Goal: Information Seeking & Learning: Check status

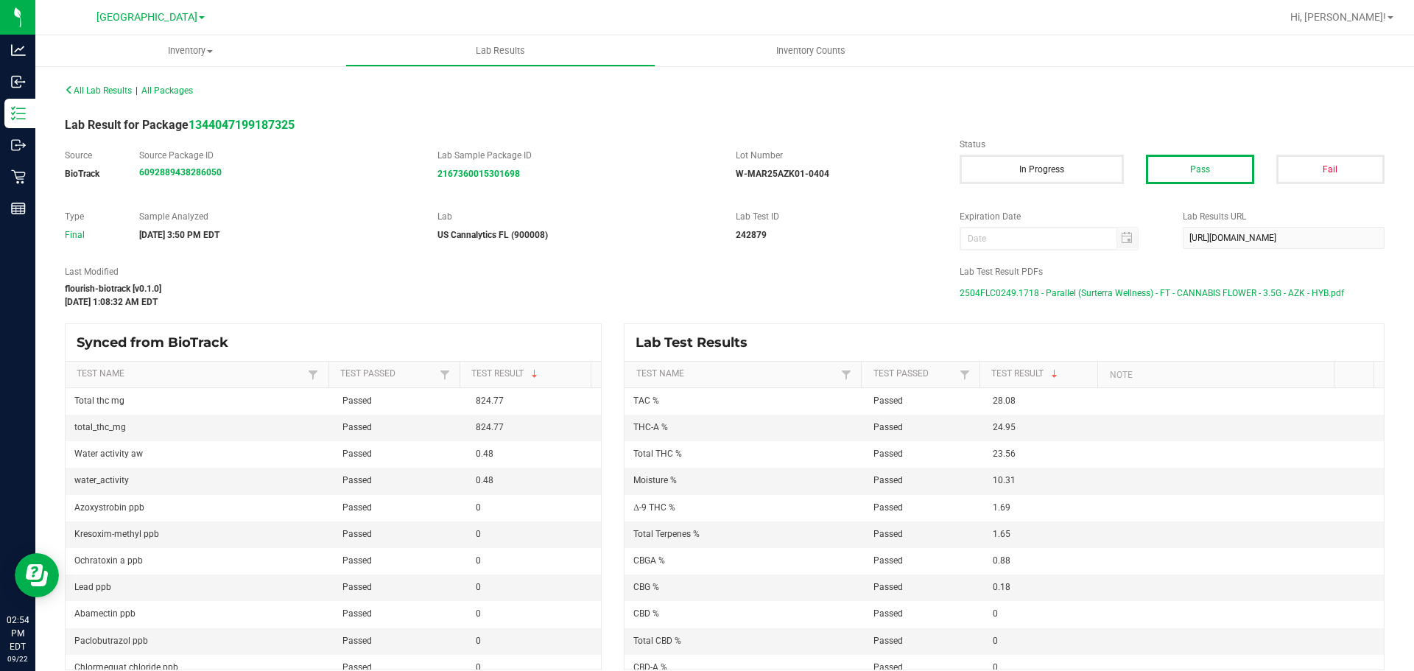
click at [652, 284] on div "flourish-biotrack [v0.1.0]" at bounding box center [501, 288] width 873 height 13
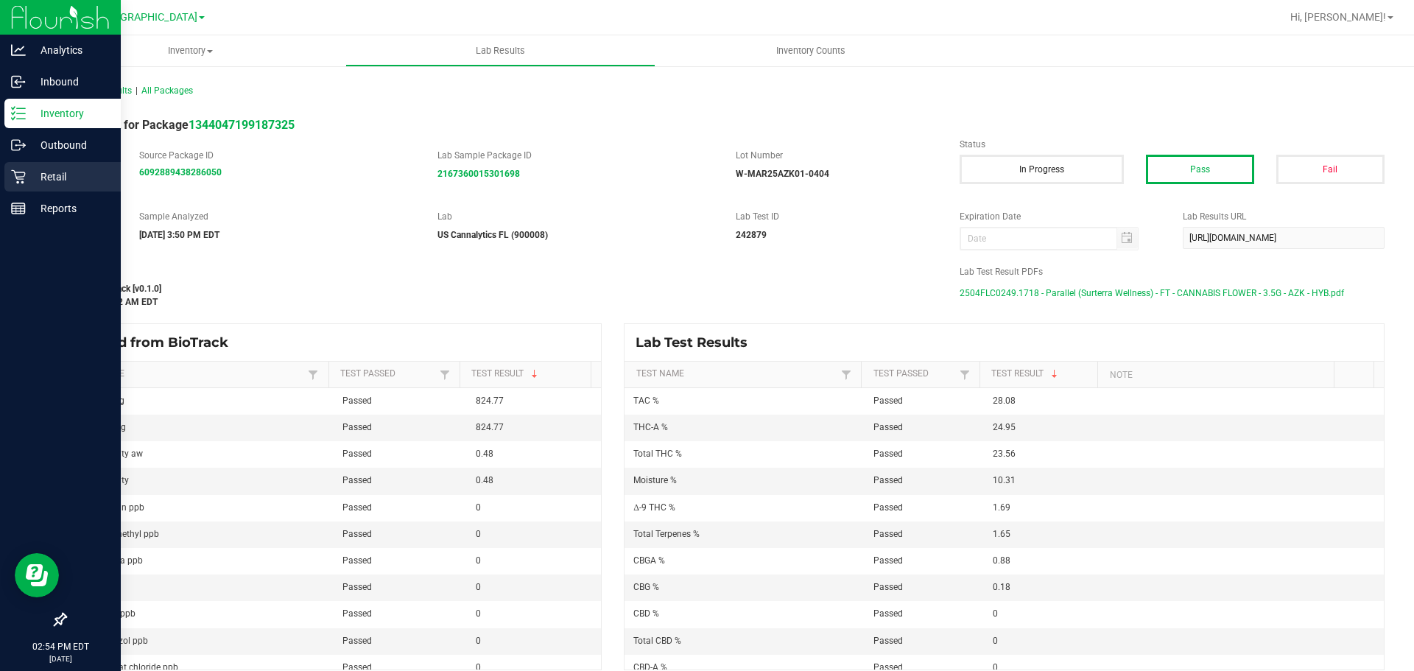
click at [25, 181] on icon at bounding box center [18, 176] width 15 height 15
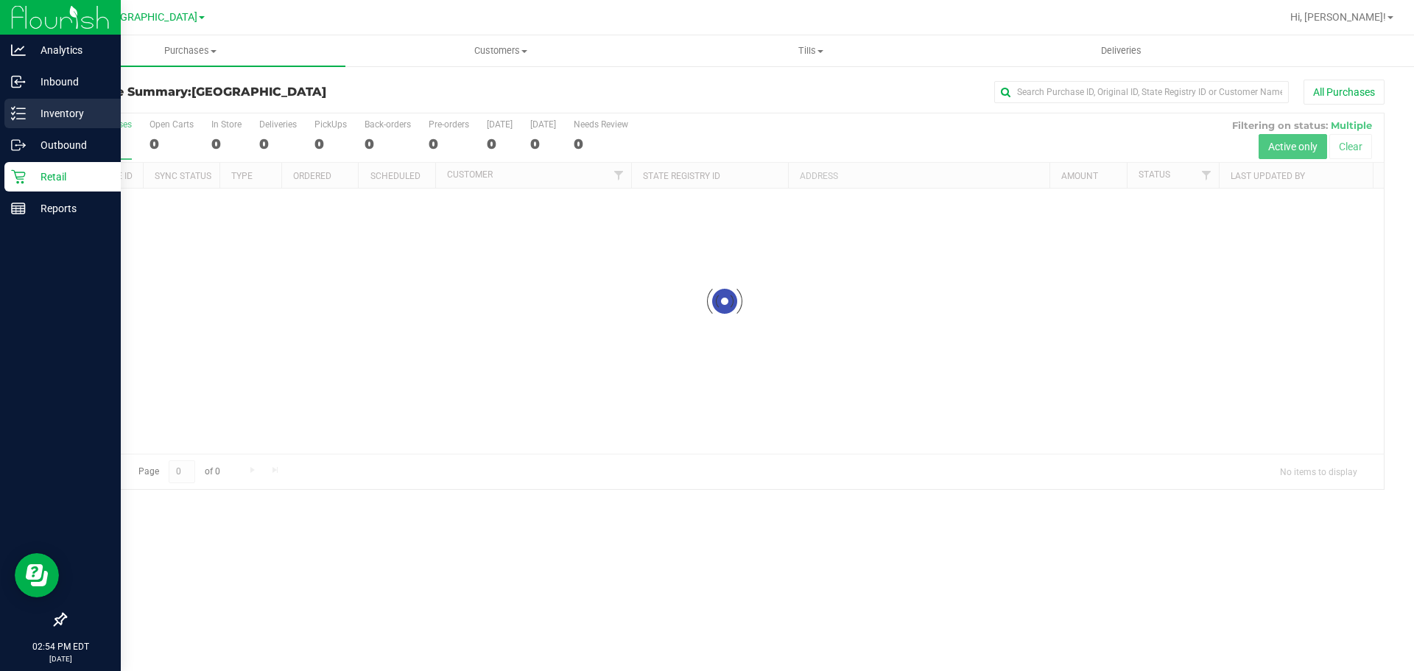
click at [57, 108] on p "Inventory" at bounding box center [70, 114] width 88 height 18
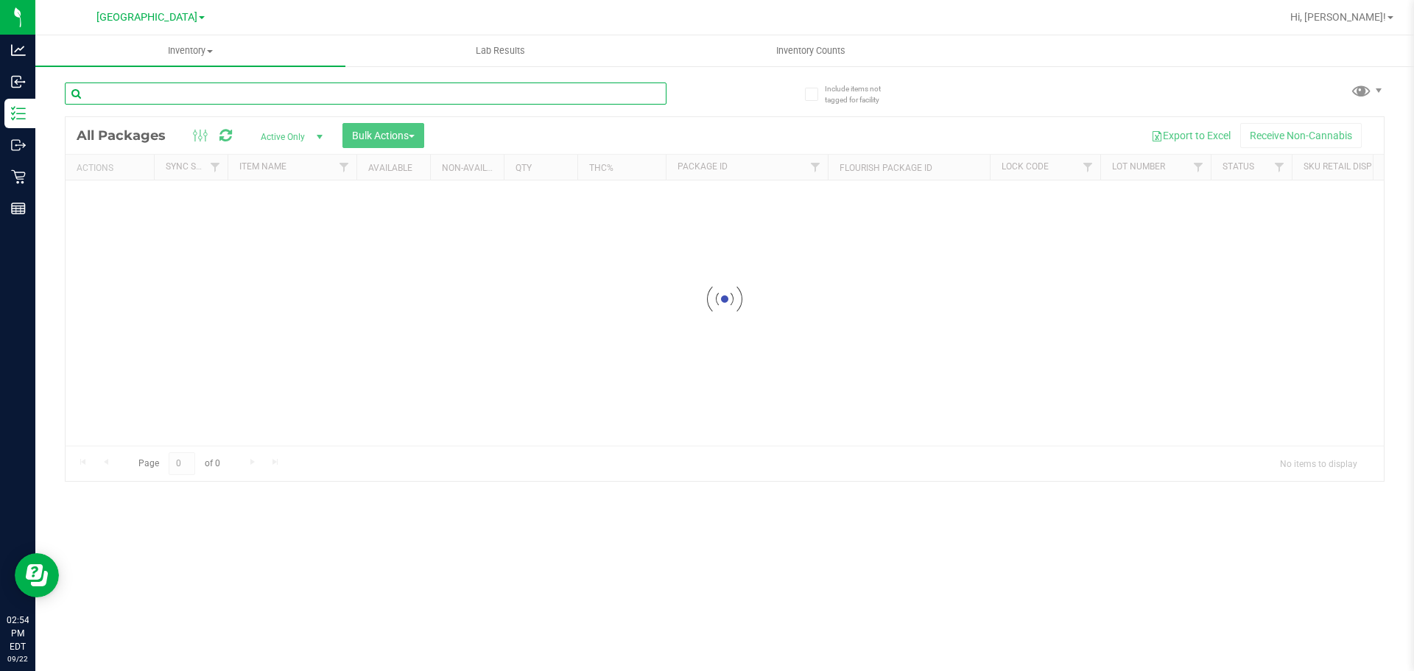
click at [244, 89] on input "text" at bounding box center [366, 93] width 602 height 22
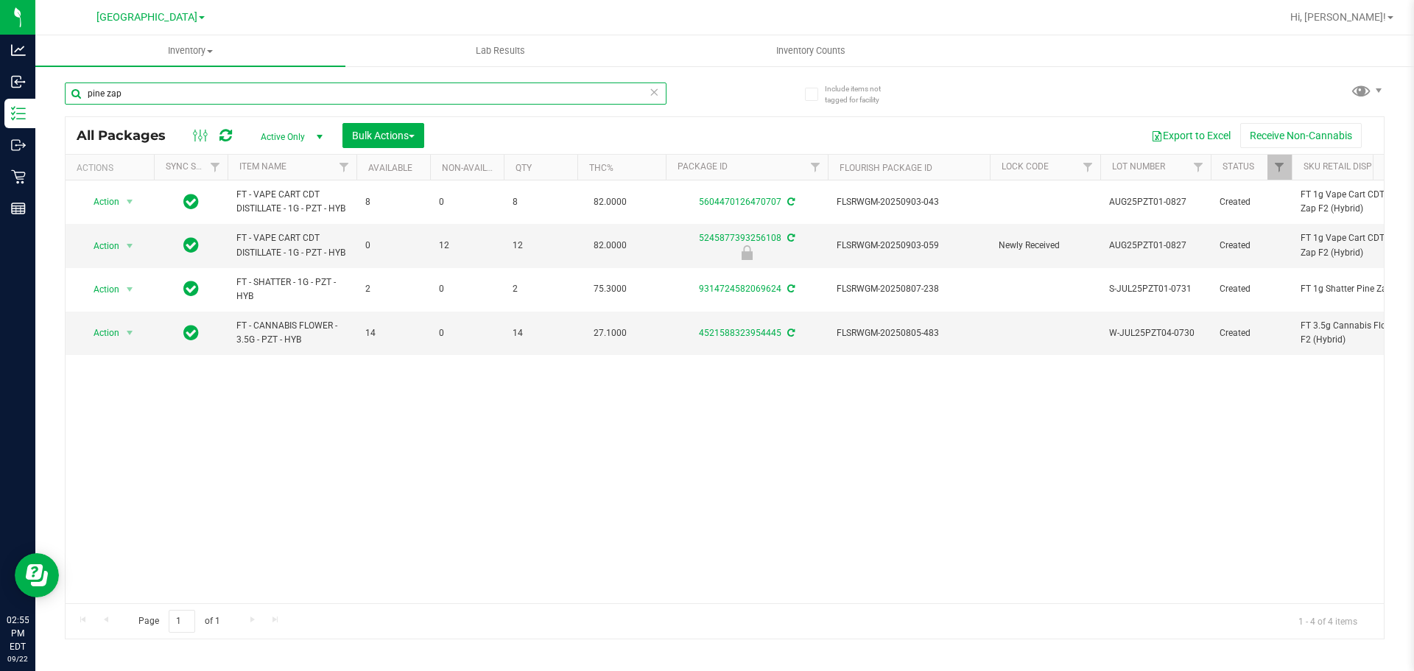
type input "pine zap"
click at [333, 451] on div "Action Action Adjust qty Create package Edit attributes Global inventory Locate…" at bounding box center [725, 391] width 1318 height 423
click at [743, 338] on div "4521588323954445" at bounding box center [747, 333] width 166 height 14
click at [760, 334] on link "4521588323954445" at bounding box center [740, 333] width 82 height 10
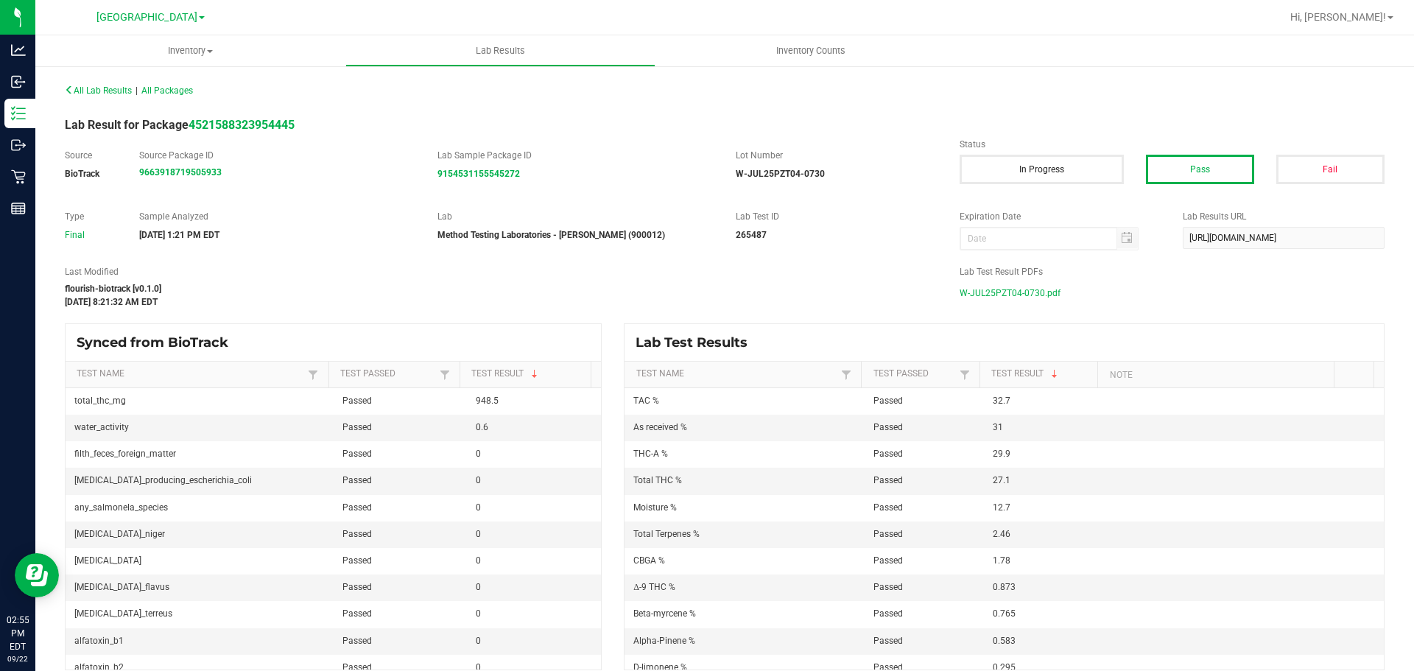
click at [996, 292] on span "W-JUL25PZT04-0730.pdf" at bounding box center [1010, 293] width 101 height 22
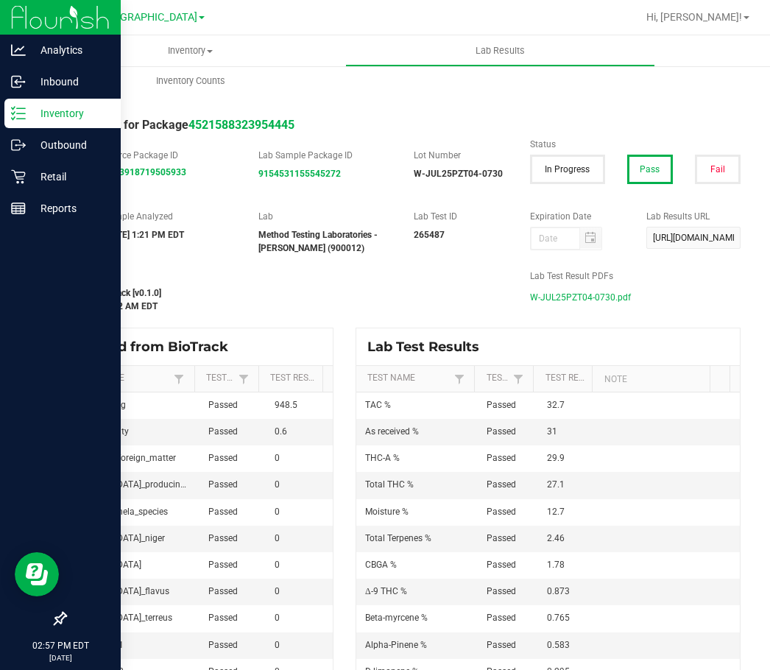
drag, startPoint x: 20, startPoint y: 120, endPoint x: 74, endPoint y: 112, distance: 54.4
click at [20, 120] on icon at bounding box center [18, 113] width 15 height 15
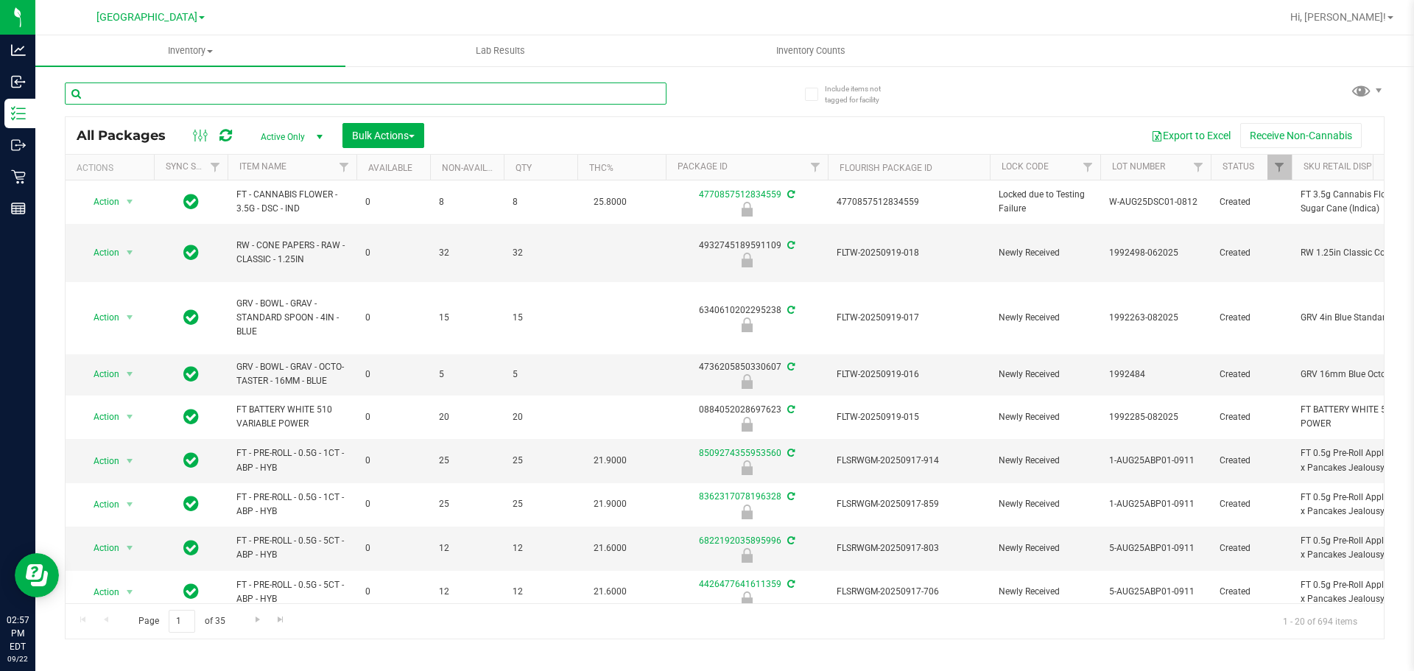
click at [137, 90] on input "text" at bounding box center [366, 93] width 602 height 22
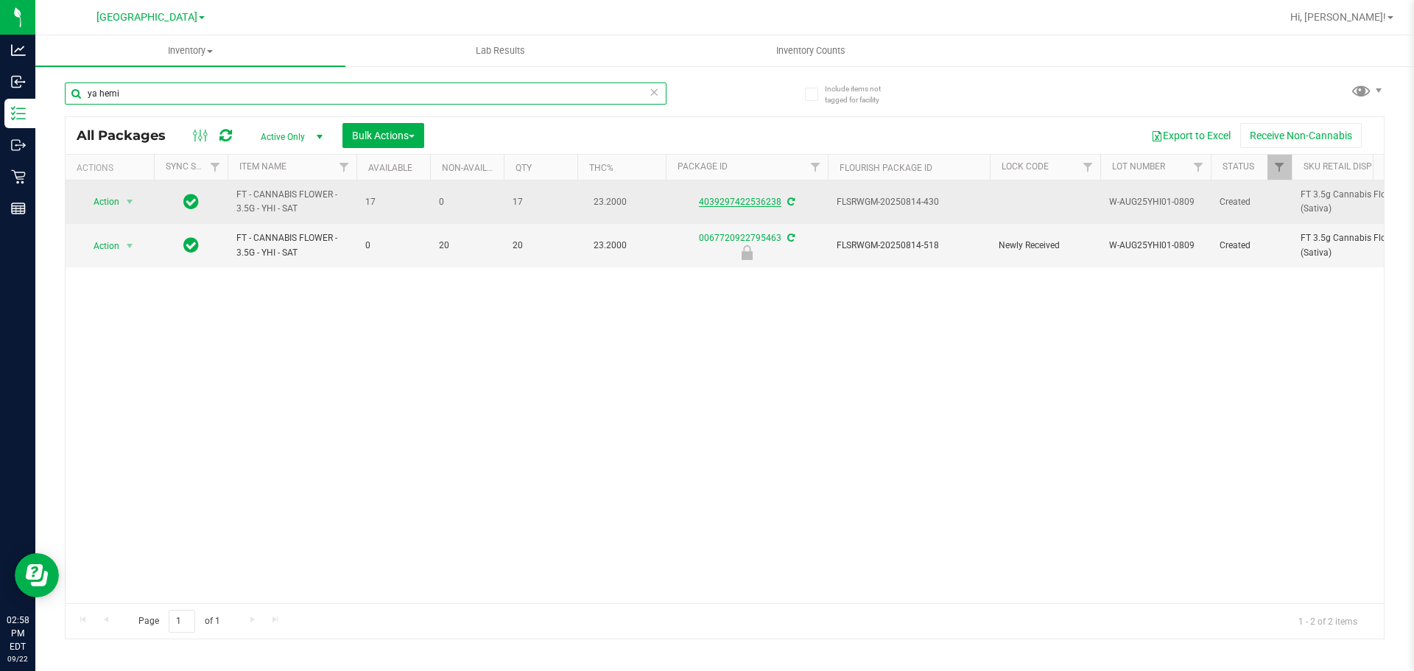
type input "ya hemi"
click at [734, 203] on link "4039297422536238" at bounding box center [740, 202] width 82 height 10
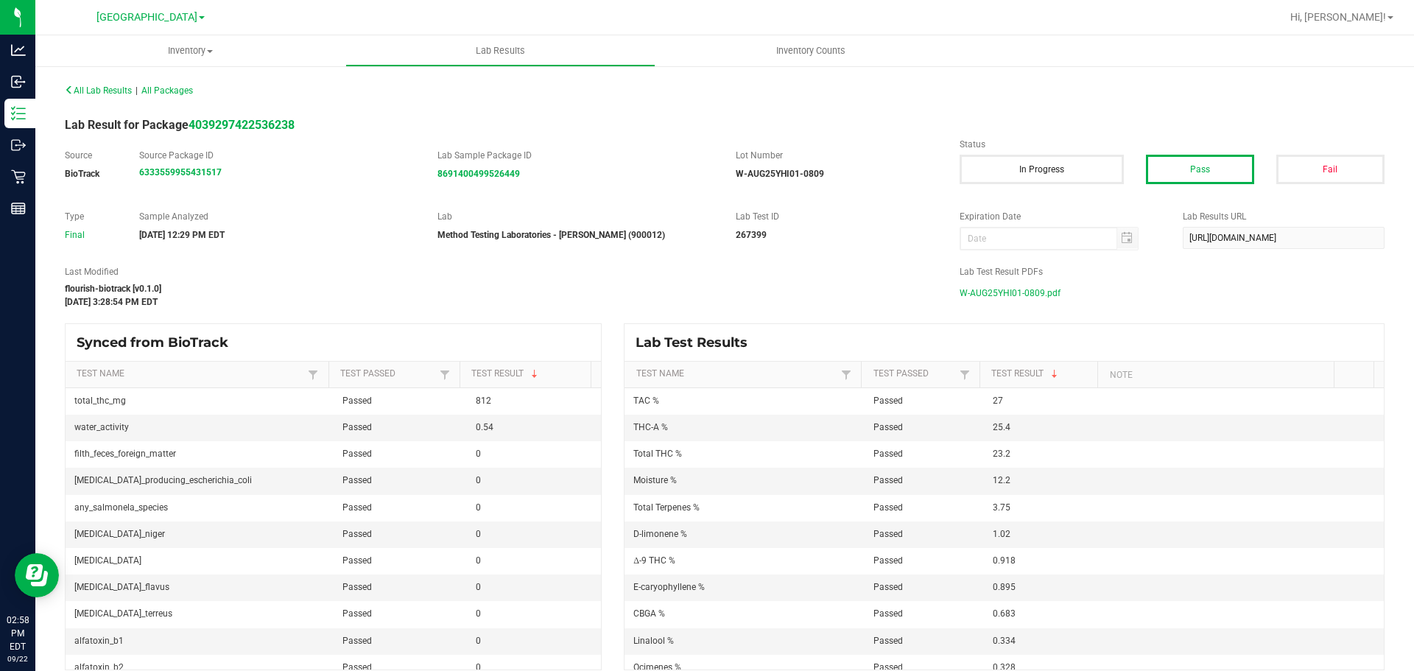
click at [1017, 288] on span "W-AUG25YHI01-0809.pdf" at bounding box center [1010, 293] width 101 height 22
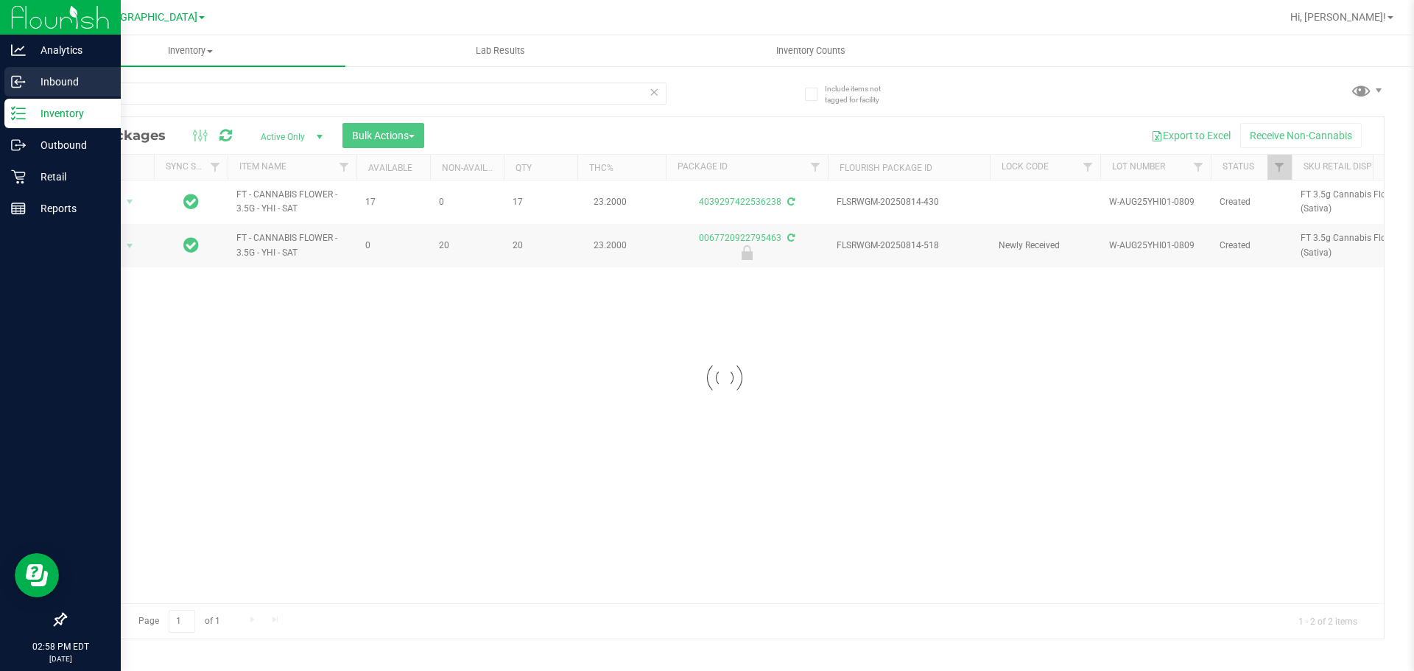
drag, startPoint x: 144, startPoint y: 88, endPoint x: 21, endPoint y: 70, distance: 123.5
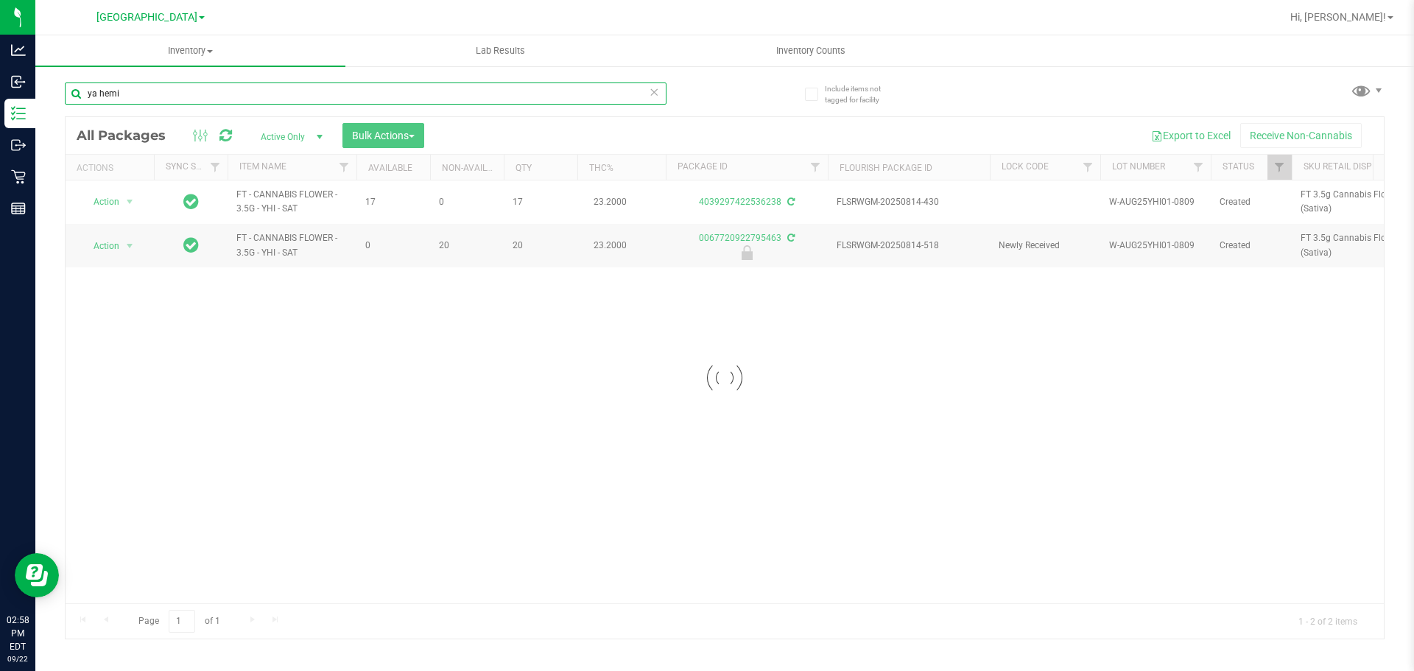
click at [221, 95] on input "ya hemi" at bounding box center [366, 93] width 602 height 22
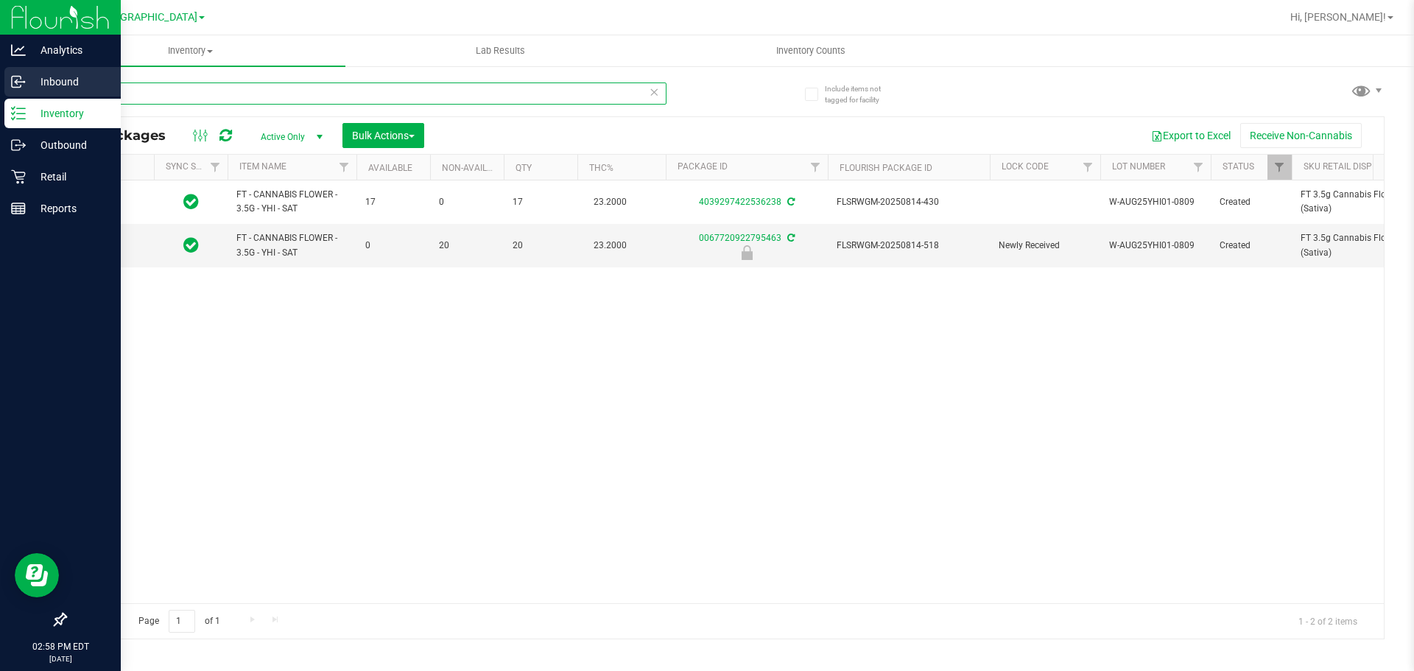
drag, startPoint x: 172, startPoint y: 96, endPoint x: 28, endPoint y: 69, distance: 146.0
click at [69, 87] on input "ya hemi" at bounding box center [366, 93] width 602 height 22
type input "mule fuel"
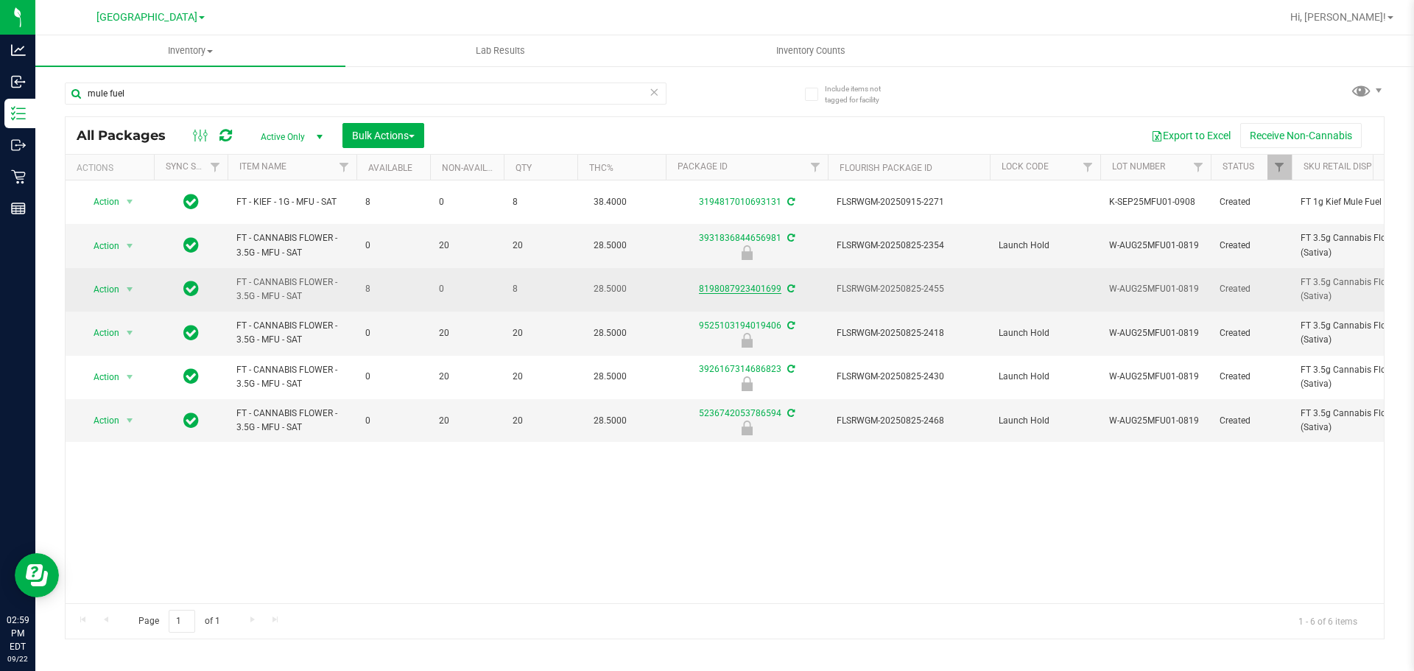
click at [737, 290] on link "8198087923401699" at bounding box center [740, 289] width 82 height 10
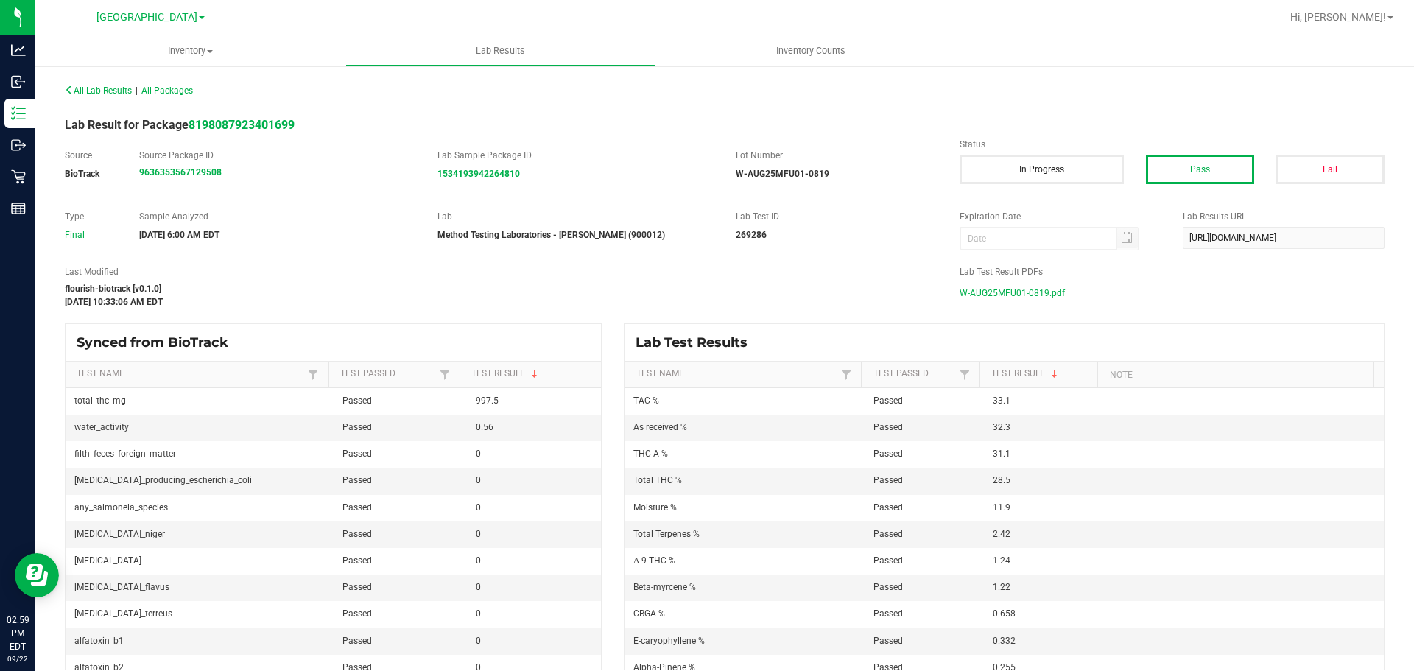
click at [1017, 293] on span "W-AUG25MFU01-0819.pdf" at bounding box center [1012, 293] width 105 height 22
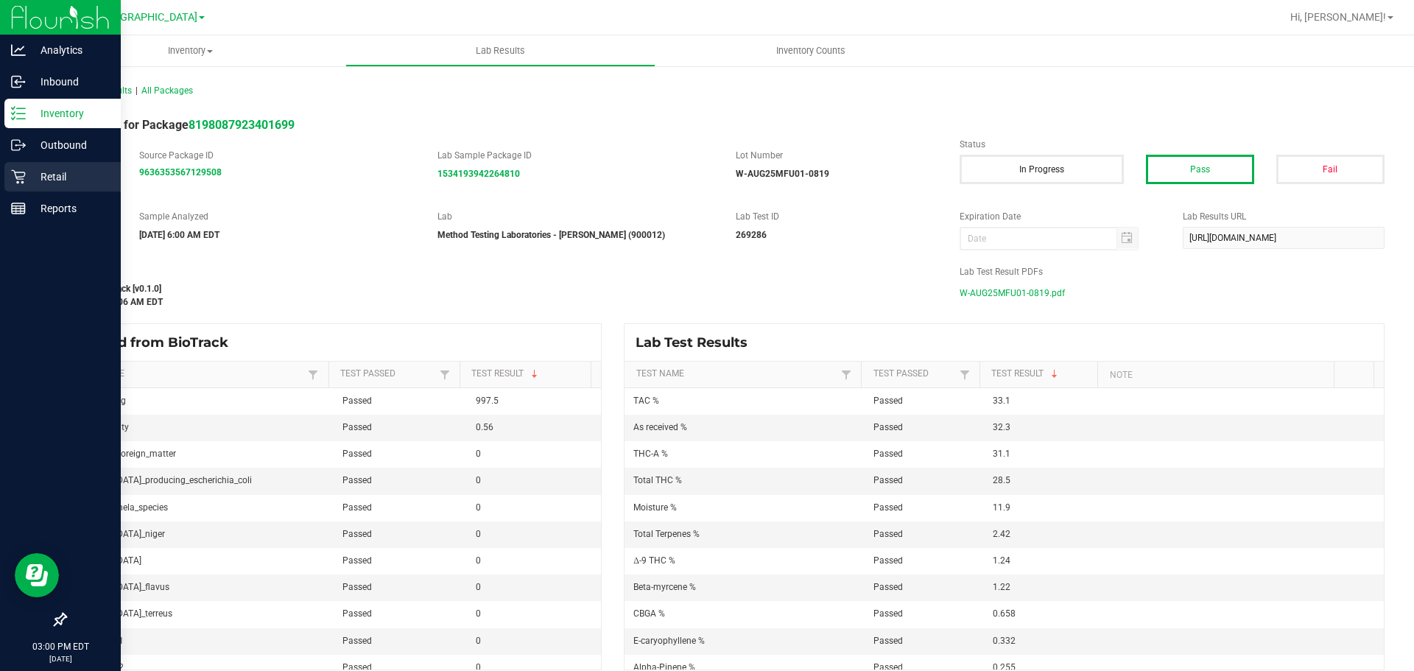
click at [44, 176] on p "Retail" at bounding box center [70, 177] width 88 height 18
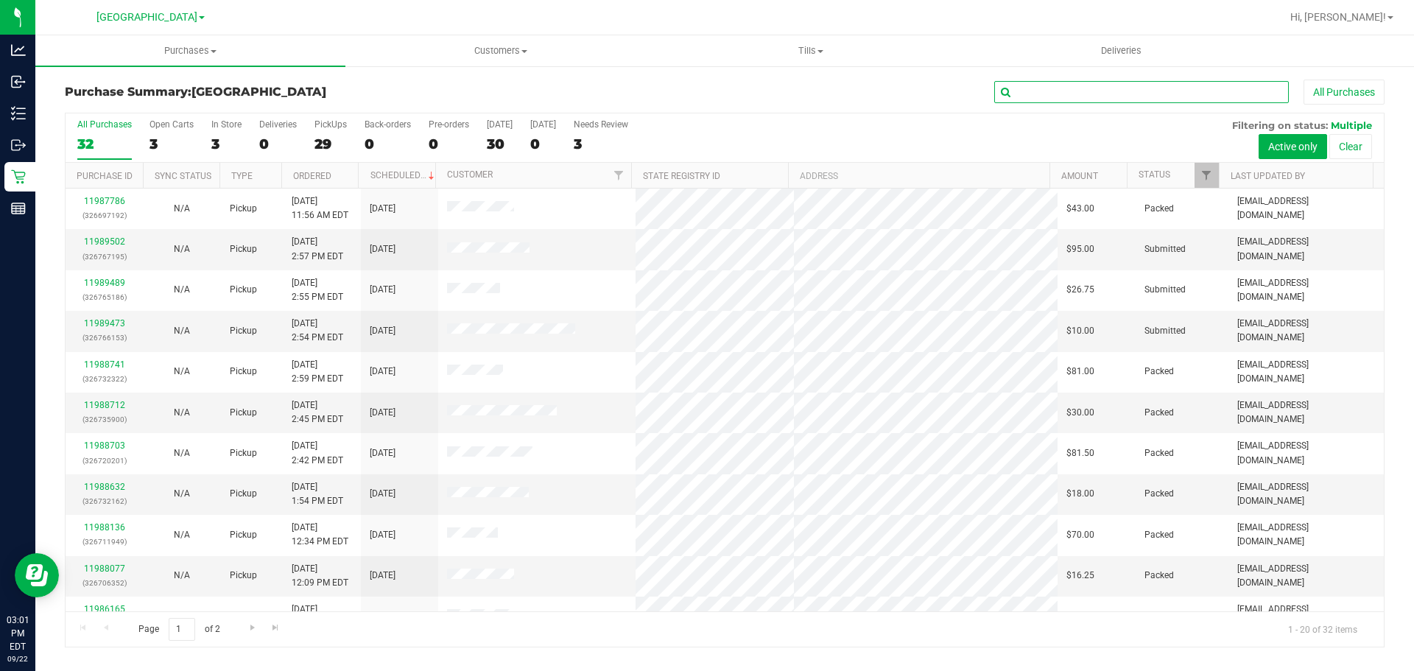
drag, startPoint x: 1063, startPoint y: 89, endPoint x: 1056, endPoint y: 94, distance: 8.6
click at [1063, 89] on input "text" at bounding box center [1141, 92] width 295 height 22
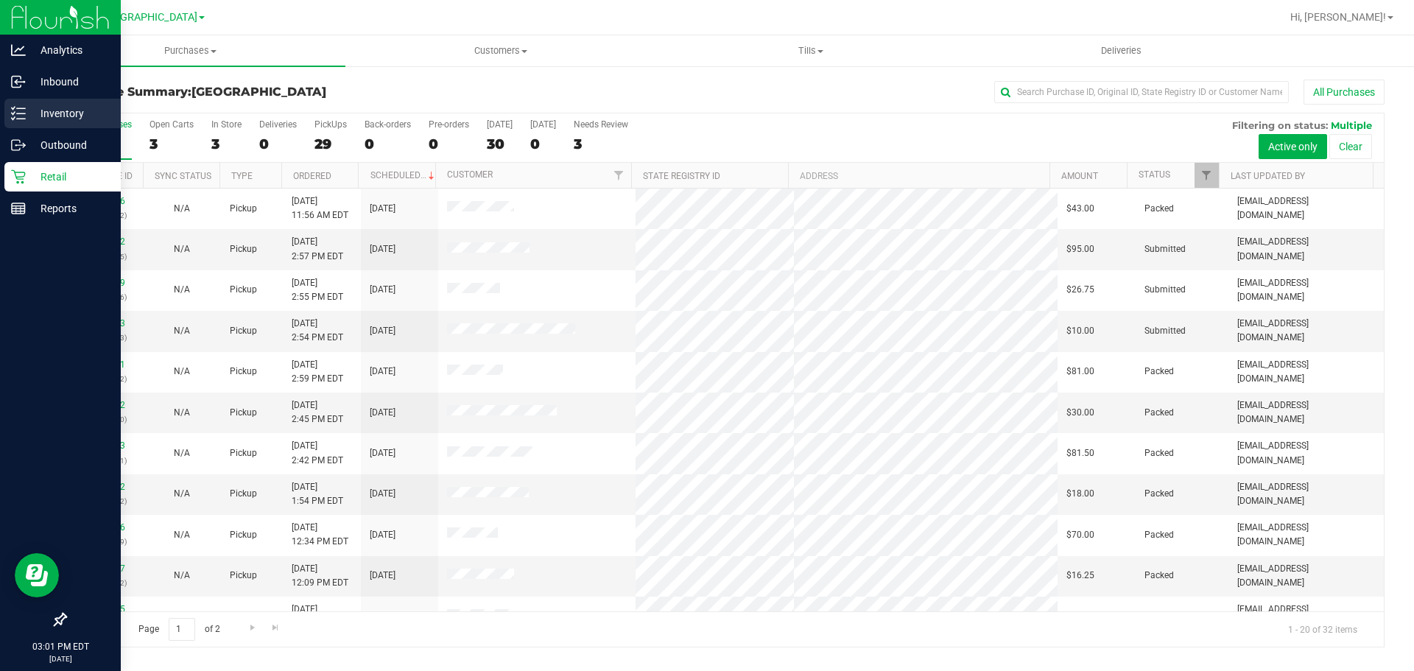
click at [58, 115] on p "Inventory" at bounding box center [70, 114] width 88 height 18
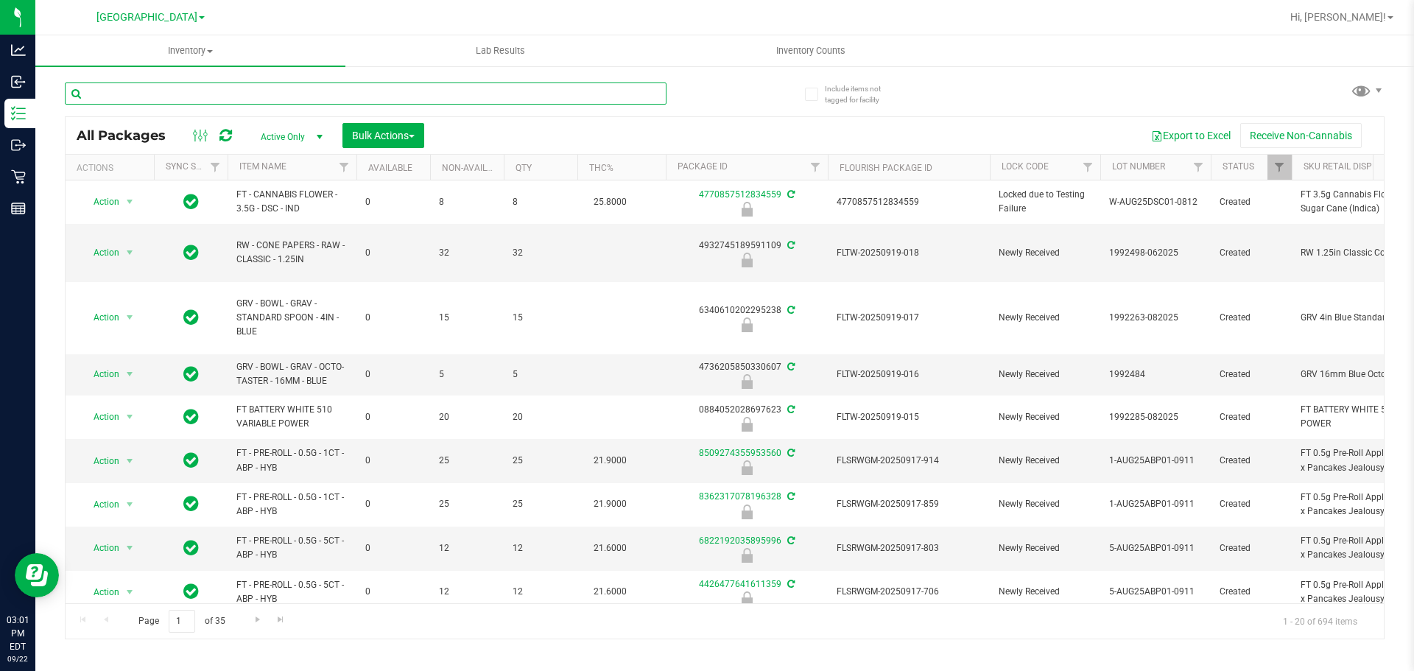
click at [214, 94] on input "text" at bounding box center [366, 93] width 602 height 22
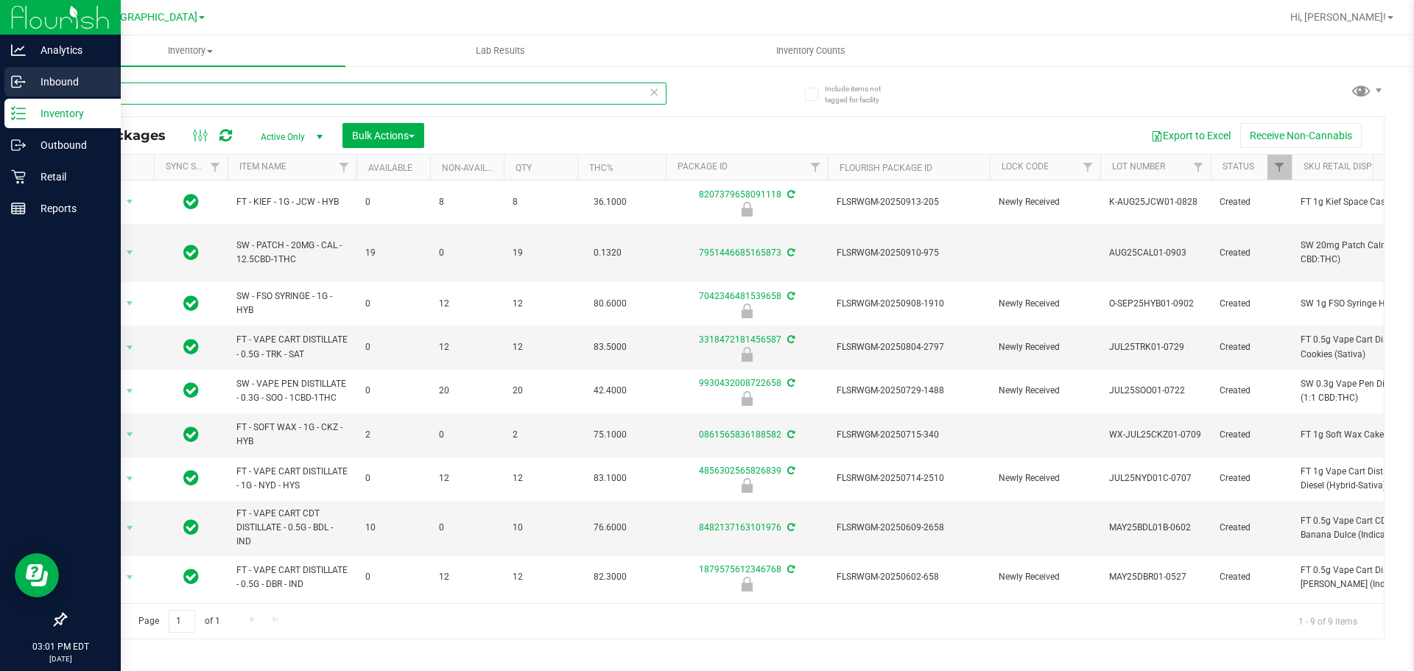
drag, startPoint x: 109, startPoint y: 90, endPoint x: 0, endPoint y: 91, distance: 109.0
click at [0, 91] on div "Analytics Inbound Inventory Outbound Retail Reports 03:01 PM EDT [DATE] 09/22 L…" at bounding box center [707, 335] width 1414 height 671
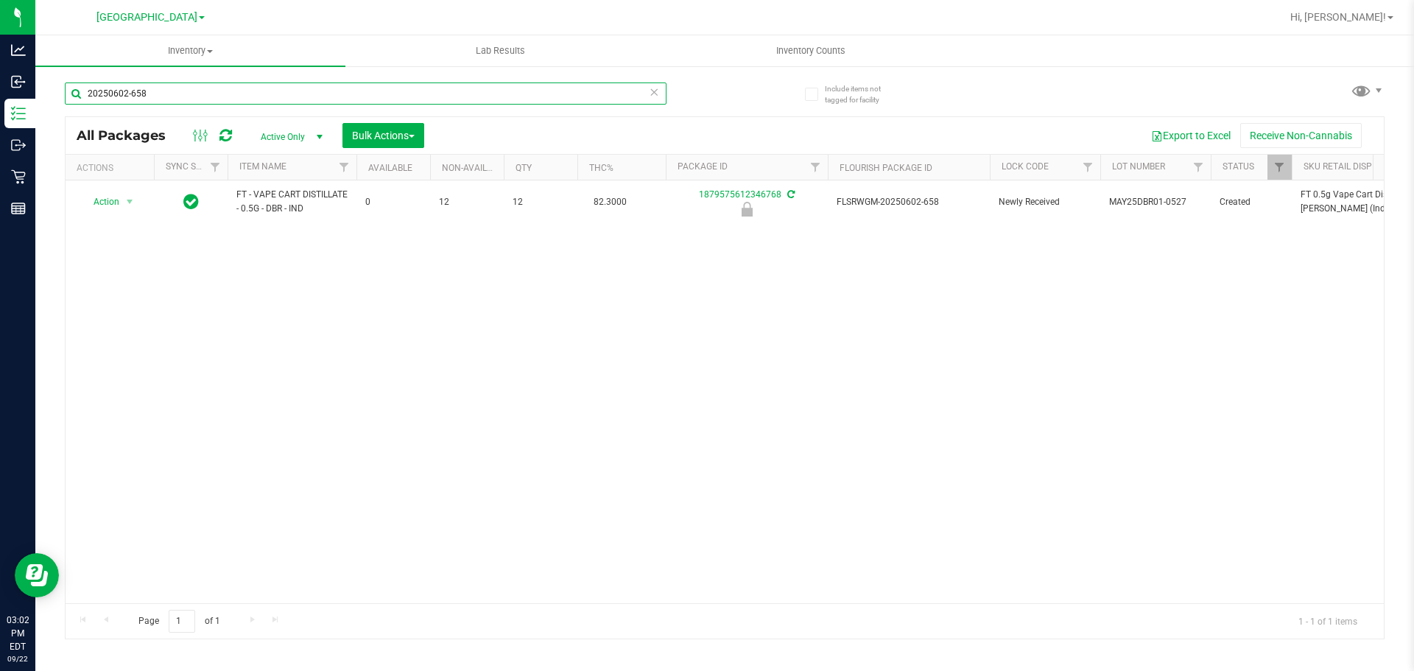
type input "20250602-658"
click at [514, 407] on div "Action Action Edit attributes Global inventory Locate package Package audit log…" at bounding box center [725, 391] width 1318 height 423
click at [501, 412] on div "Action Action Edit attributes Global inventory Locate package Package audit log…" at bounding box center [725, 391] width 1318 height 423
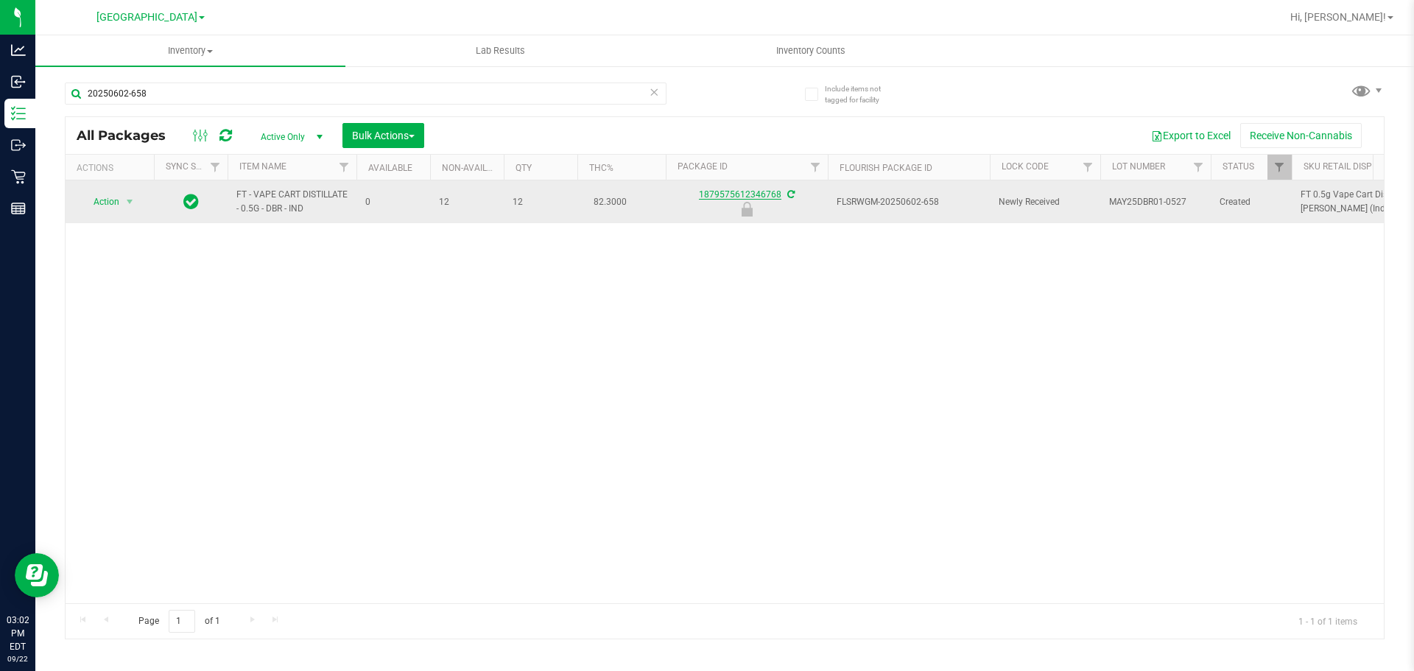
click at [742, 197] on link "1879575612346768" at bounding box center [740, 194] width 82 height 10
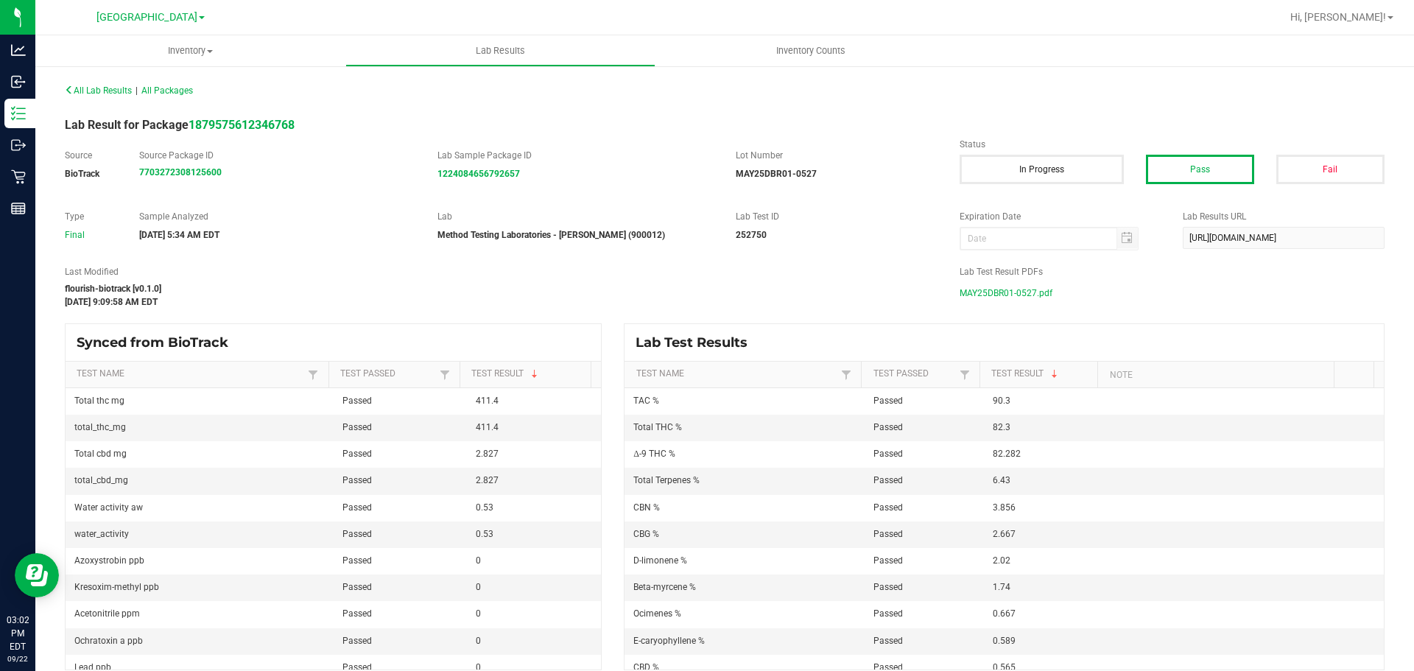
click at [993, 289] on span "MAY25DBR01-0527.pdf" at bounding box center [1006, 293] width 93 height 22
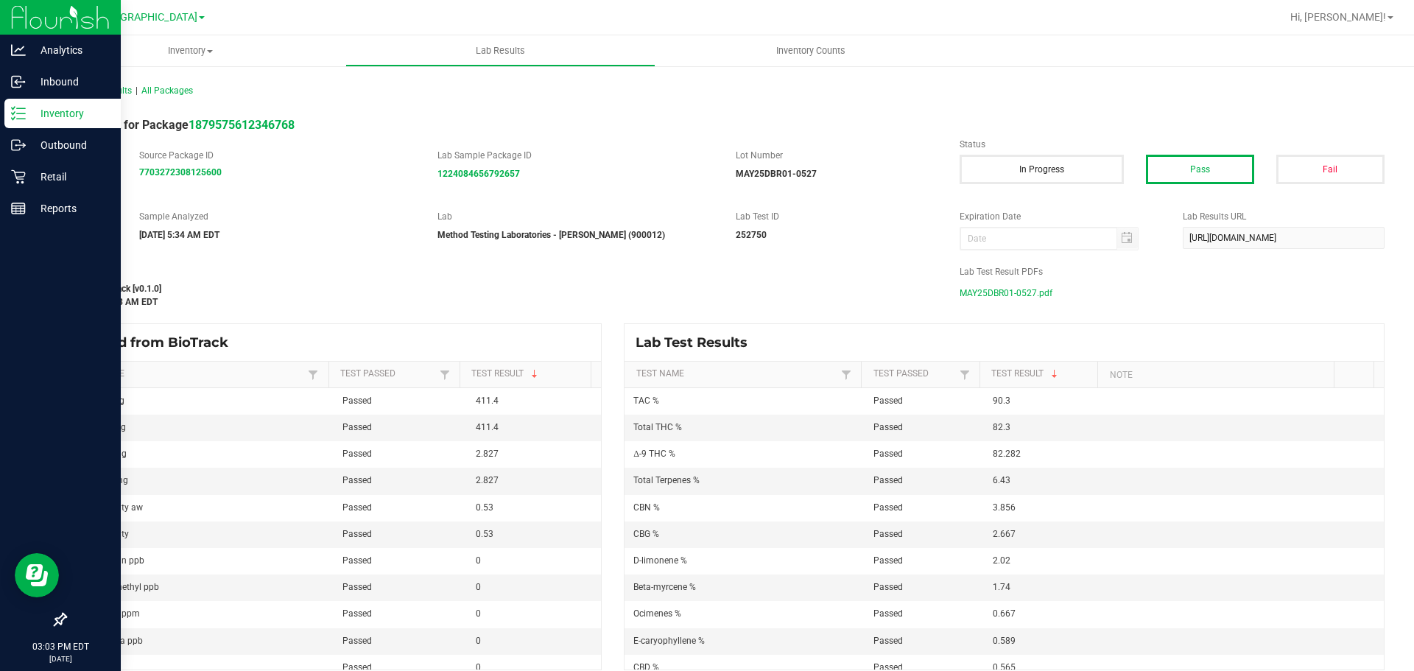
click at [55, 117] on p "Inventory" at bounding box center [70, 114] width 88 height 18
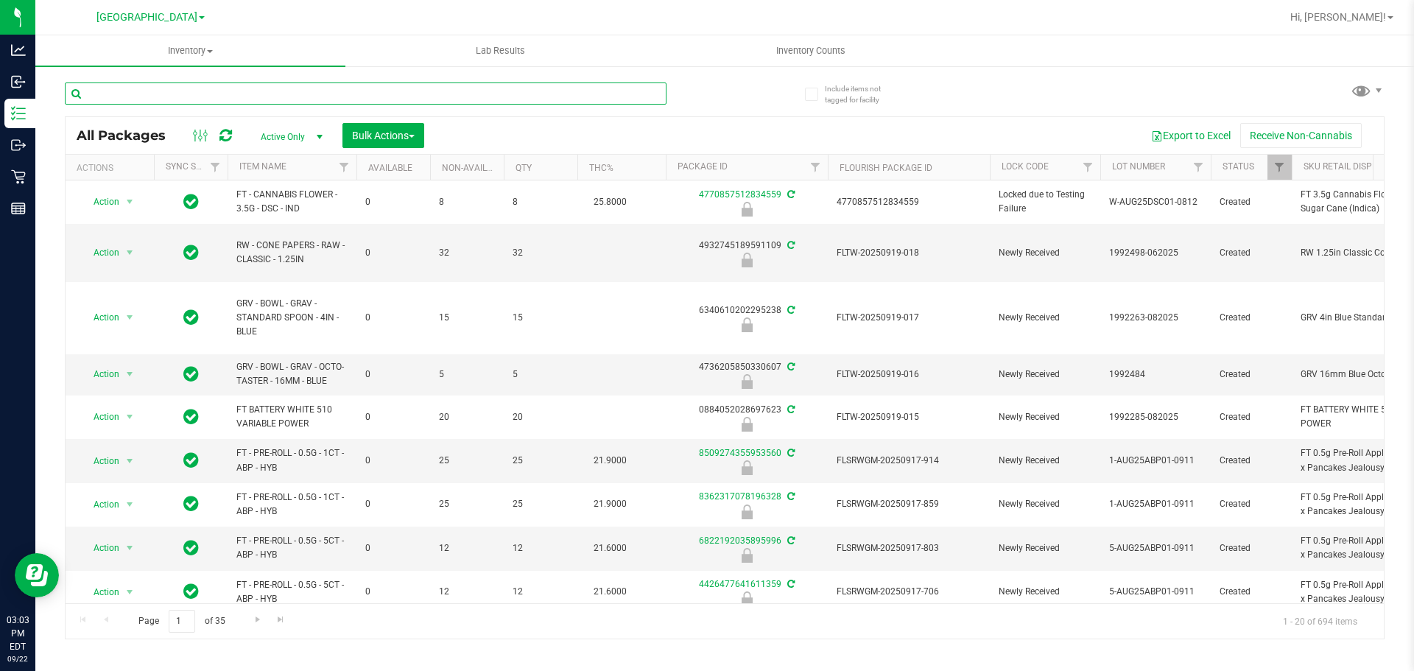
click at [275, 87] on input "text" at bounding box center [366, 93] width 602 height 22
type input "20250415-2238"
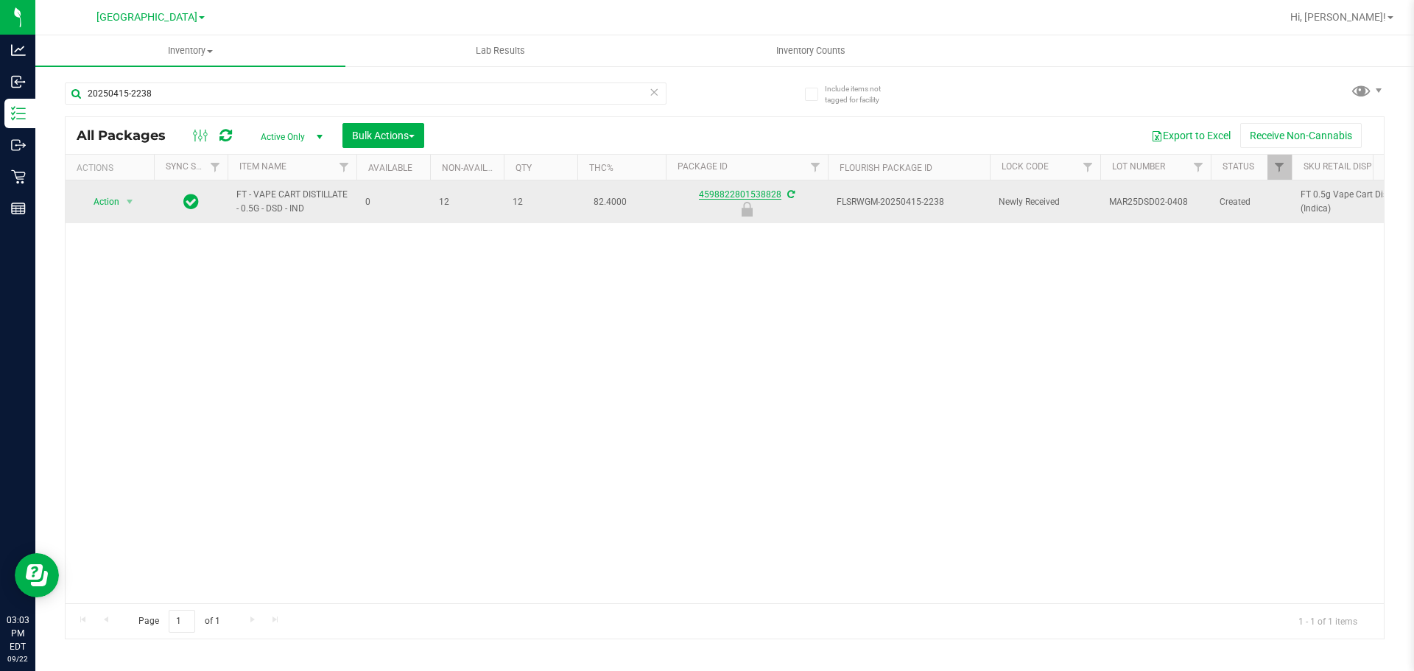
click at [759, 194] on link "4598822801538828" at bounding box center [740, 194] width 82 height 10
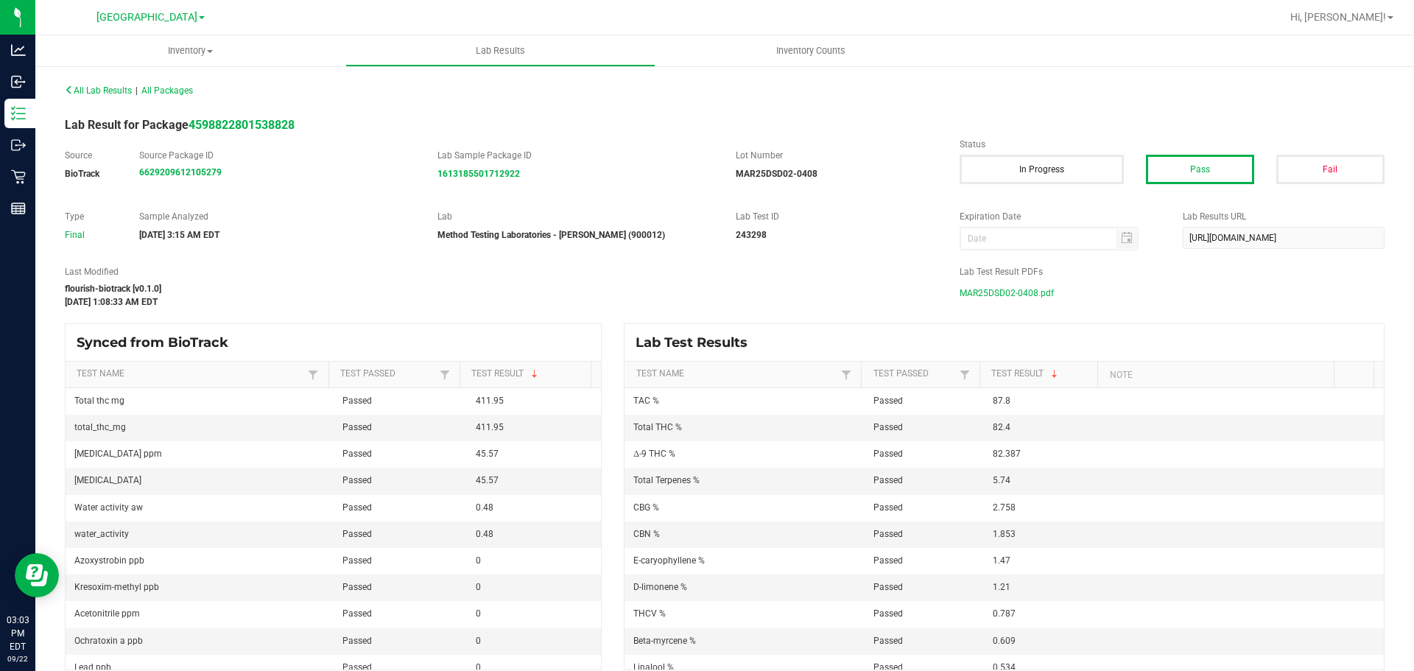
click at [1013, 289] on span "MAR25DSD02-0408.pdf" at bounding box center [1007, 293] width 94 height 22
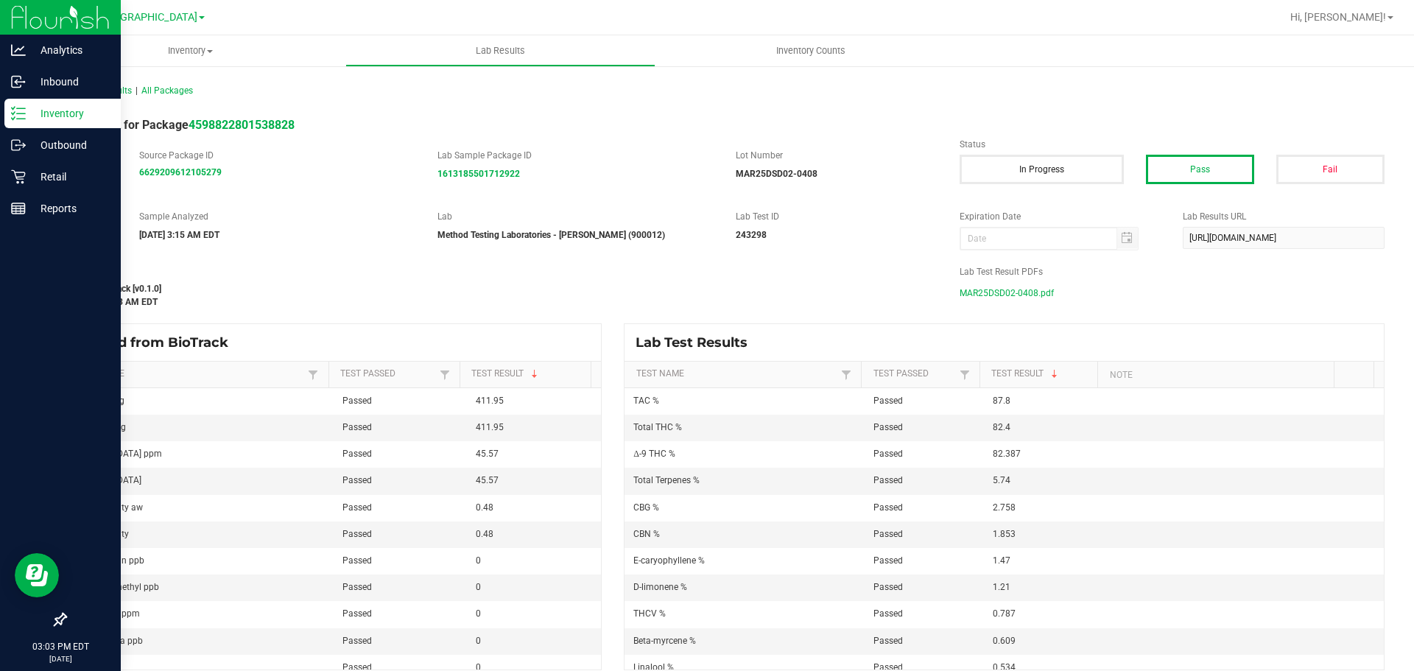
click at [58, 104] on div "Inventory" at bounding box center [62, 113] width 116 height 29
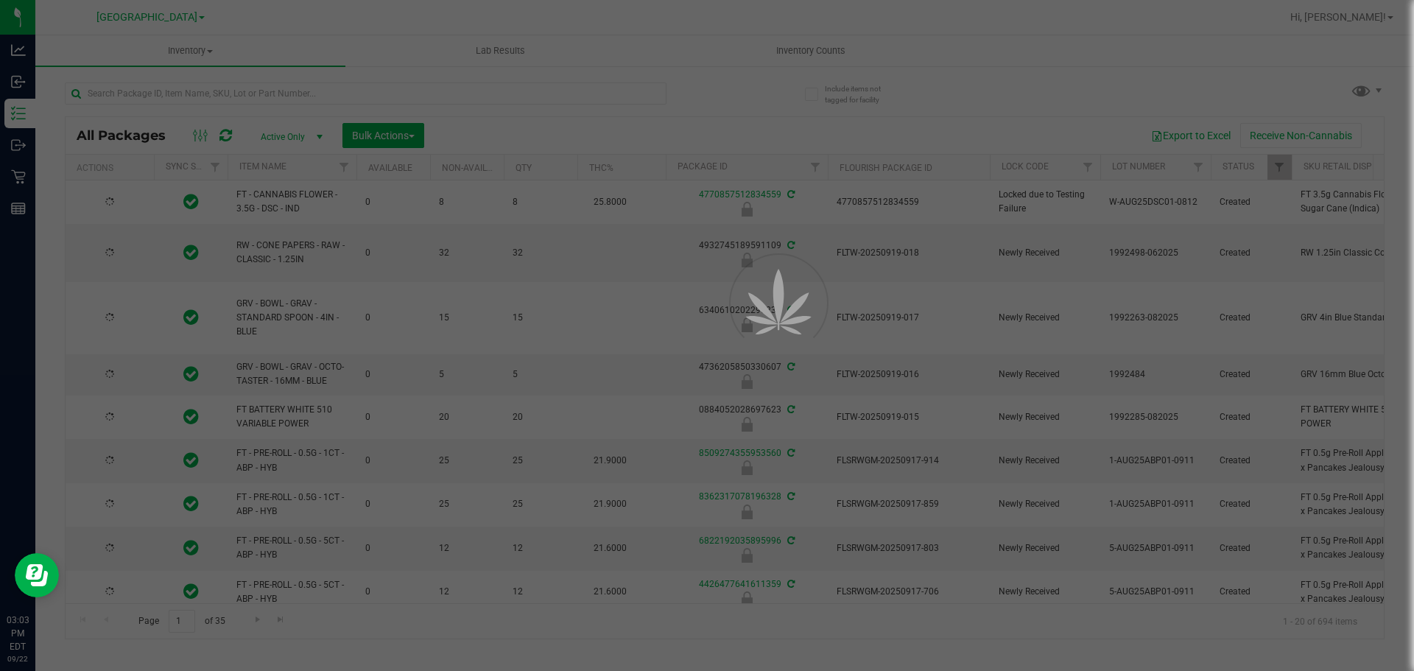
click at [197, 93] on div at bounding box center [707, 335] width 1414 height 671
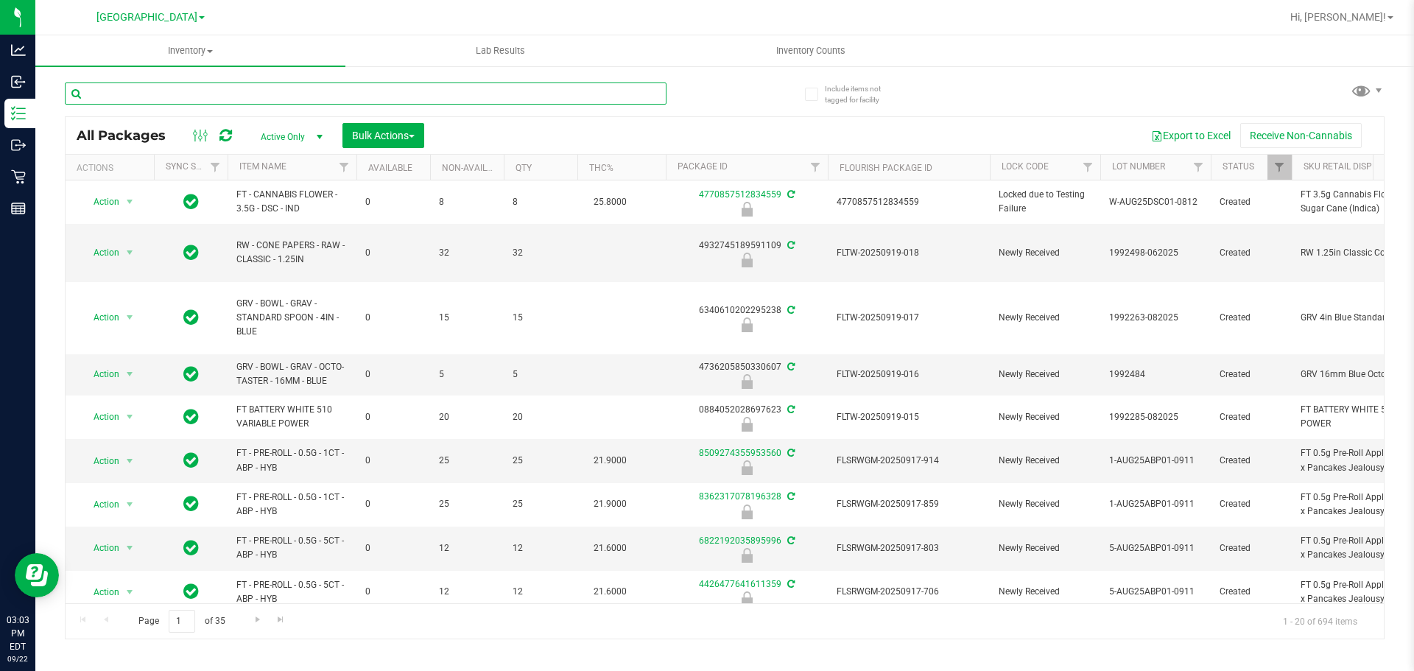
click at [197, 93] on input "text" at bounding box center [366, 93] width 602 height 22
type input "20250817-892"
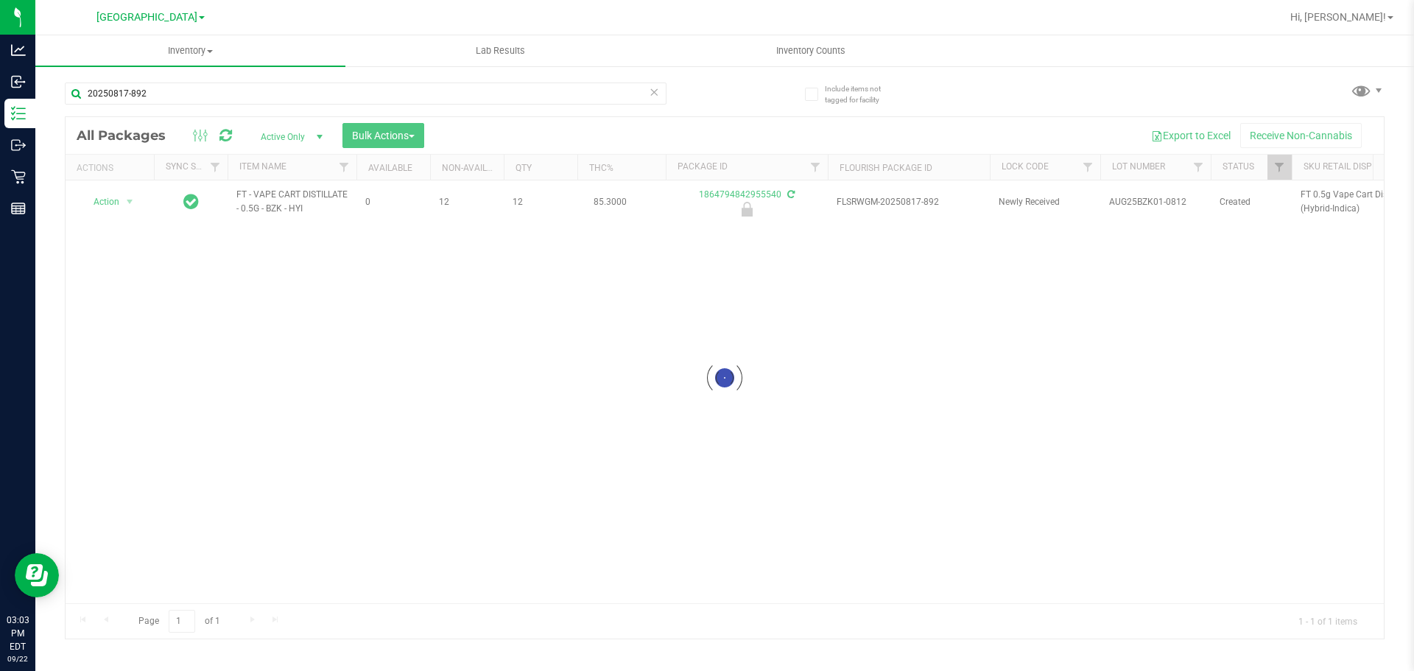
click at [216, 378] on div at bounding box center [725, 377] width 1318 height 521
click at [216, 378] on div "Action Action Edit attributes Global inventory Locate package Package audit log…" at bounding box center [725, 391] width 1318 height 423
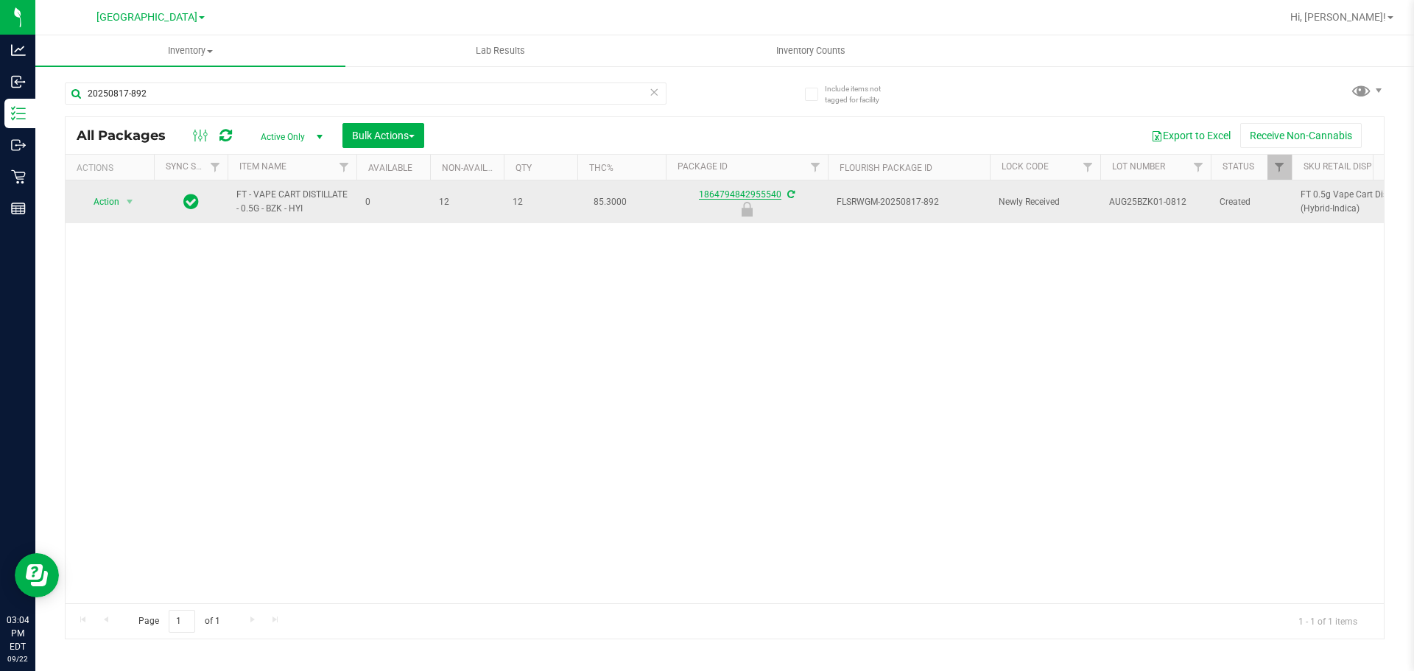
click at [765, 194] on link "1864794842955540" at bounding box center [740, 194] width 82 height 10
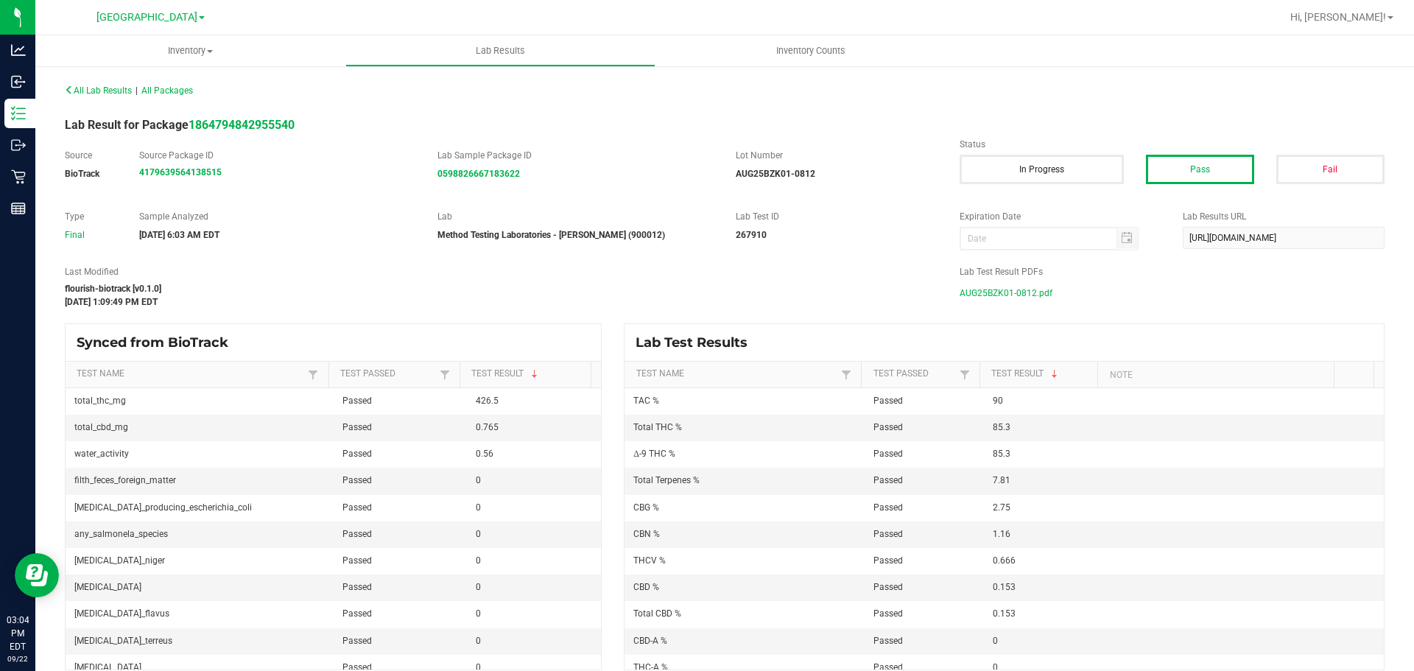
click at [1004, 284] on span "AUG25BZK01-0812.pdf" at bounding box center [1006, 293] width 93 height 22
click at [104, 88] on span "All Lab Results" at bounding box center [98, 90] width 67 height 10
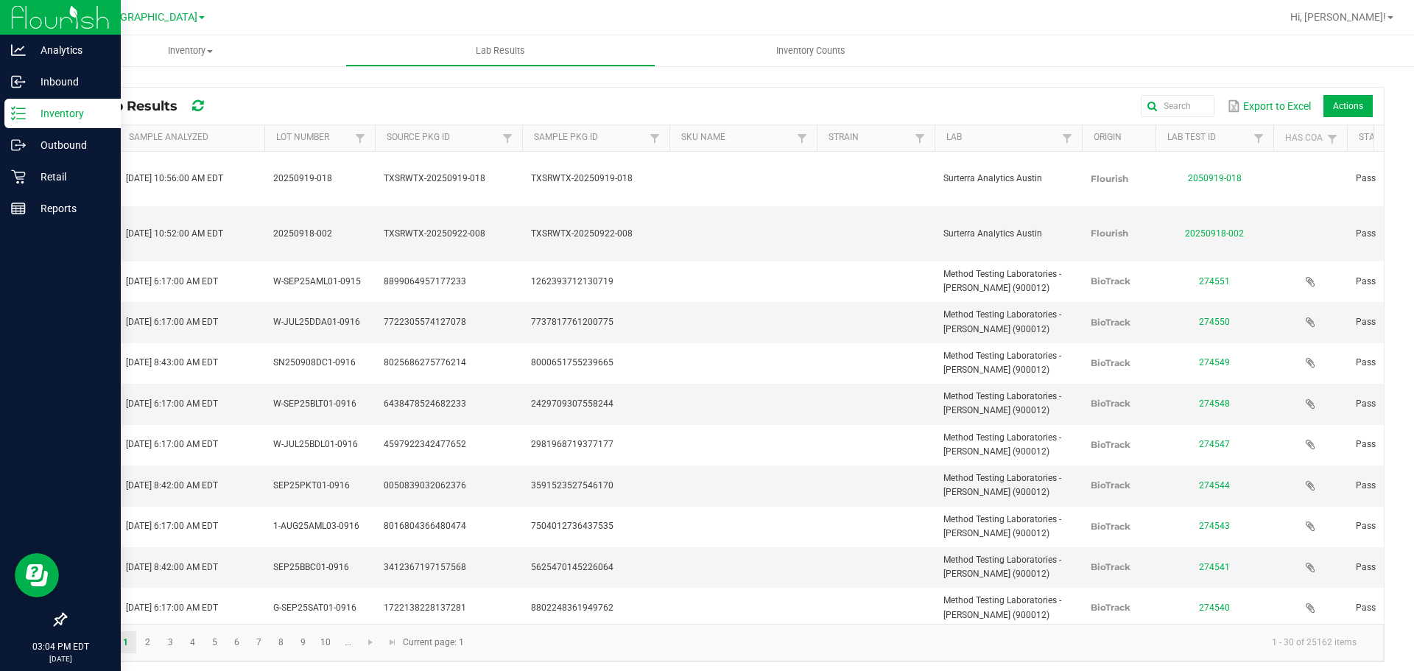
click at [41, 103] on div "Inventory" at bounding box center [62, 113] width 116 height 29
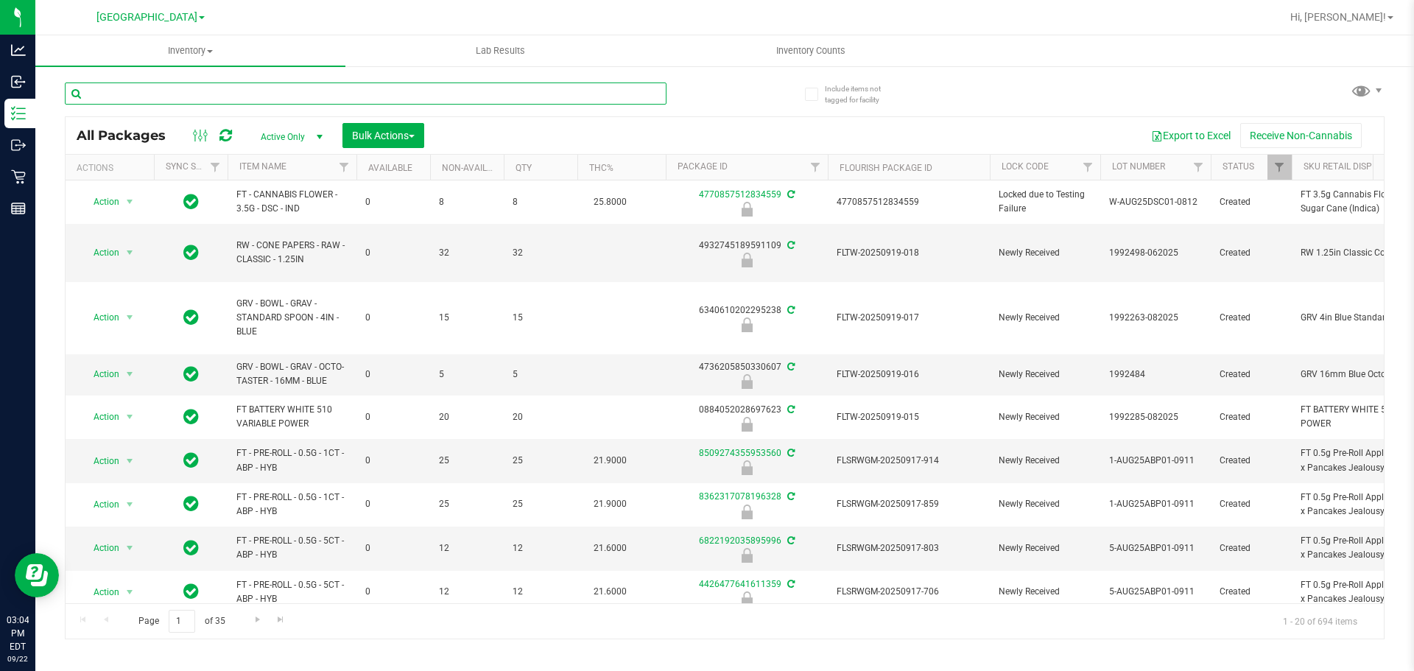
click at [325, 92] on input "text" at bounding box center [366, 93] width 602 height 22
type input "20250708-119"
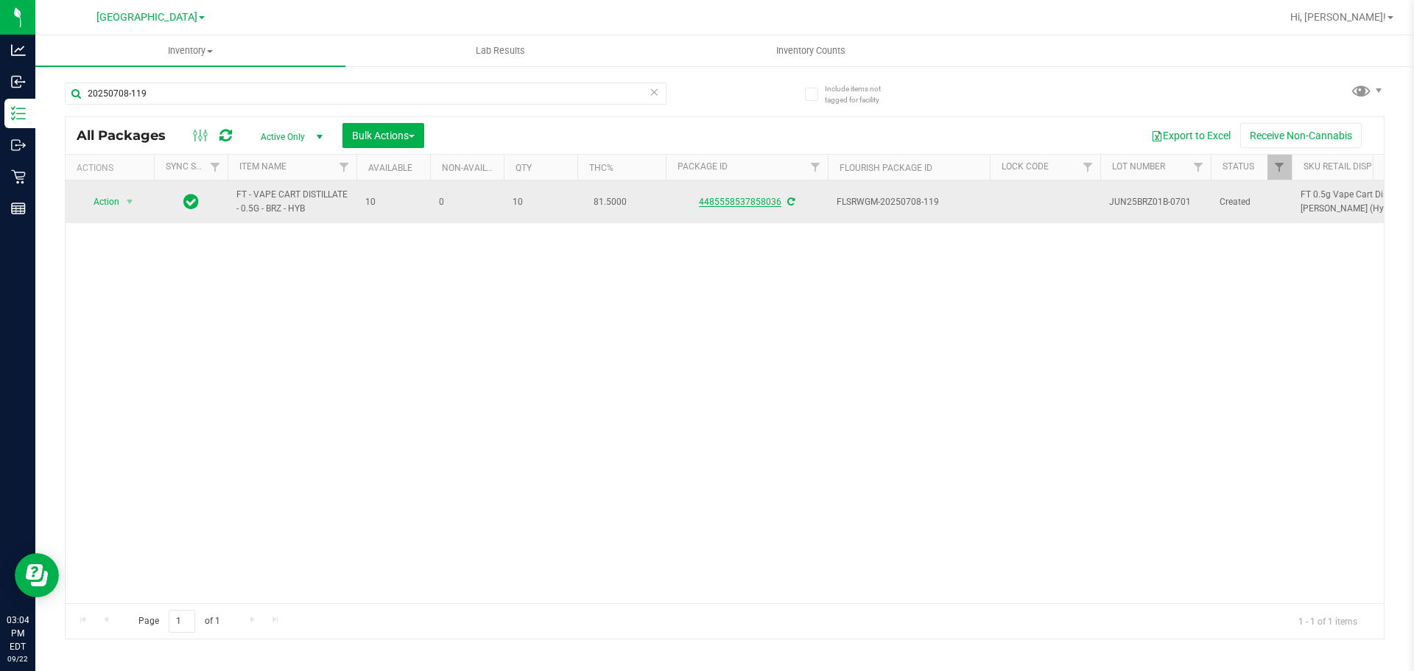
click at [732, 200] on link "4485558537858036" at bounding box center [740, 202] width 82 height 10
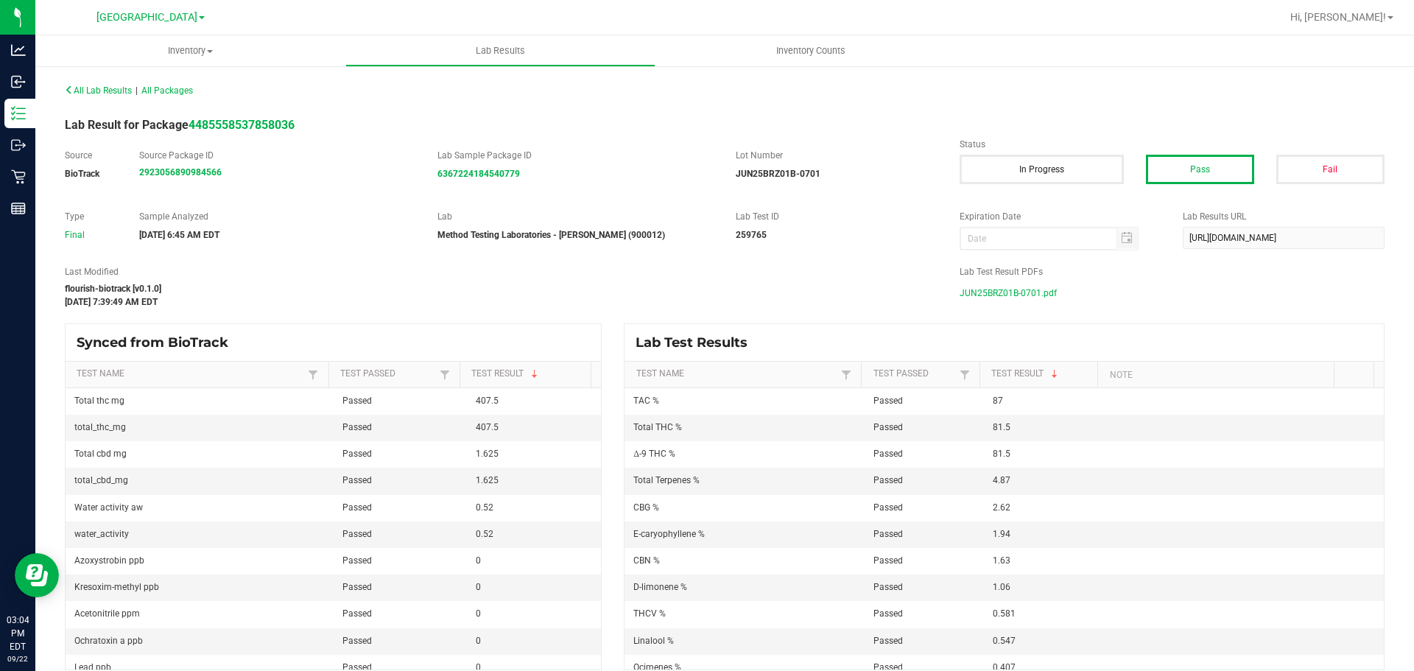
click at [1013, 288] on span "JUN25BRZ01B-0701.pdf" at bounding box center [1008, 293] width 97 height 22
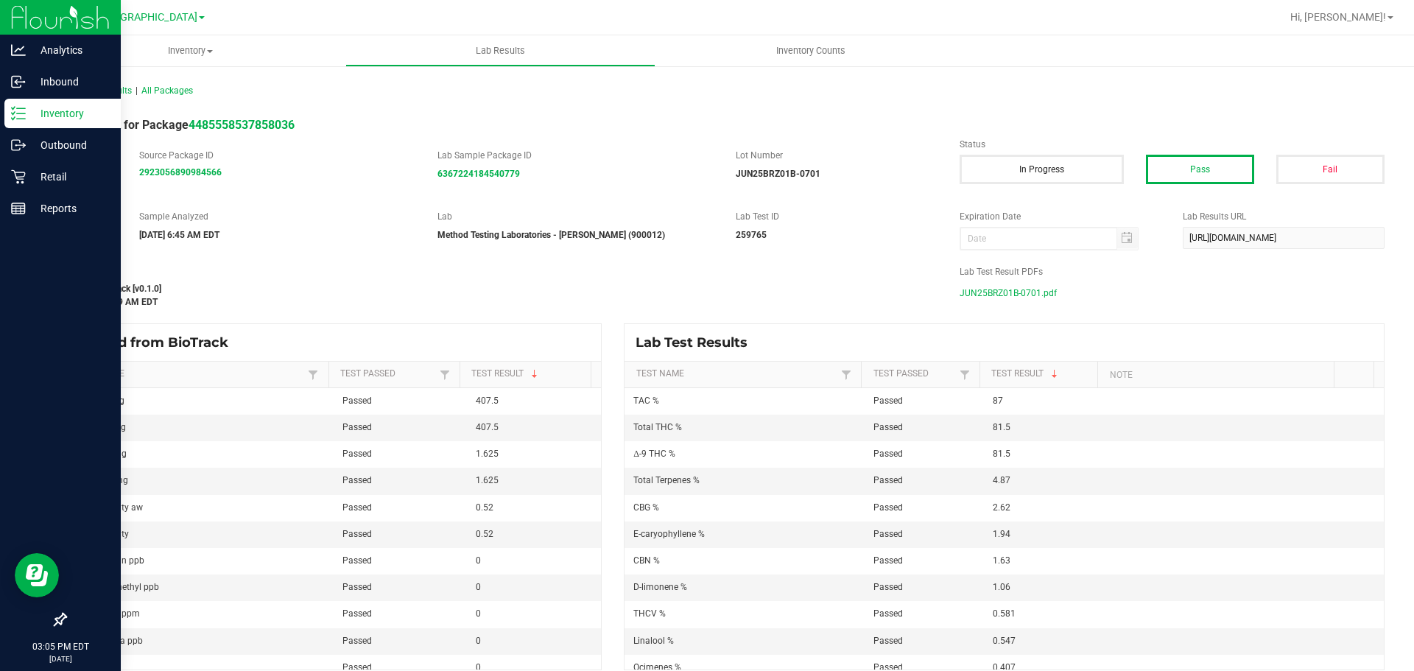
click at [21, 117] on icon at bounding box center [18, 113] width 15 height 15
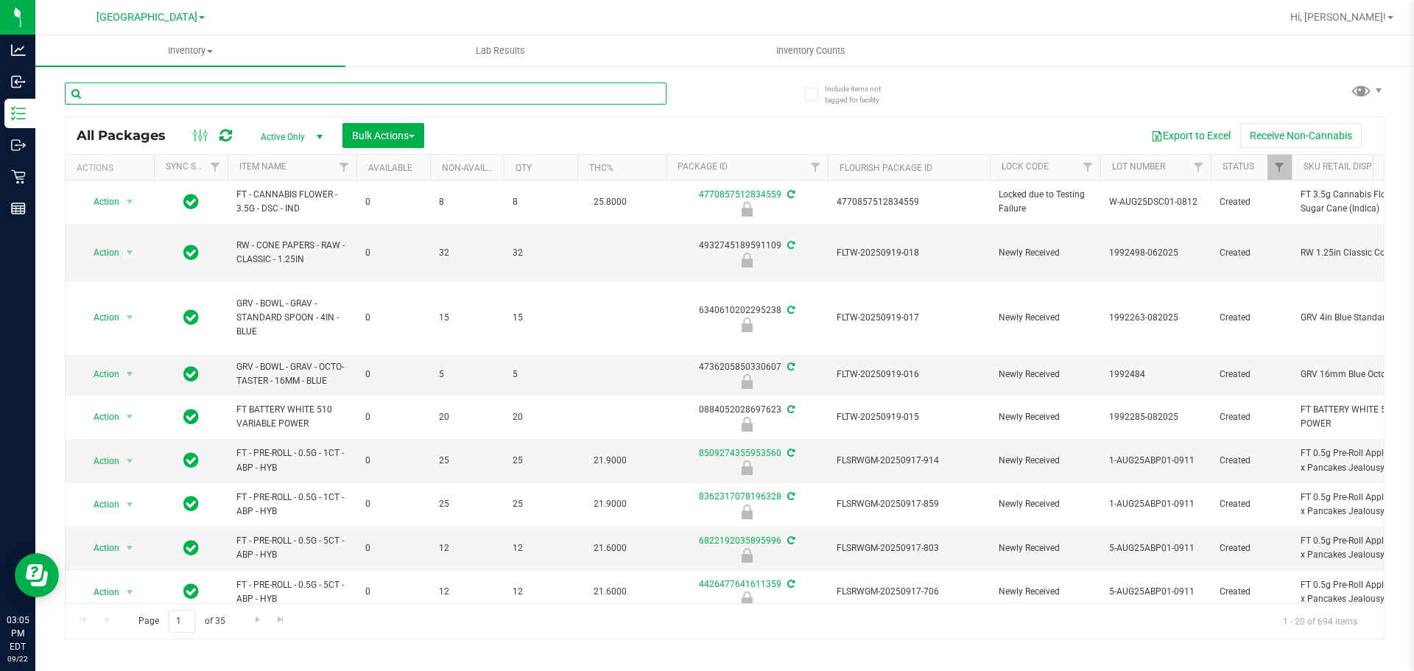
click at [156, 89] on input "text" at bounding box center [366, 93] width 602 height 22
type input "20250808-920"
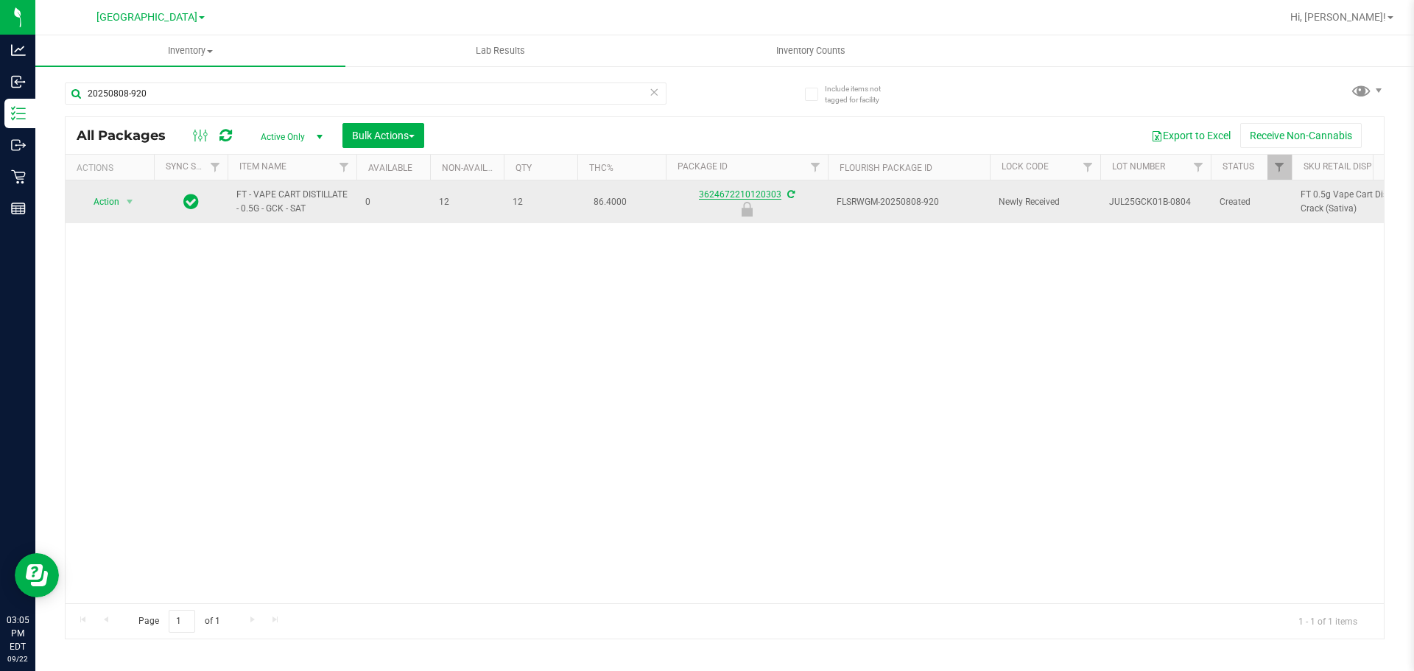
click at [748, 194] on link "3624672210120303" at bounding box center [740, 194] width 82 height 10
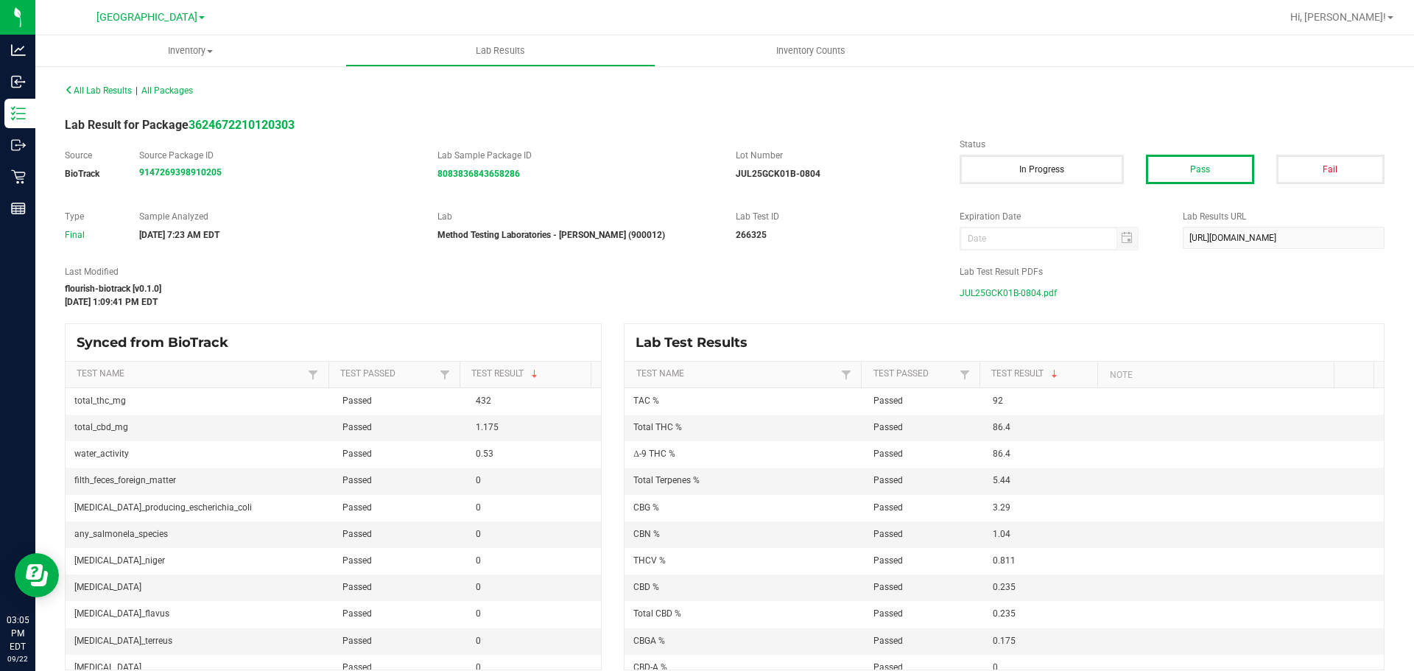
click at [1010, 290] on span "JUL25GCK01B-0804.pdf" at bounding box center [1008, 293] width 97 height 22
click at [89, 94] on span "All Lab Results" at bounding box center [98, 90] width 67 height 10
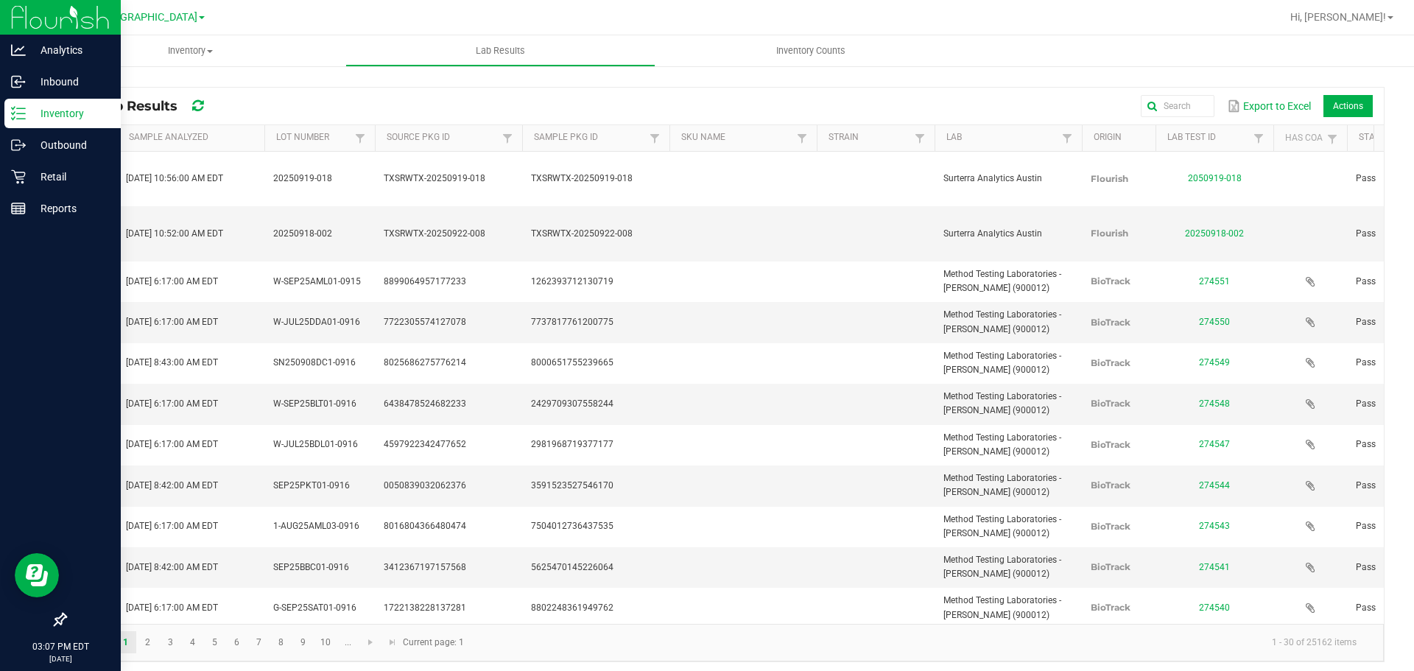
click at [50, 116] on p "Inventory" at bounding box center [70, 114] width 88 height 18
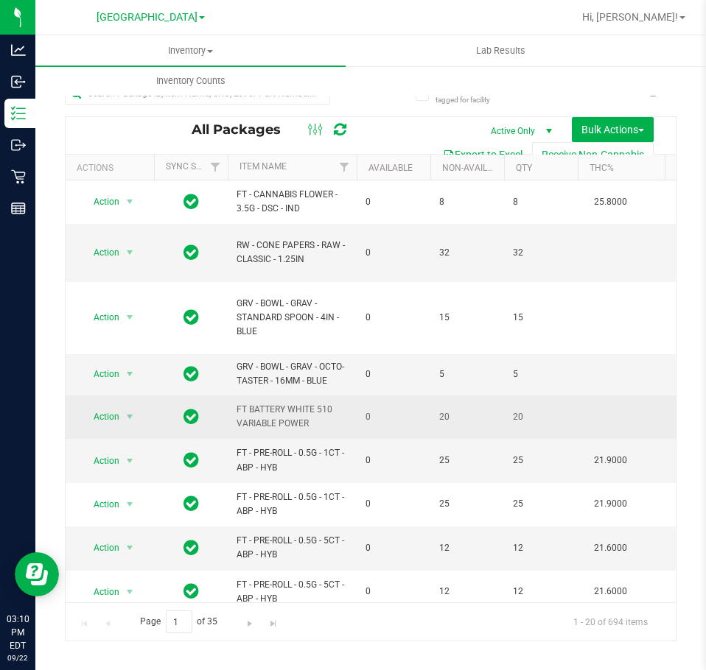
click at [379, 413] on span "0" at bounding box center [393, 417] width 56 height 14
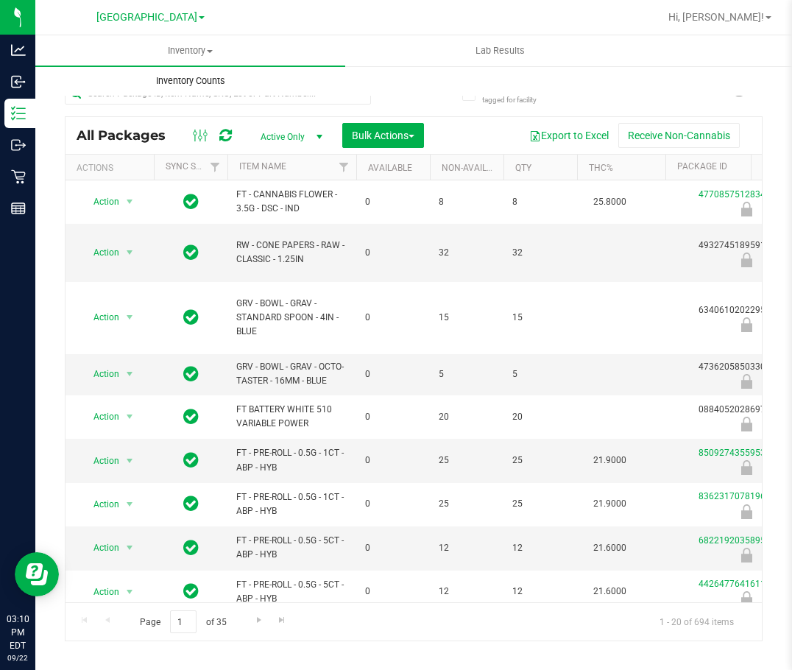
click at [306, 94] on uib-tab-heading "Inventory Counts" at bounding box center [190, 80] width 309 height 29
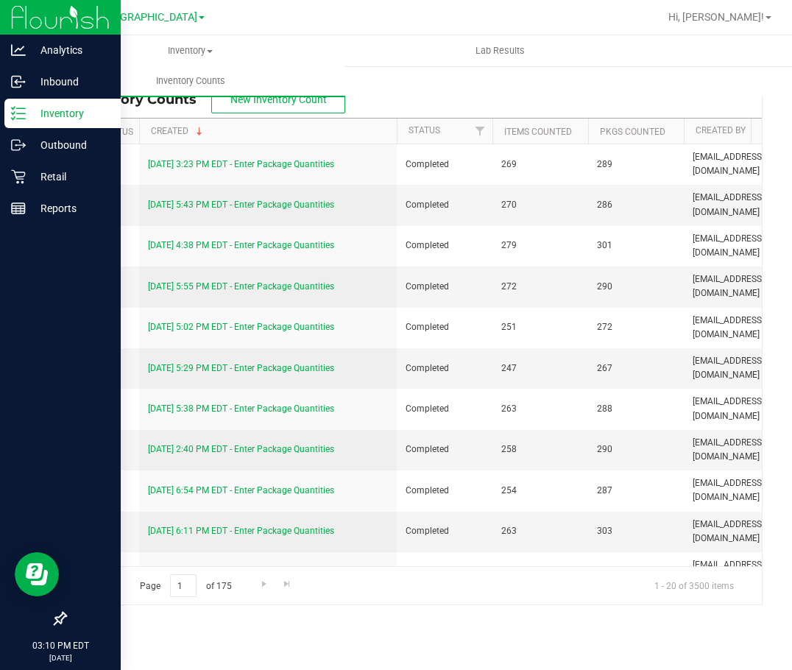
click at [49, 104] on div "Inventory" at bounding box center [62, 113] width 116 height 29
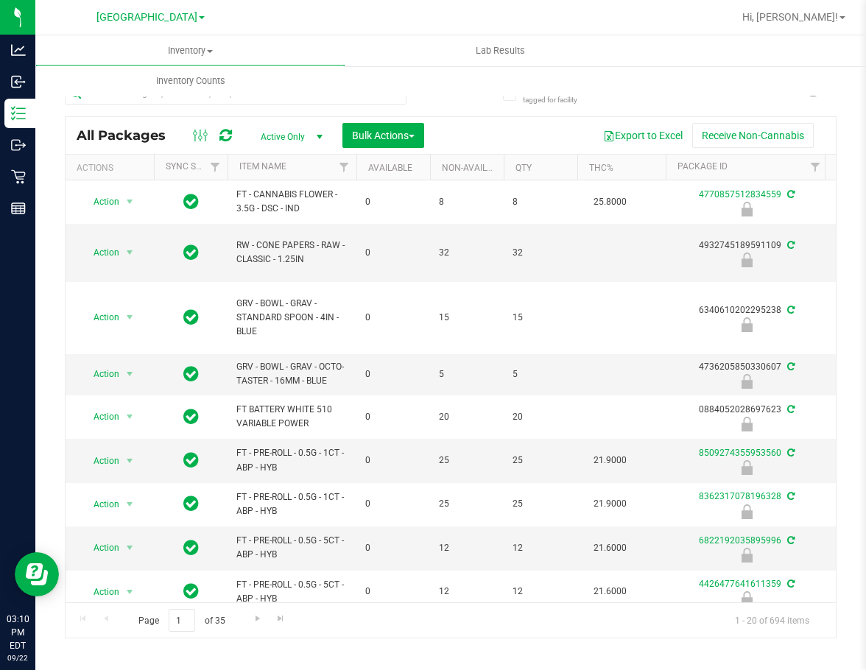
click at [753, 83] on div "Inventory All packages All inventory Waste log Create inventory Lab Results Inv…" at bounding box center [468, 65] width 866 height 60
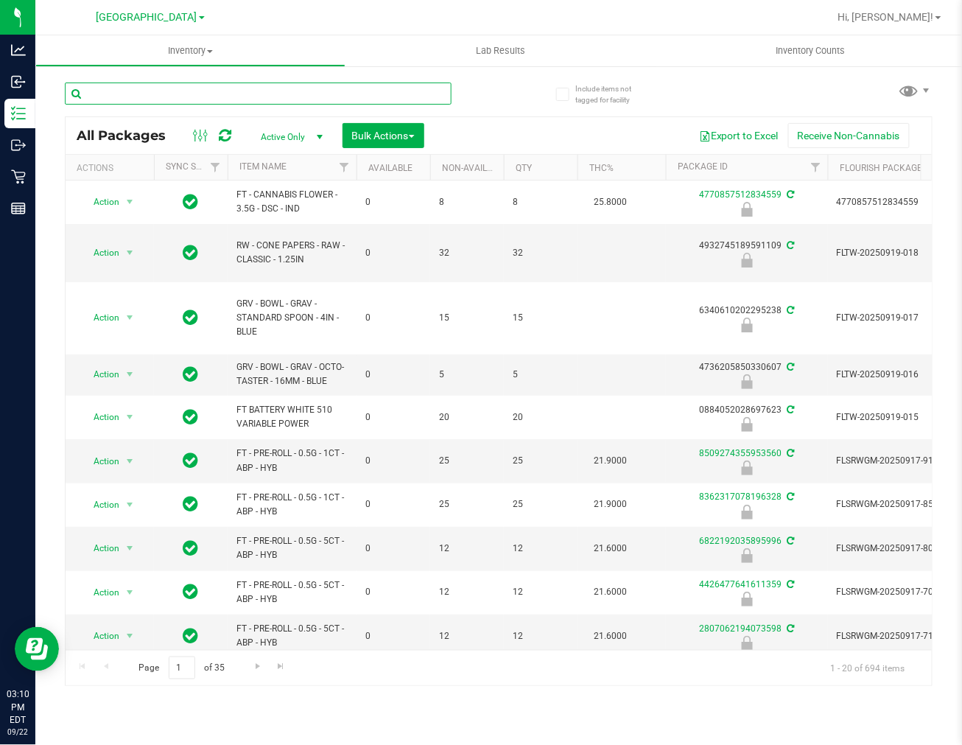
click at [292, 96] on input "text" at bounding box center [258, 93] width 387 height 22
paste input "JUL24SBC01-0709"
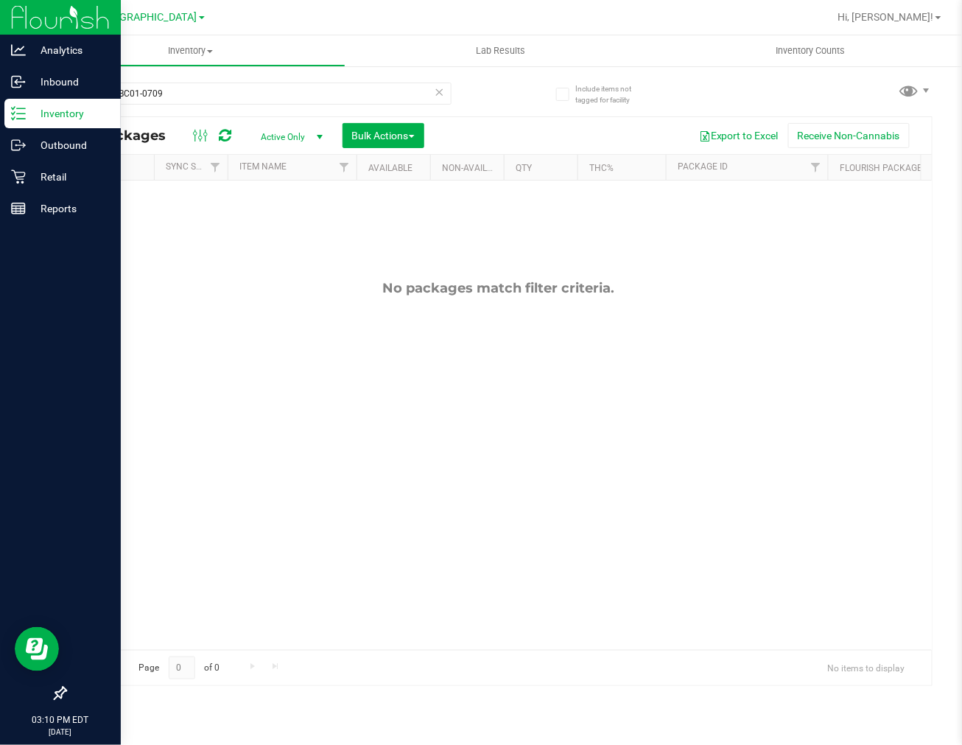
click at [35, 109] on p "Inventory" at bounding box center [70, 114] width 88 height 18
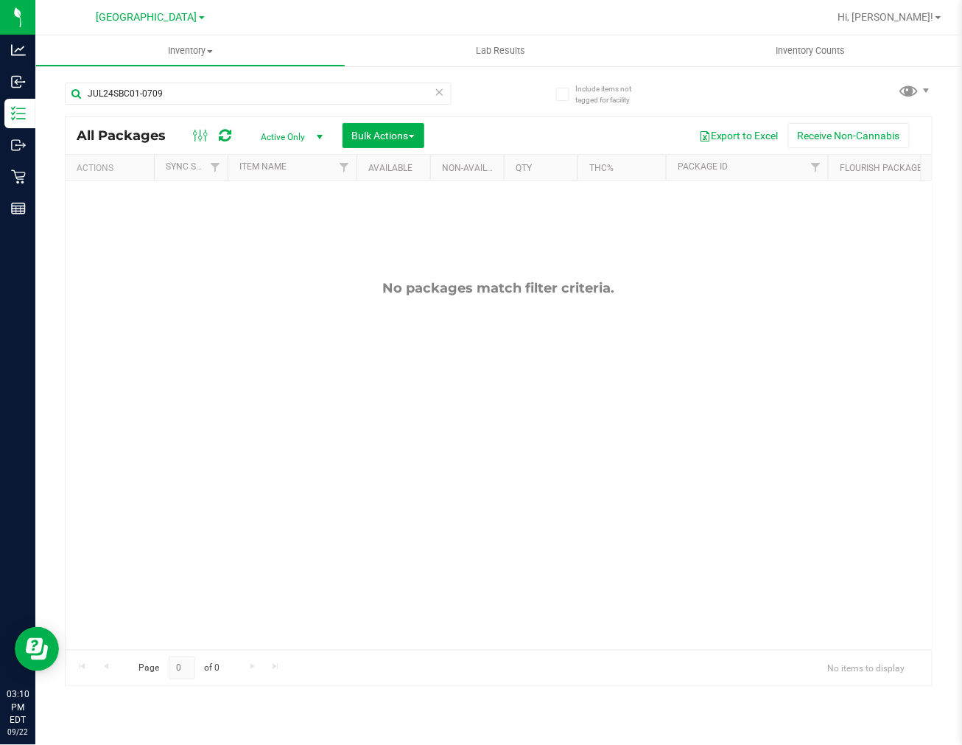
drag, startPoint x: 400, startPoint y: 370, endPoint x: 296, endPoint y: 207, distance: 193.7
click at [395, 362] on div "No packages match filter criteria." at bounding box center [499, 464] width 866 height 569
click at [172, 78] on div "JUL24SBC01-0709" at bounding box center [282, 92] width 434 height 47
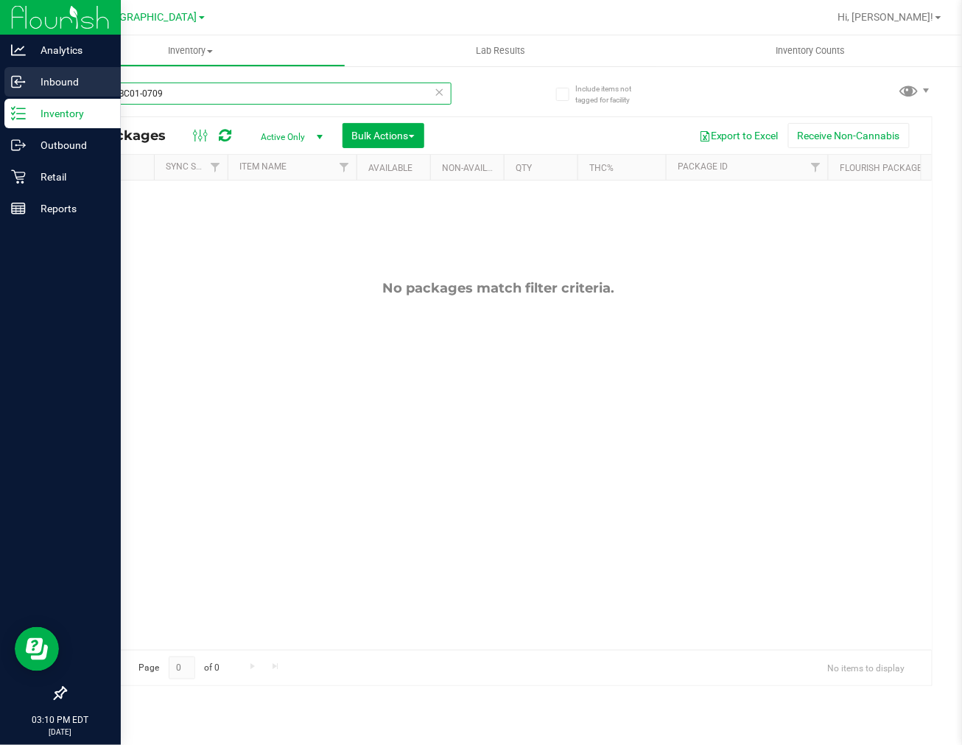
drag, startPoint x: 179, startPoint y: 93, endPoint x: 10, endPoint y: 96, distance: 169.4
click at [11, 97] on div "Analytics Inbound Inventory Outbound Retail Reports 03:10 PM EDT [DATE] 09/22 L…" at bounding box center [481, 372] width 962 height 745
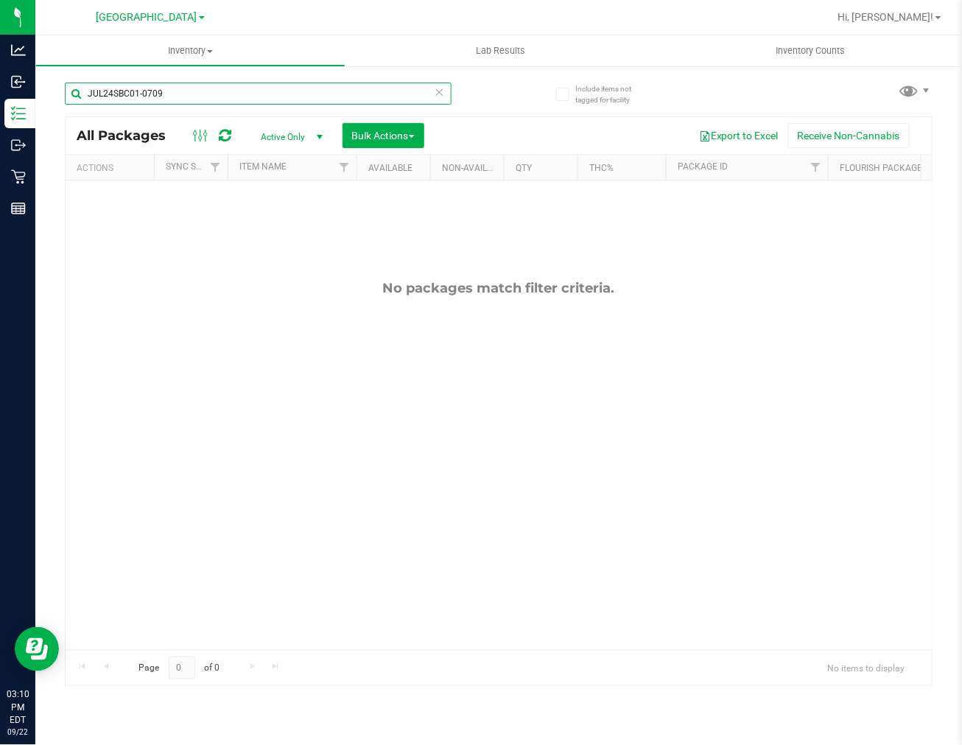
paste input "SEP24AFT01B-0930"
drag, startPoint x: 720, startPoint y: 429, endPoint x: 858, endPoint y: 393, distance: 142.4
click at [720, 429] on div "No packages match filter criteria." at bounding box center [499, 464] width 866 height 569
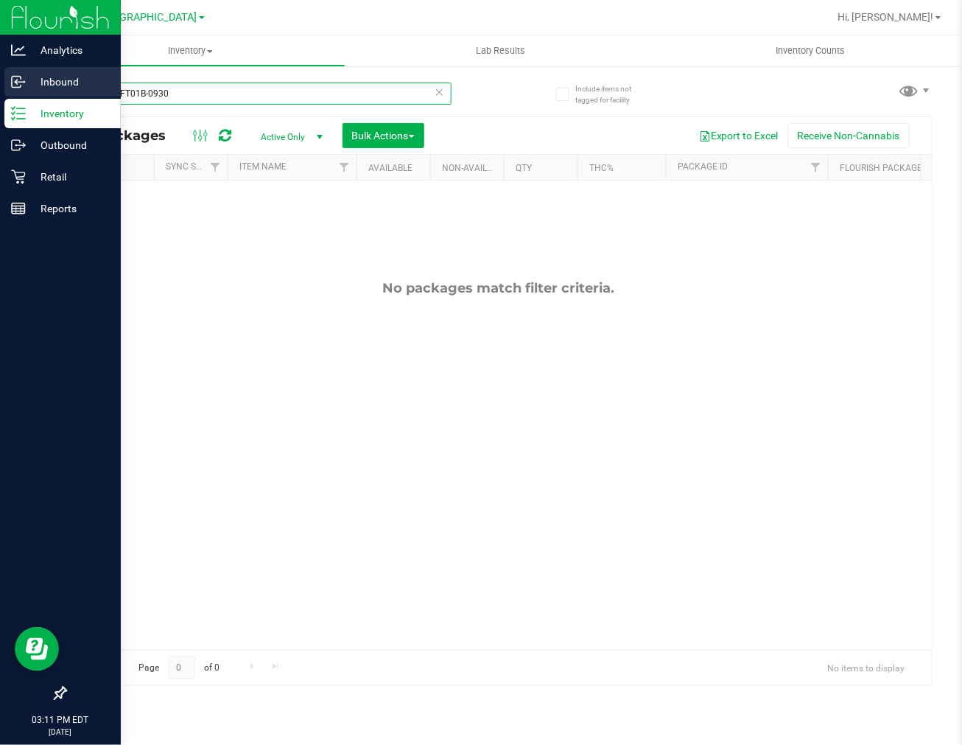
drag, startPoint x: 96, startPoint y: 92, endPoint x: 1, endPoint y: 94, distance: 95.7
click at [1, 94] on div "Analytics Inbound Inventory Outbound Retail Reports 03:11 PM EDT [DATE] 09/22 L…" at bounding box center [481, 372] width 962 height 745
paste input "OCT24PEX01-1002"
type input "OCT24PEX01-1002"
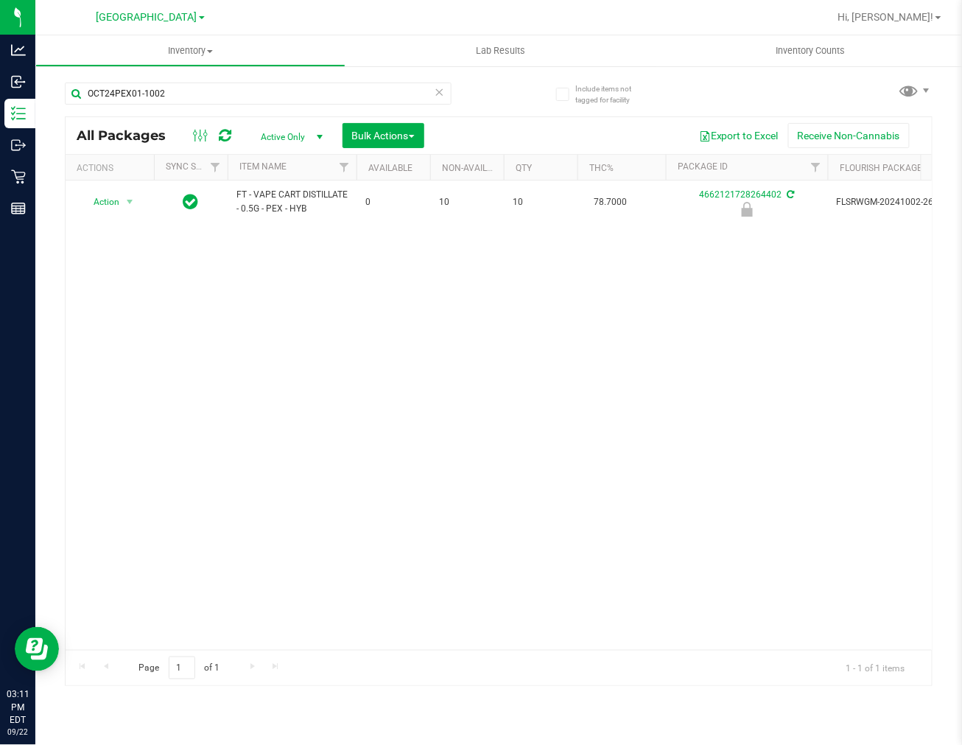
click at [483, 403] on div "Action Action Edit attributes Global inventory Locate package Package audit log…" at bounding box center [499, 414] width 866 height 469
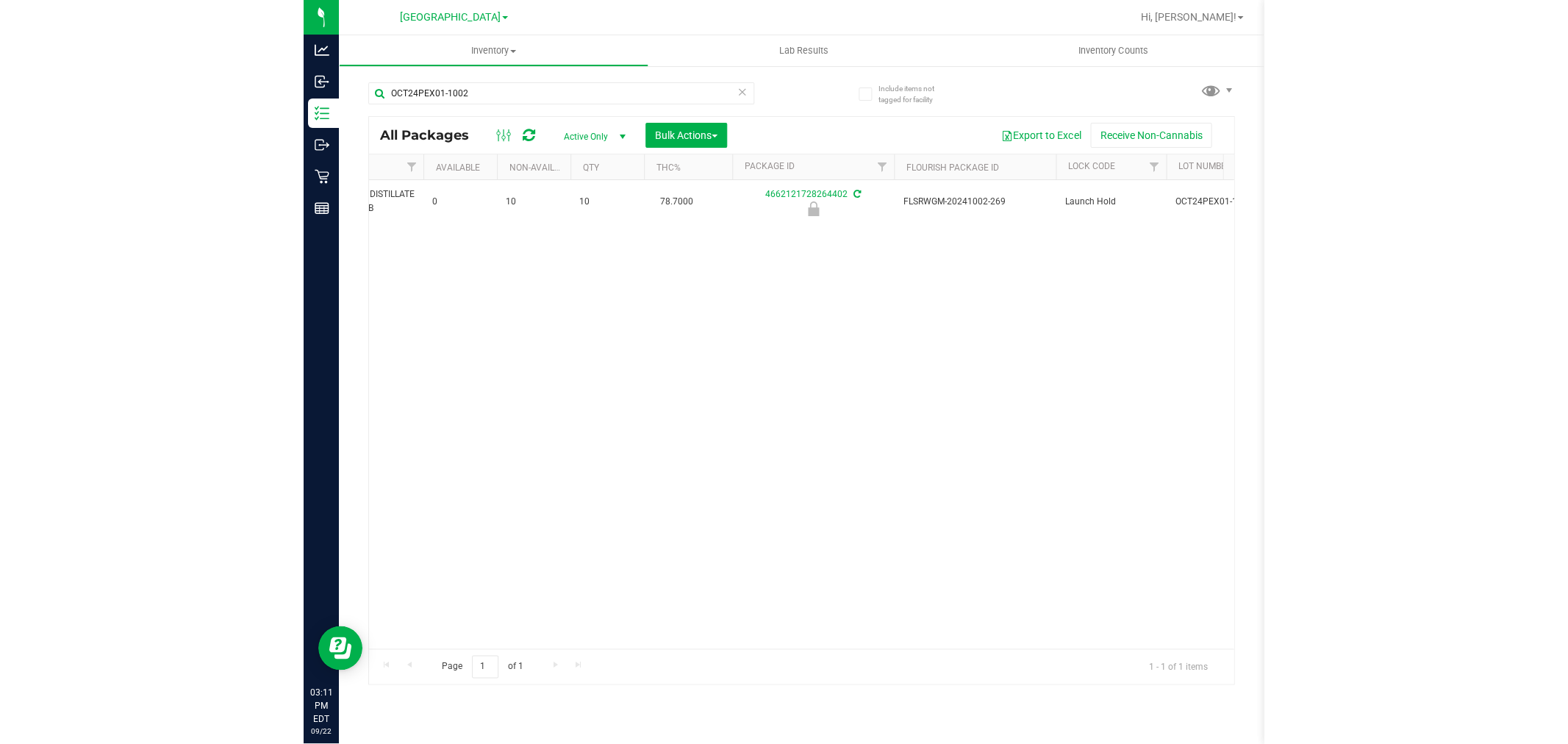
scroll to position [0, 239]
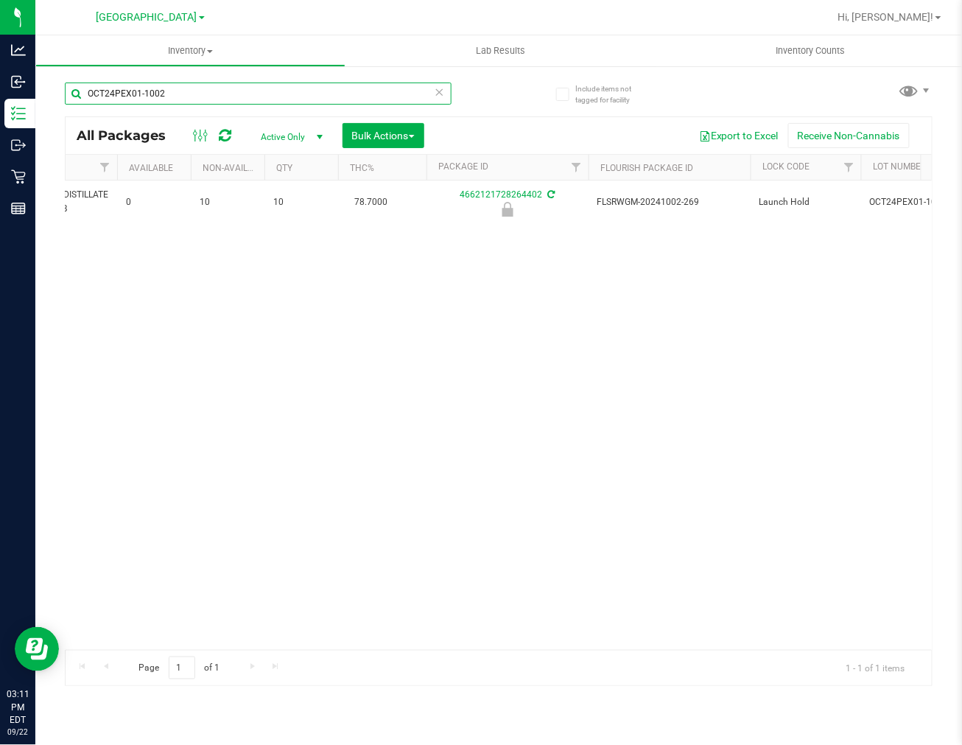
drag, startPoint x: 172, startPoint y: 86, endPoint x: -1, endPoint y: 71, distance: 174.5
click at [0, 71] on html "Analytics Inbound Inventory Outbound Retail Reports 03:11 PM EDT [DATE] 09/22 L…" at bounding box center [481, 372] width 962 height 745
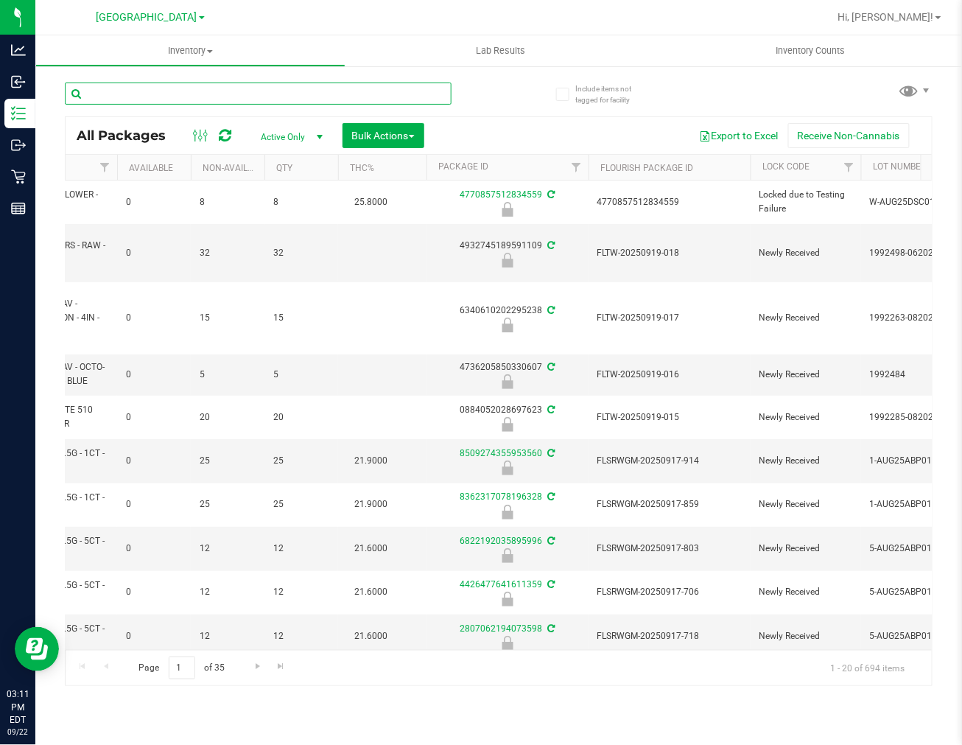
click at [122, 84] on input "text" at bounding box center [258, 93] width 387 height 22
paste input "SEP24PEX01-0912"
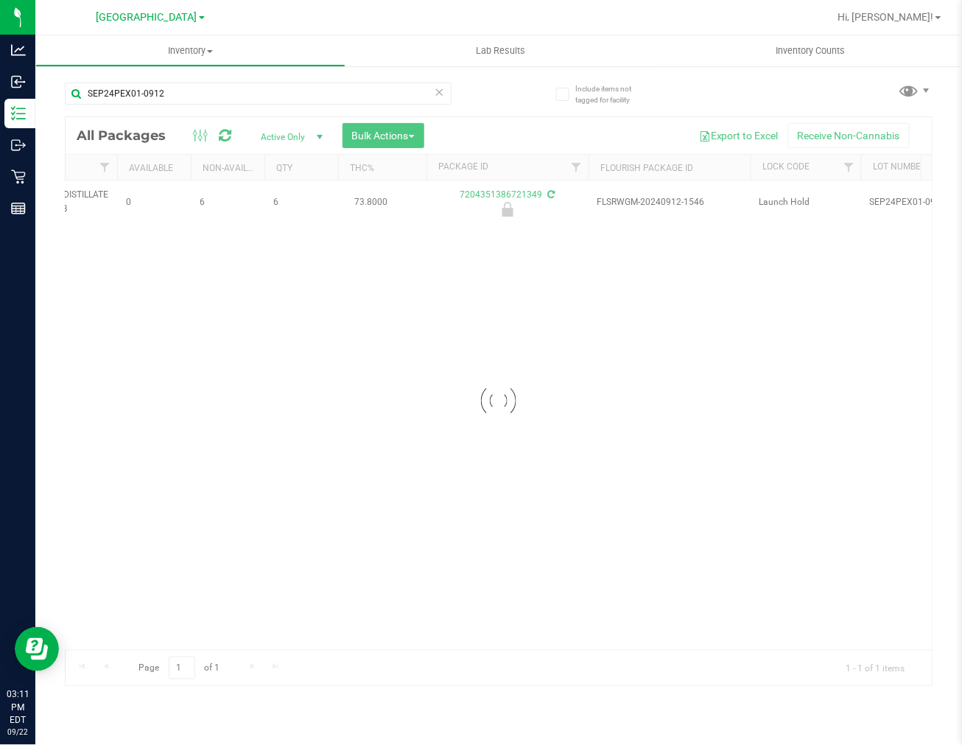
click at [608, 377] on div at bounding box center [499, 401] width 866 height 568
click at [698, 453] on div "Action Action Edit attributes Global inventory Locate package Package audit log…" at bounding box center [499, 414] width 866 height 469
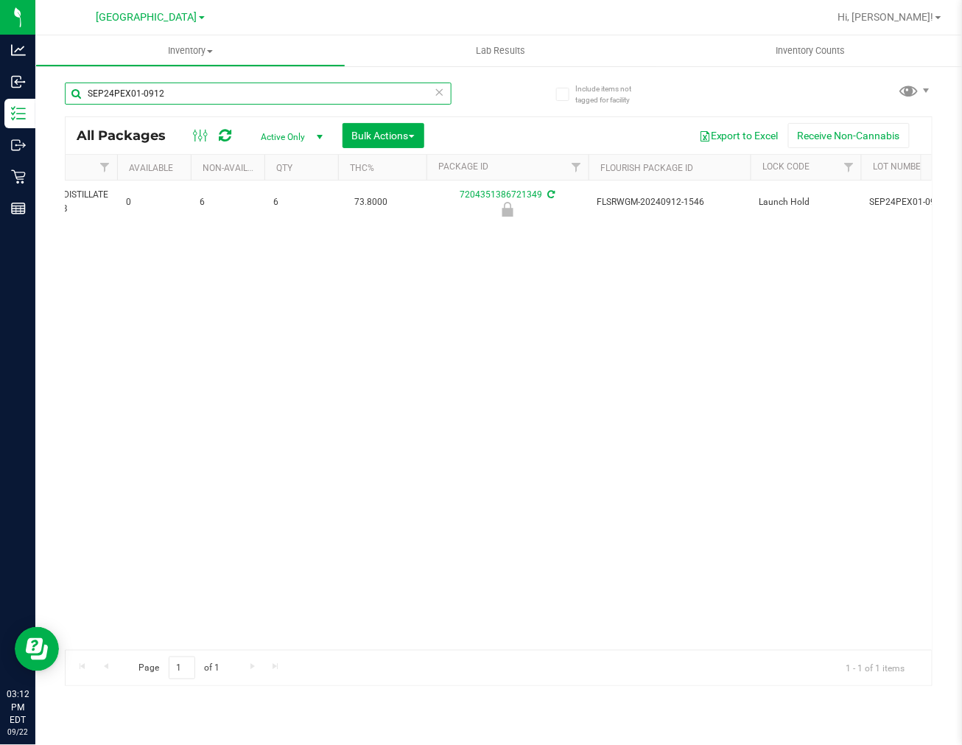
drag, startPoint x: 222, startPoint y: 96, endPoint x: 66, endPoint y: 96, distance: 155.4
click at [72, 96] on input "SEP24PEX01-0912" at bounding box center [258, 93] width 387 height 22
paste input "3PKN01-0911"
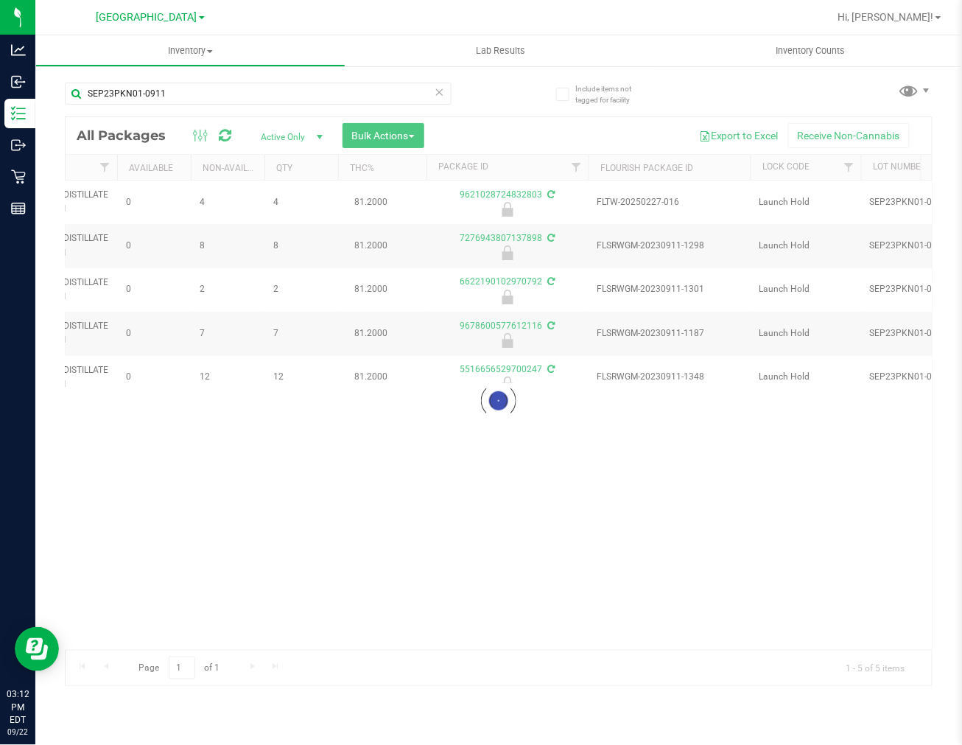
click at [556, 450] on div at bounding box center [499, 401] width 866 height 568
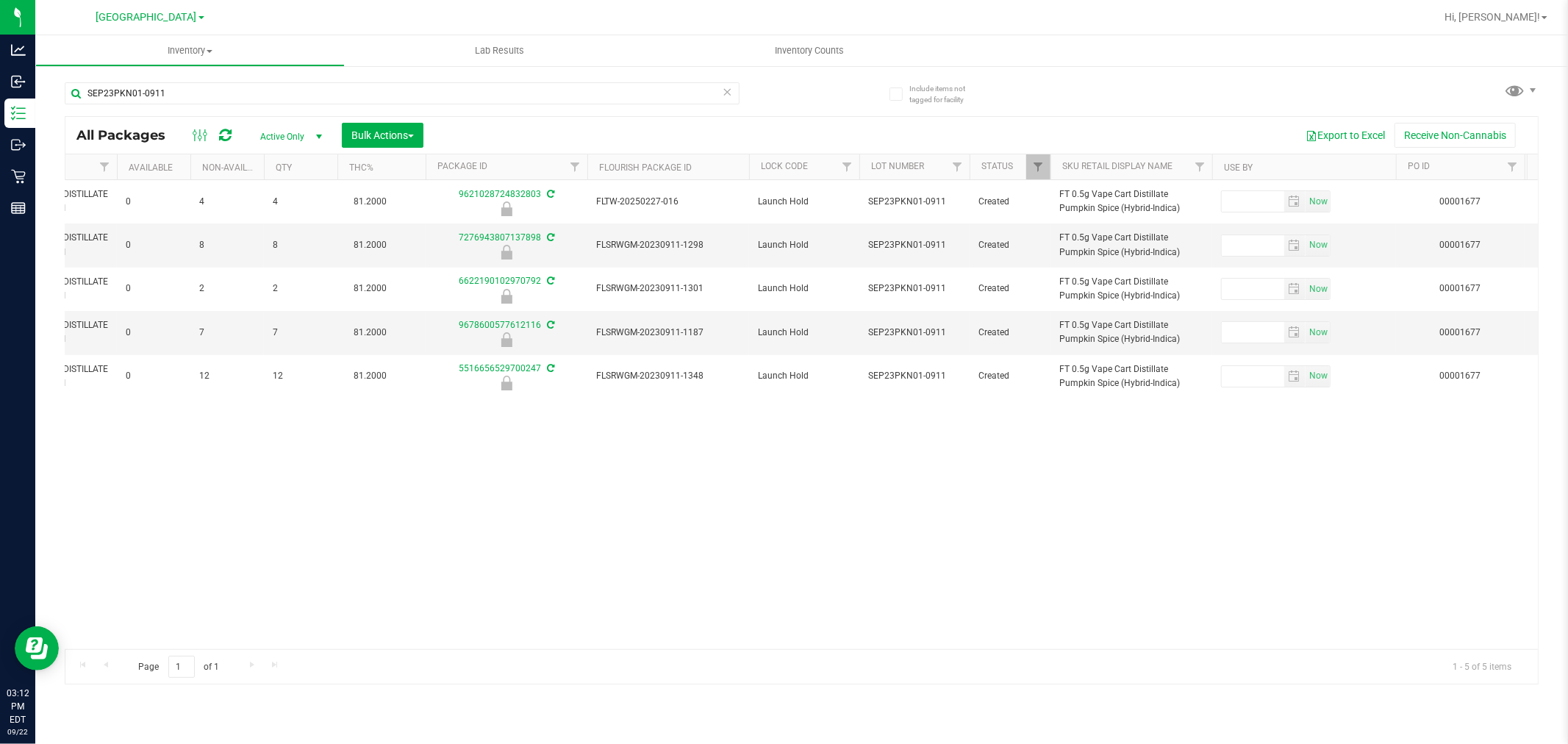
click at [902, 522] on div "Action Action Edit attributes Global inventory Locate package Package audit log…" at bounding box center [801, 414] width 1472 height 469
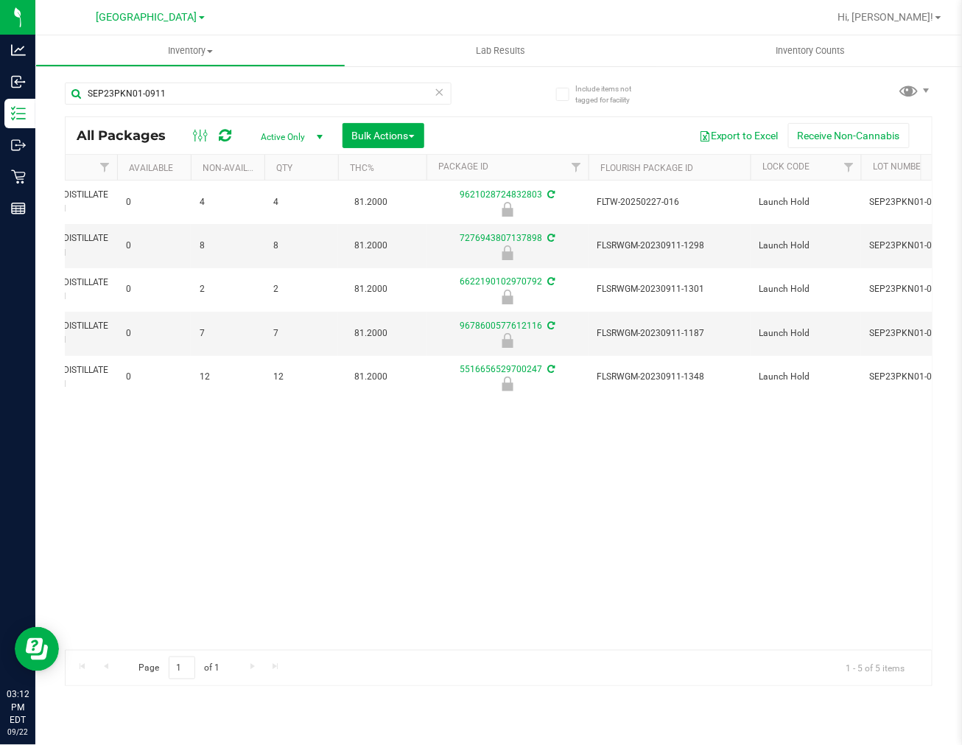
click at [580, 538] on div "Action Action Edit attributes Global inventory Locate package Package audit log…" at bounding box center [499, 414] width 866 height 469
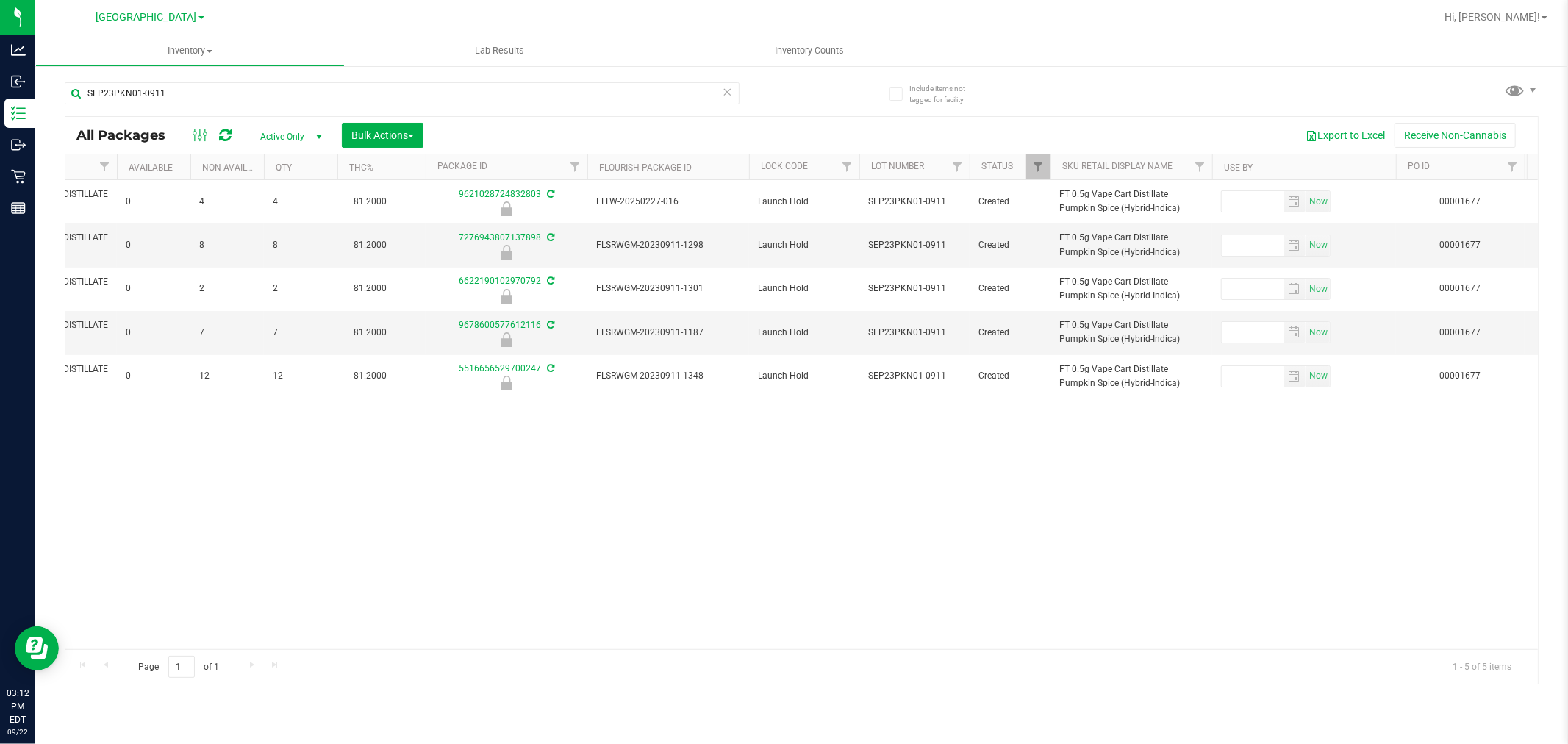
click at [721, 492] on div "Action Action Edit attributes Global inventory Locate package Package audit log…" at bounding box center [801, 414] width 1472 height 469
click at [618, 573] on div "Action Action Edit attributes Global inventory Locate package Package audit log…" at bounding box center [801, 414] width 1472 height 469
click at [821, 515] on div "Action Action Edit attributes Global inventory Locate package Package audit log…" at bounding box center [801, 414] width 1472 height 469
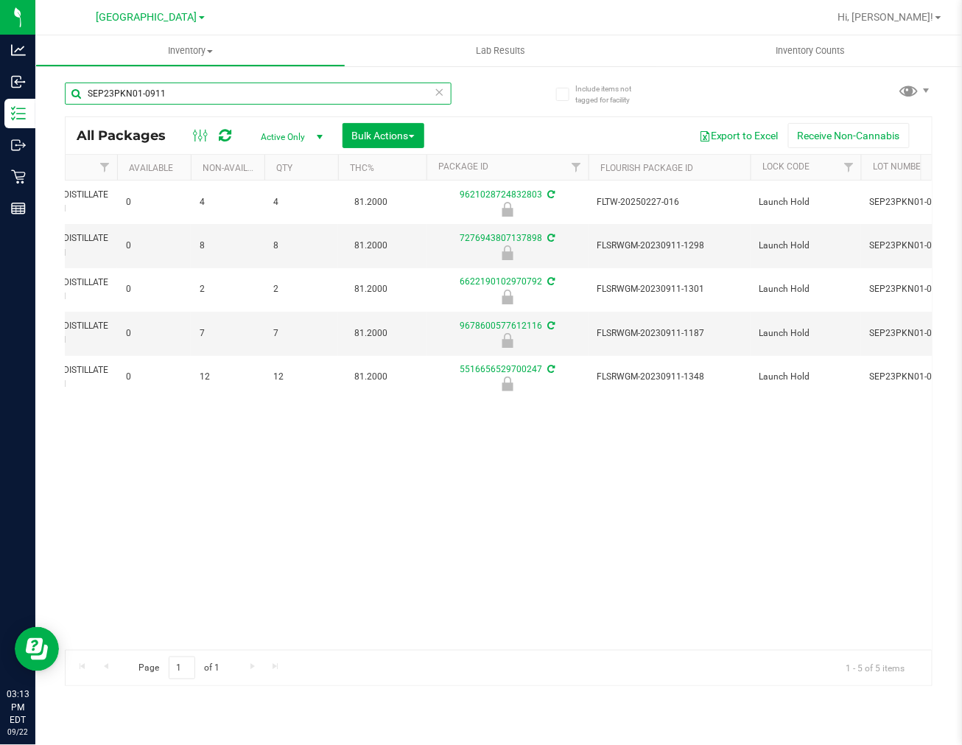
drag, startPoint x: 185, startPoint y: 91, endPoint x: -1, endPoint y: 108, distance: 187.2
click at [0, 108] on html "Analytics Inbound Inventory Outbound Retail Reports 03:13 PM EDT [DATE] 09/22 L…" at bounding box center [481, 372] width 962 height 745
type input "c"
paste input "JUL24SBC01-0709"
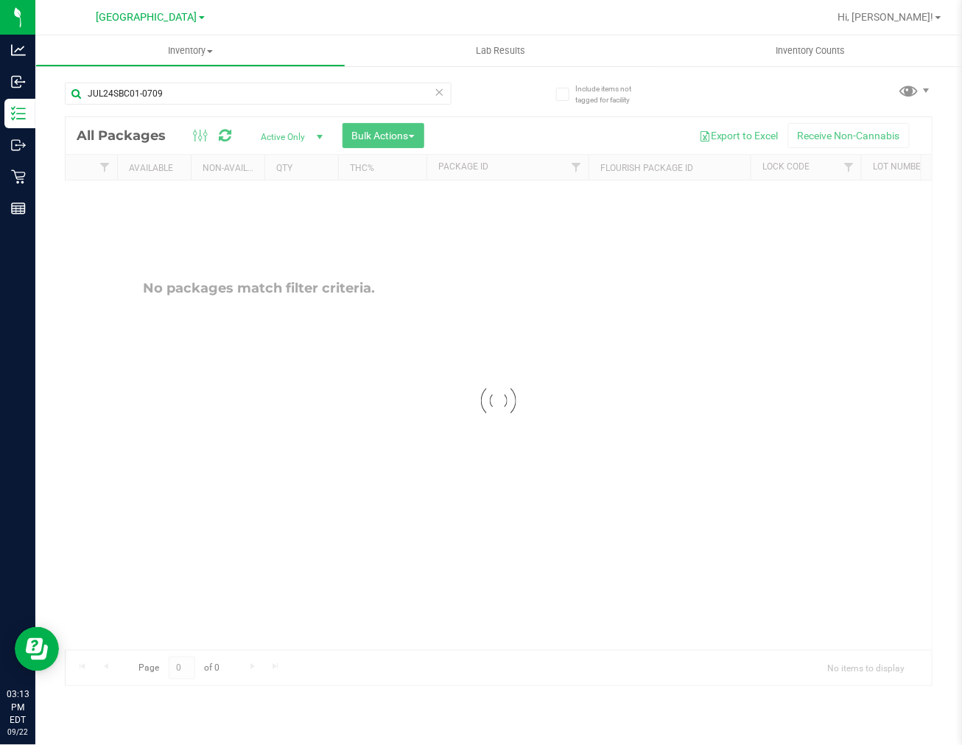
click at [661, 555] on div at bounding box center [499, 401] width 866 height 568
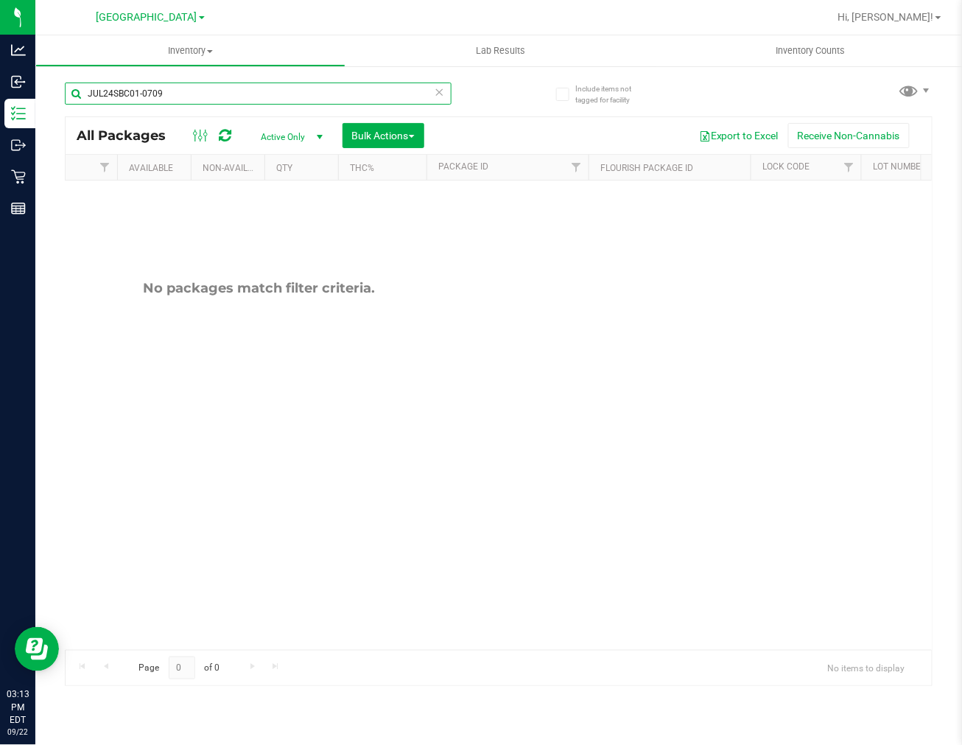
drag, startPoint x: 100, startPoint y: 99, endPoint x: 85, endPoint y: 99, distance: 15.5
click at [91, 99] on input "JUL24SBC01-0709" at bounding box center [258, 93] width 387 height 22
paste input "SEP24SBC01B-0923"
click at [435, 490] on div "No packages match filter criteria." at bounding box center [259, 464] width 866 height 569
drag, startPoint x: 208, startPoint y: 96, endPoint x: 46, endPoint y: 93, distance: 162.8
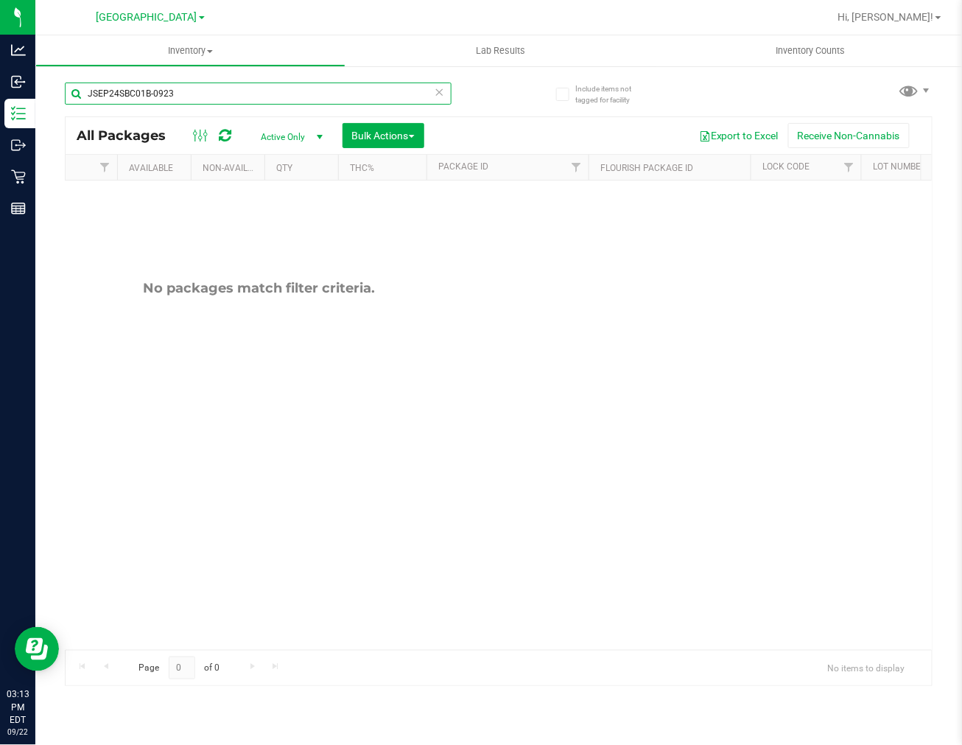
click at [46, 93] on div "Include items not tagged for facility JSEP24SBC01B-0923 All Packages Active Onl…" at bounding box center [498, 289] width 926 height 449
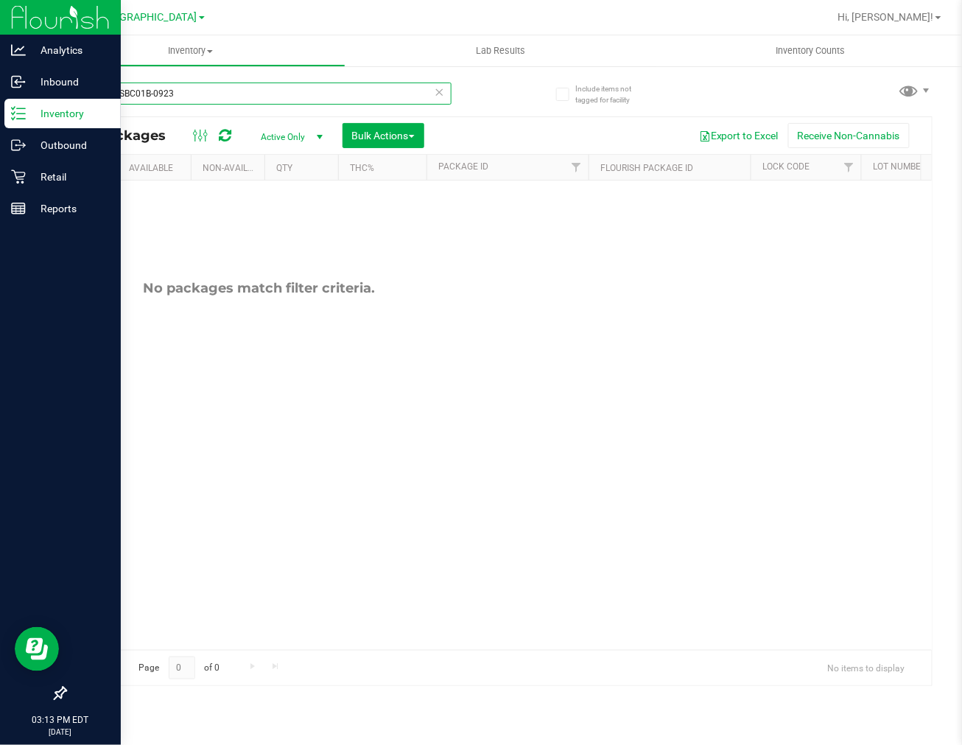
paste input "UL24SSD01-0819"
type input "JUL24SSD01-0819"
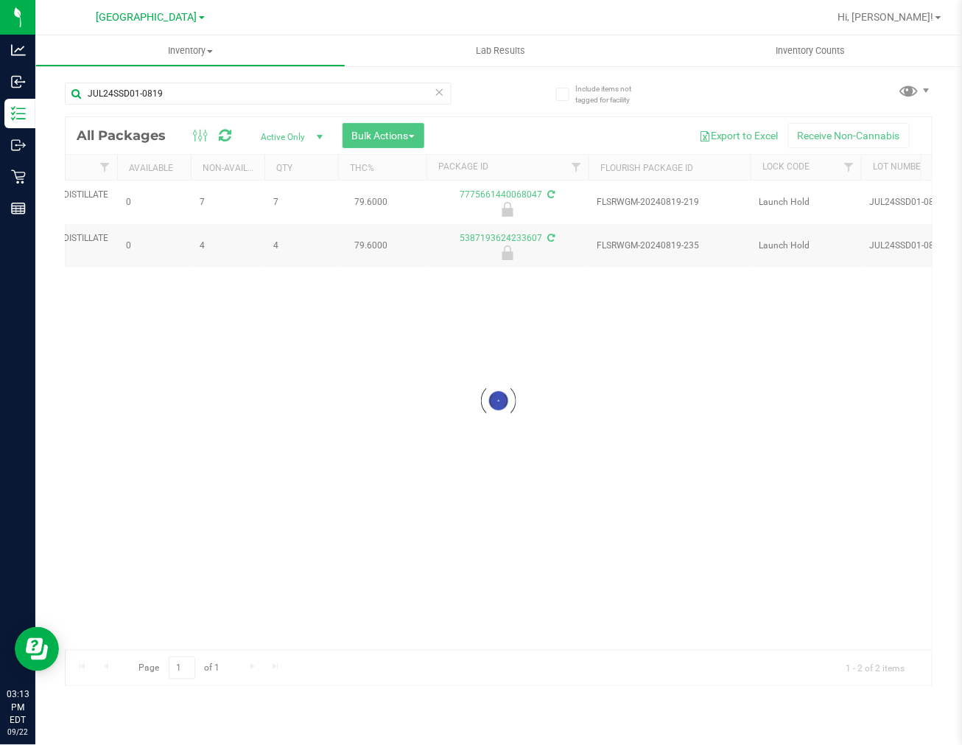
click at [520, 464] on div at bounding box center [499, 401] width 866 height 568
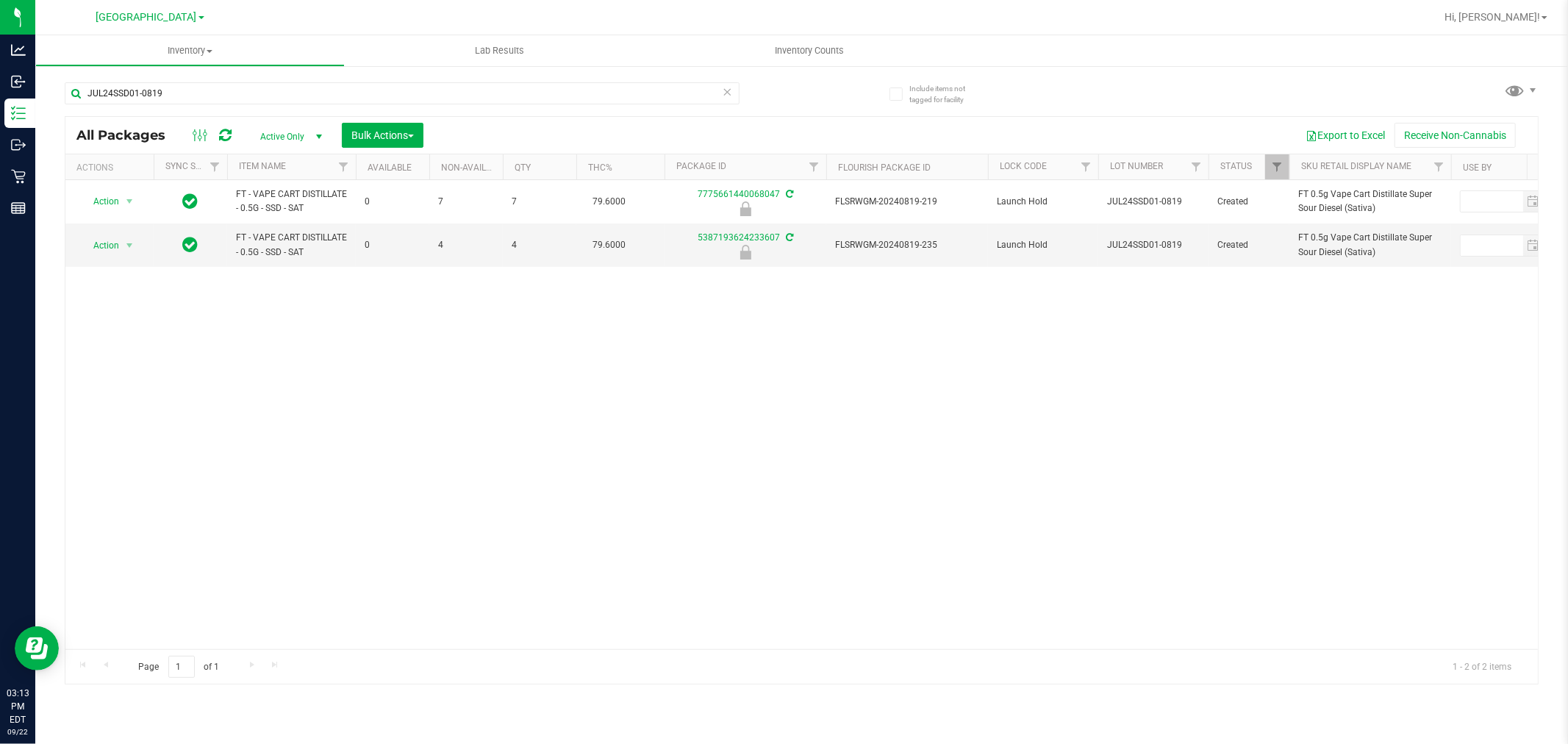
click at [692, 460] on div "Action Action Edit attributes Global inventory Locate package Package audit log…" at bounding box center [801, 414] width 1472 height 469
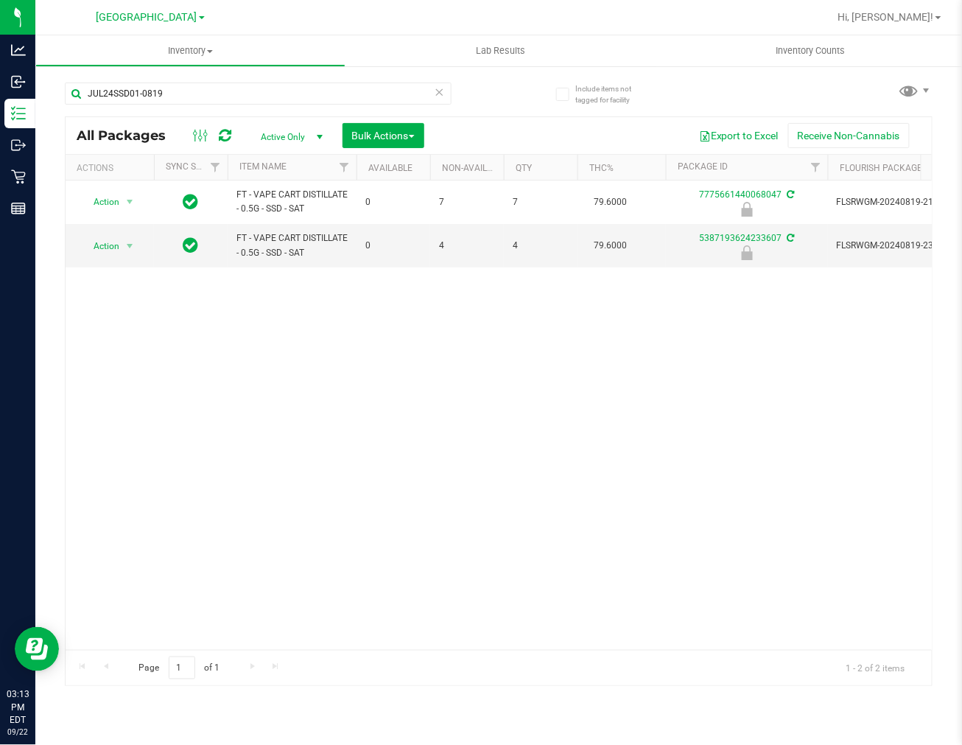
click at [574, 451] on div "Action Action Edit attributes Global inventory Locate package Package audit log…" at bounding box center [499, 414] width 866 height 469
drag, startPoint x: 184, startPoint y: 89, endPoint x: -1, endPoint y: 82, distance: 185.7
click at [0, 82] on html "Analytics Inbound Inventory Outbound Retail Reports 03:13 PM EDT [DATE] 09/22 L…" at bounding box center [481, 372] width 962 height 745
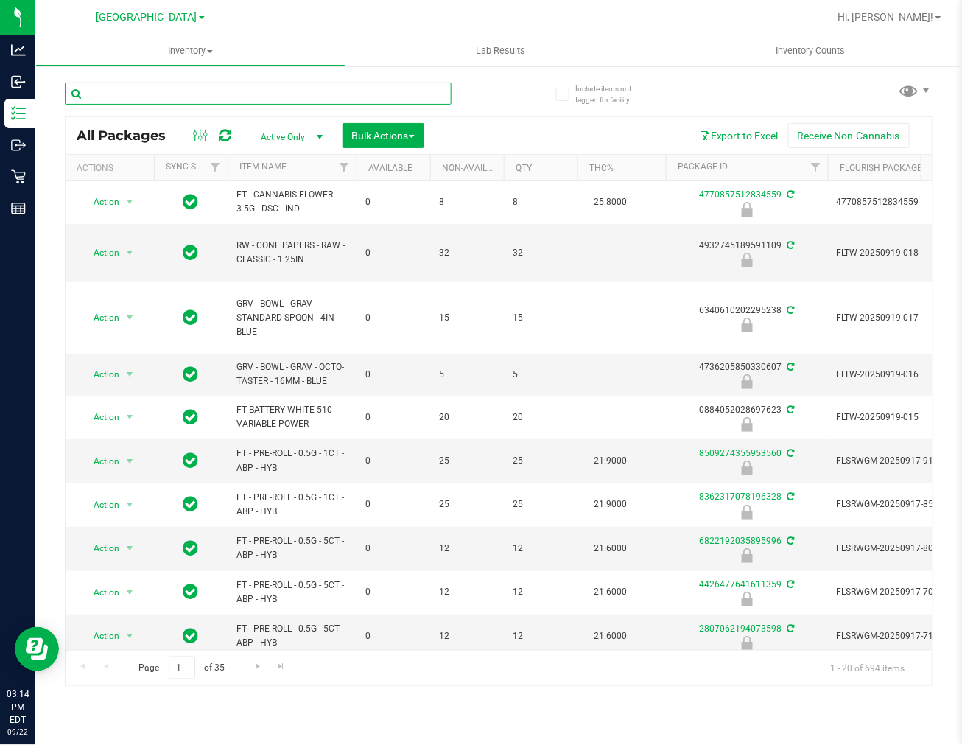
click at [254, 91] on input "text" at bounding box center [258, 93] width 387 height 22
paste input "SEP24WZK02-0919"
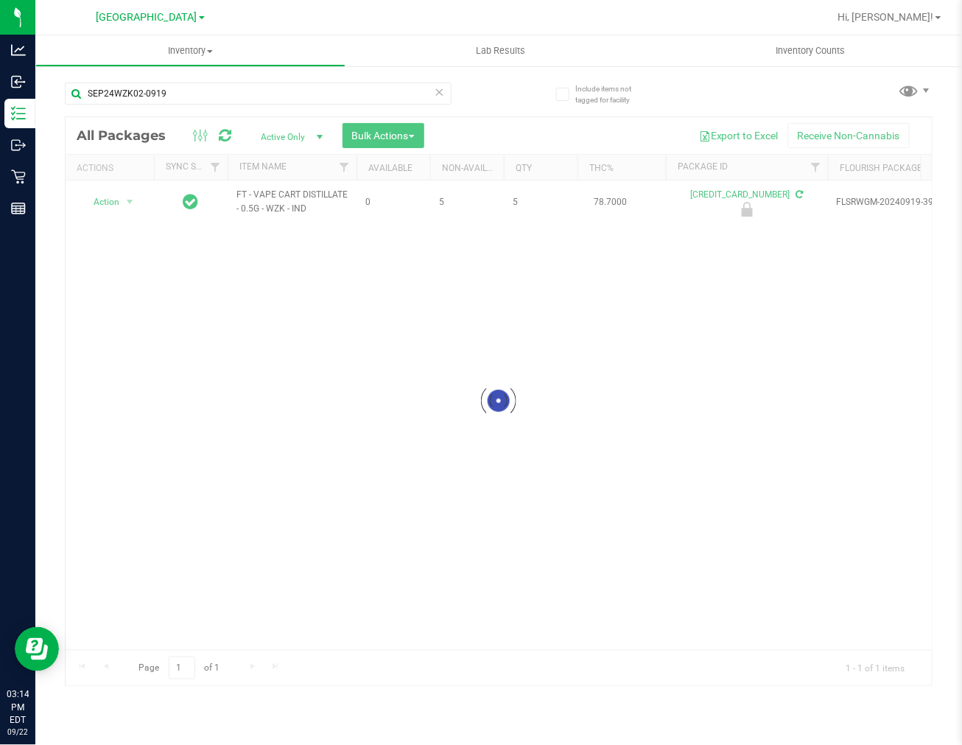
click at [517, 449] on div at bounding box center [499, 401] width 866 height 568
click at [420, 464] on div "Action Action Edit attributes Global inventory Locate package Package audit log…" at bounding box center [499, 414] width 866 height 469
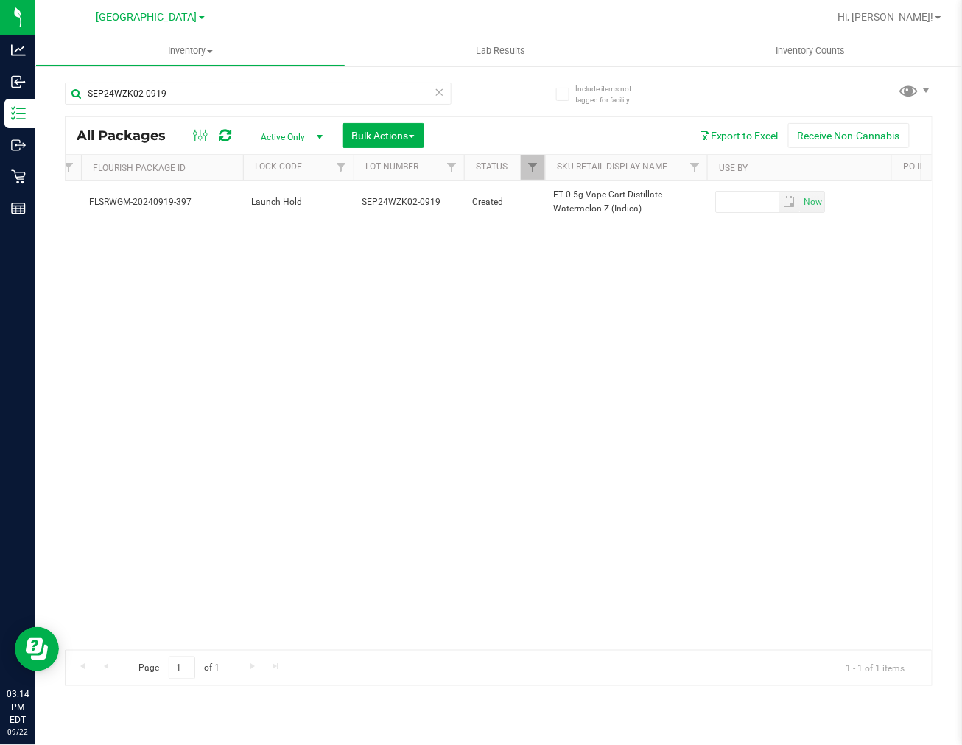
click at [611, 457] on div "Action Action Edit attributes Global inventory Locate package Package audit log…" at bounding box center [499, 414] width 866 height 469
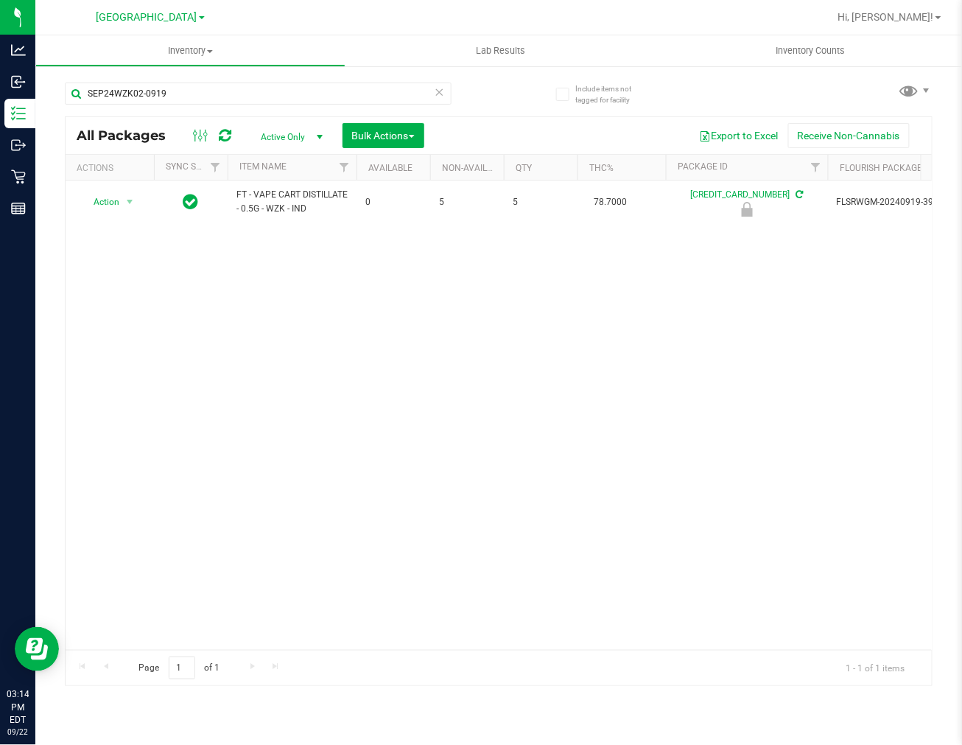
click at [518, 415] on div "Action Action Edit attributes Global inventory Locate package Package audit log…" at bounding box center [499, 414] width 866 height 469
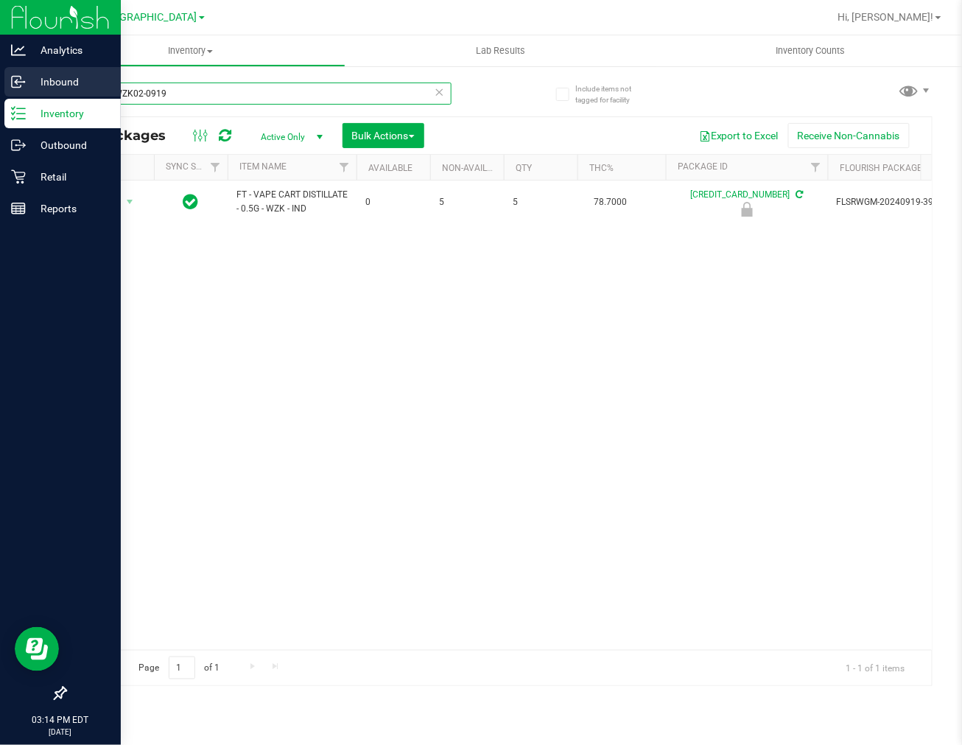
drag, startPoint x: 185, startPoint y: 97, endPoint x: 5, endPoint y: 87, distance: 180.0
click at [5, 87] on div "Analytics Inbound Inventory Outbound Retail Reports 03:14 PM EDT [DATE] 09/22 L…" at bounding box center [481, 372] width 962 height 745
type input "\"
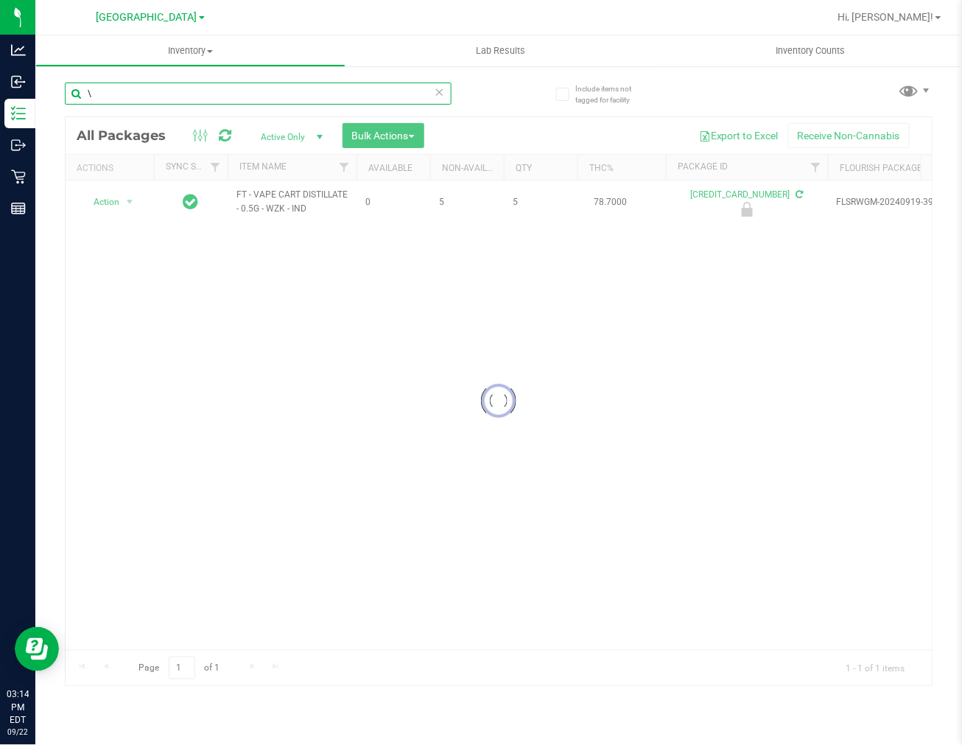
drag, startPoint x: 146, startPoint y: 88, endPoint x: 129, endPoint y: 84, distance: 17.5
click at [129, 84] on input "\" at bounding box center [258, 93] width 387 height 22
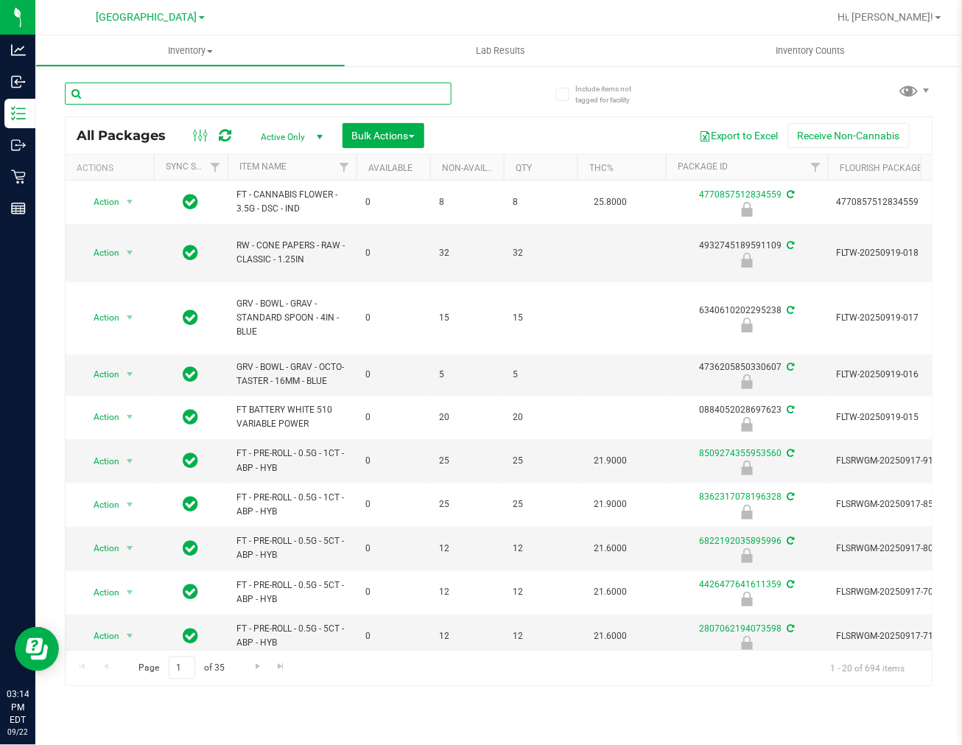
click at [258, 93] on input "text" at bounding box center [258, 93] width 387 height 22
paste input "SEP24AFT01C-0930"
type input "SEP24AFT01C-0930"
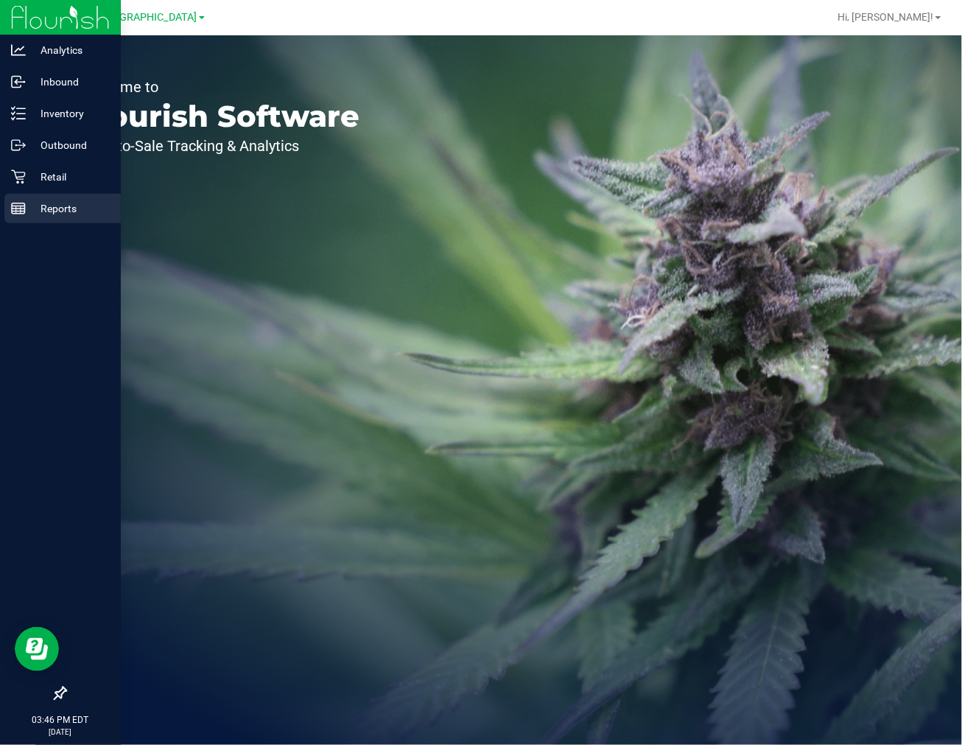
click at [44, 208] on p "Reports" at bounding box center [70, 209] width 88 height 18
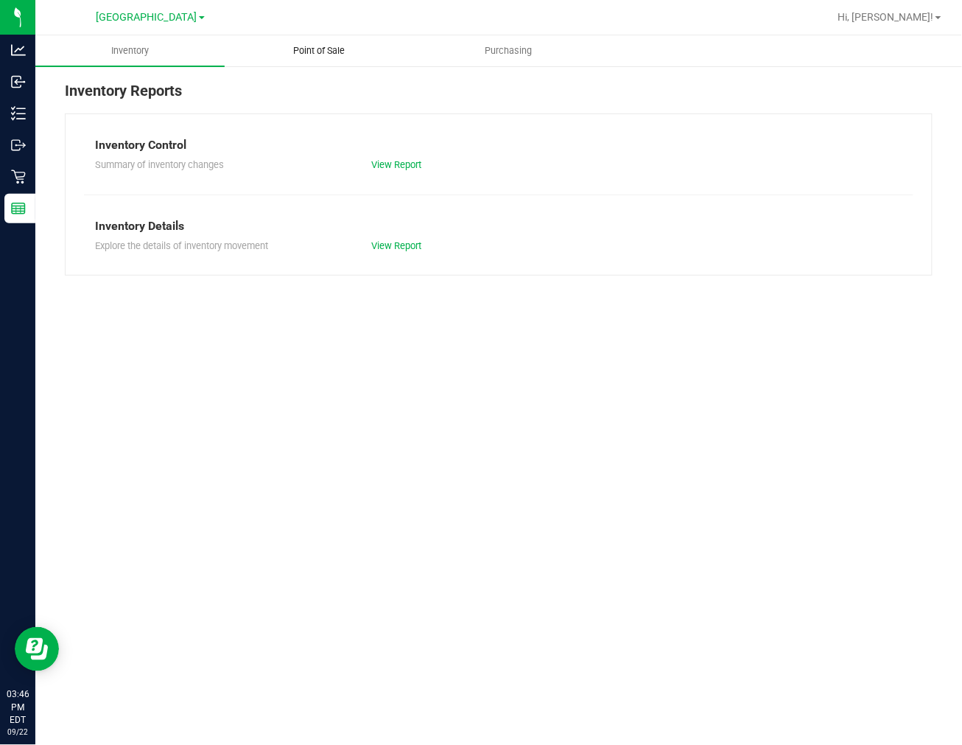
click at [323, 49] on span "Point of Sale" at bounding box center [318, 50] width 91 height 13
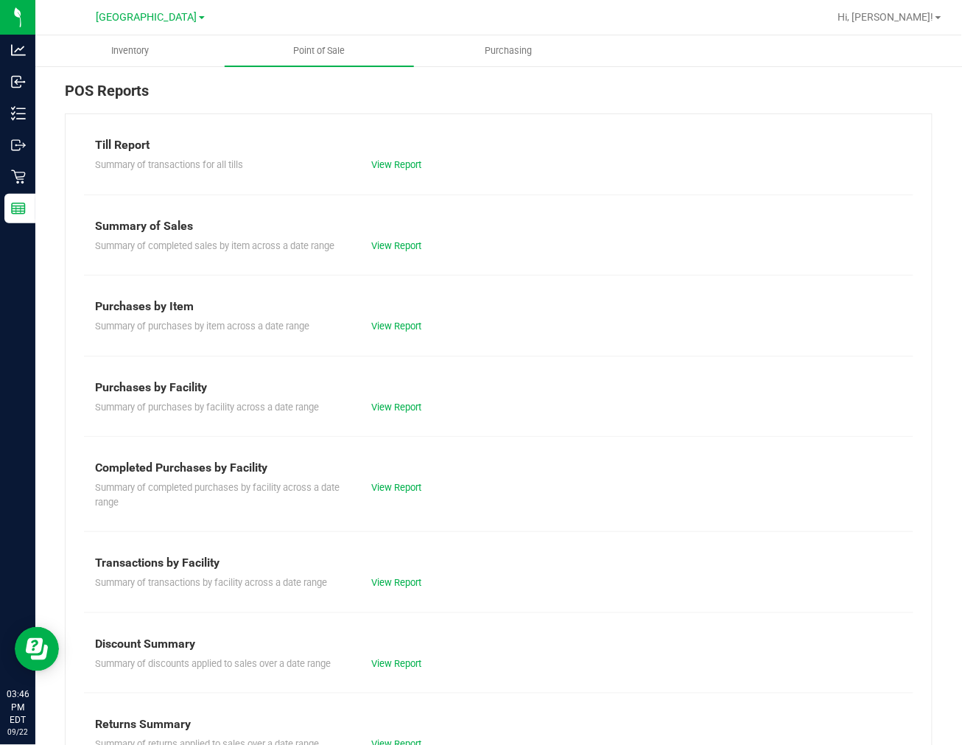
click at [390, 473] on div "Completed Purchases by Facility" at bounding box center [498, 468] width 807 height 18
click at [396, 487] on link "View Report" at bounding box center [396, 487] width 50 height 11
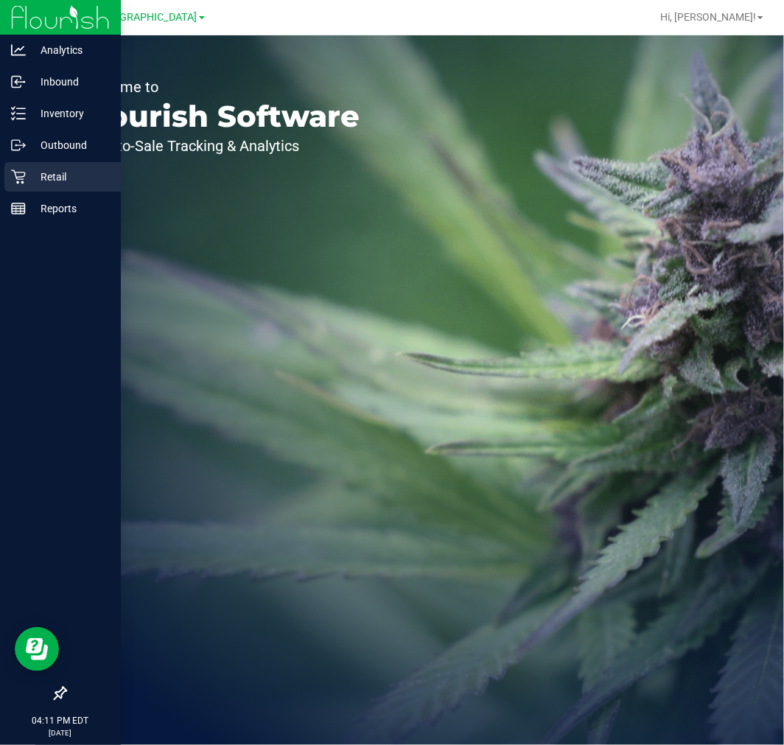
click at [55, 180] on p "Retail" at bounding box center [70, 177] width 88 height 18
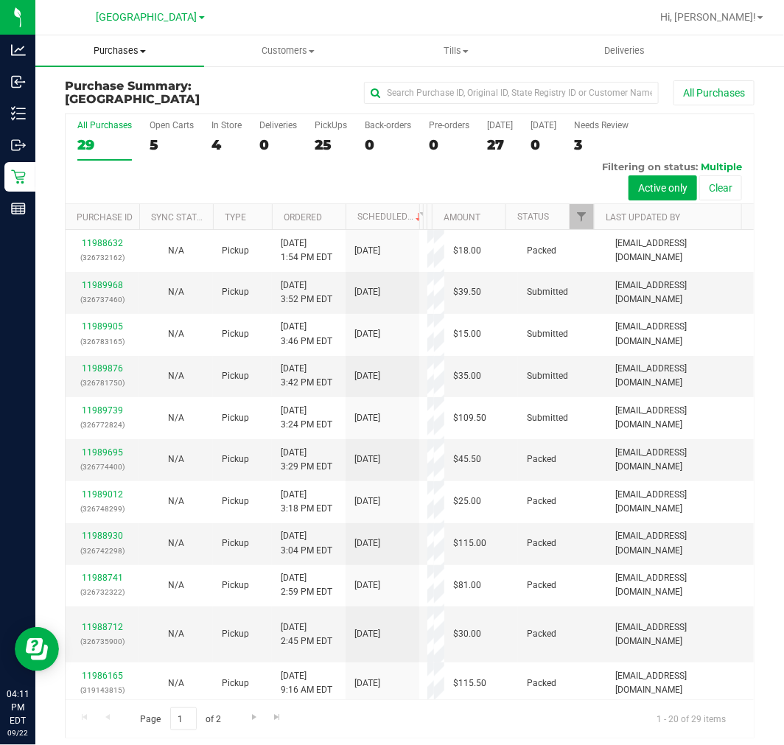
click at [120, 49] on span "Purchases" at bounding box center [119, 50] width 169 height 13
click at [108, 100] on span "Fulfillment" at bounding box center [80, 106] width 91 height 13
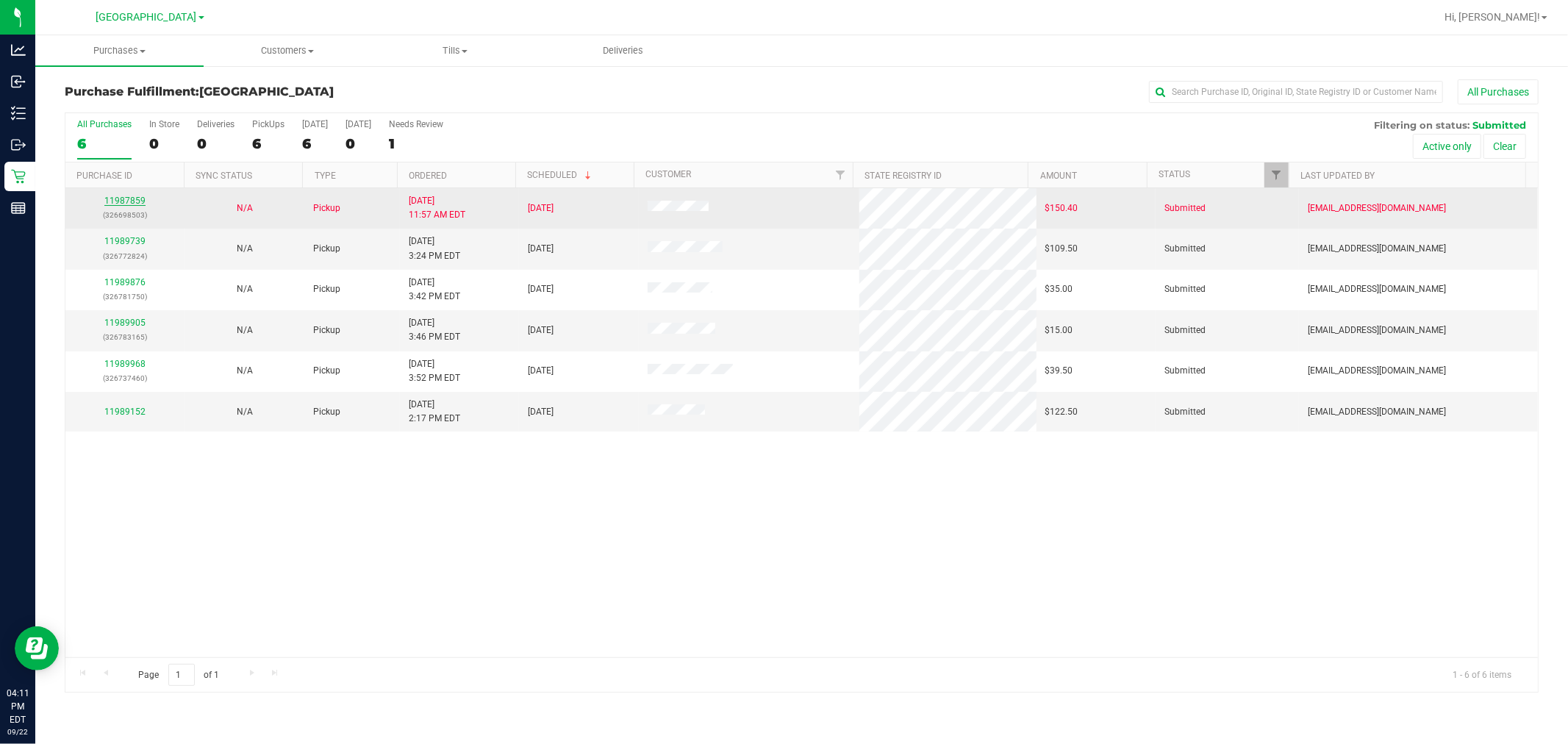
click at [137, 204] on link "11987859" at bounding box center [125, 201] width 41 height 10
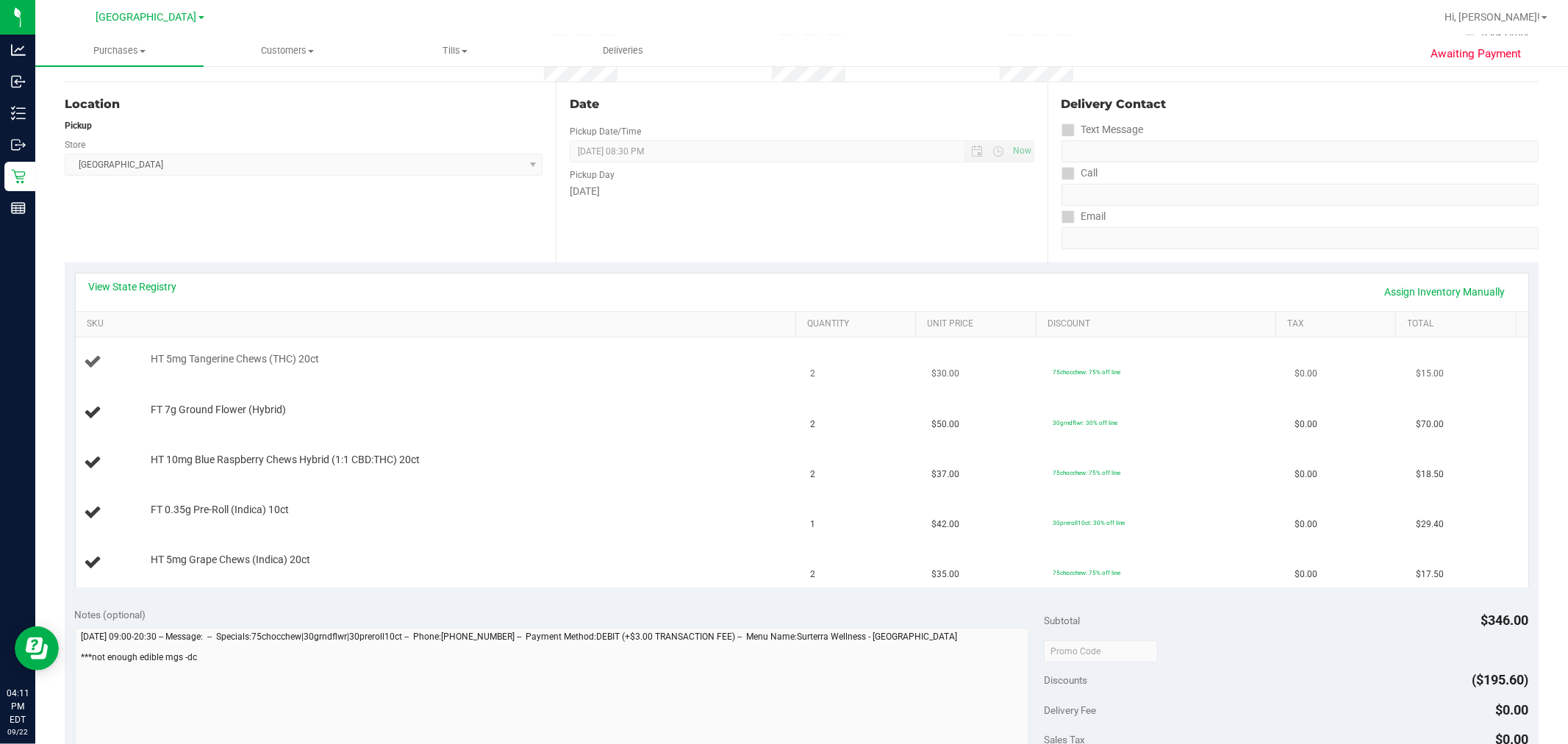
scroll to position [163, 0]
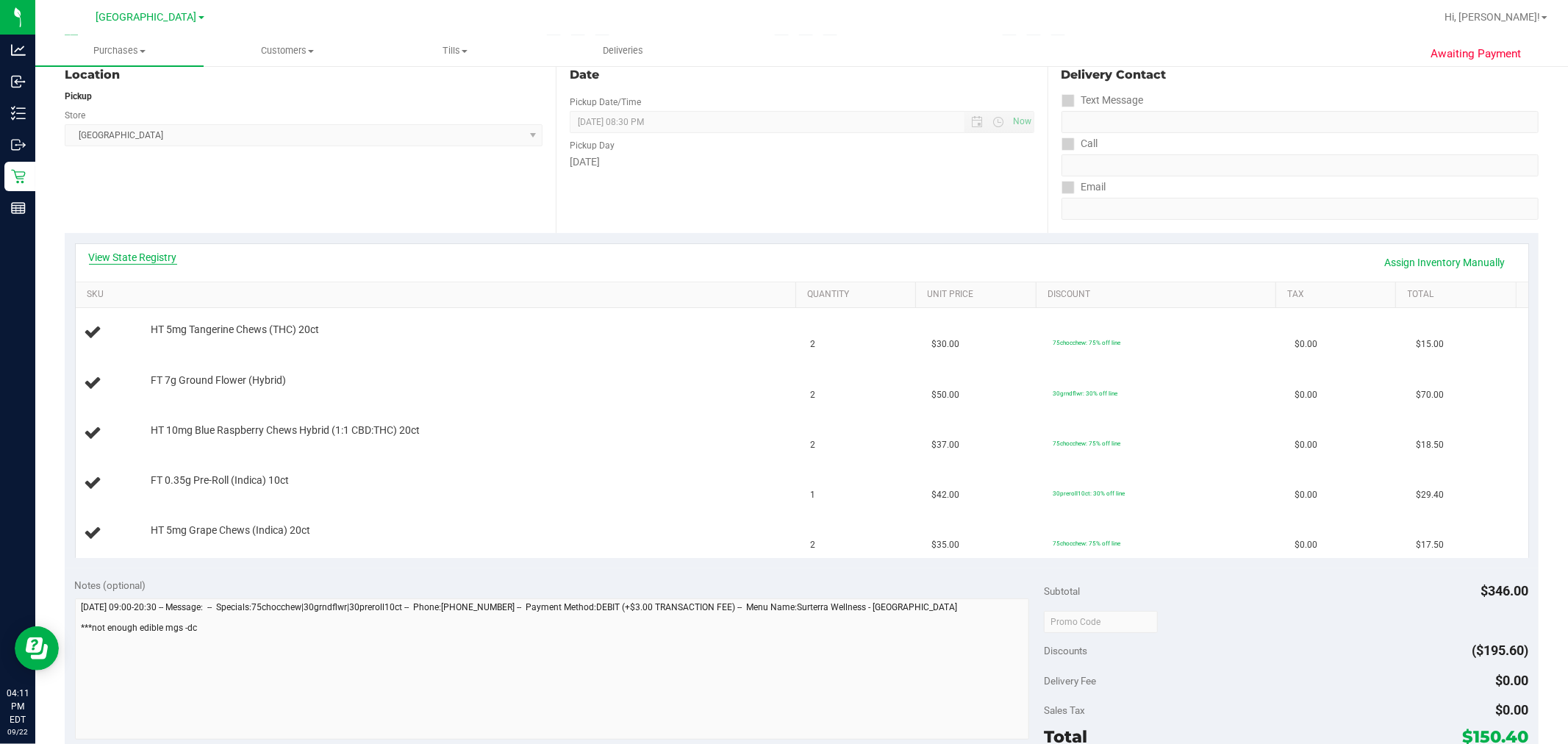
click at [146, 256] on link "View State Registry" at bounding box center [133, 257] width 88 height 15
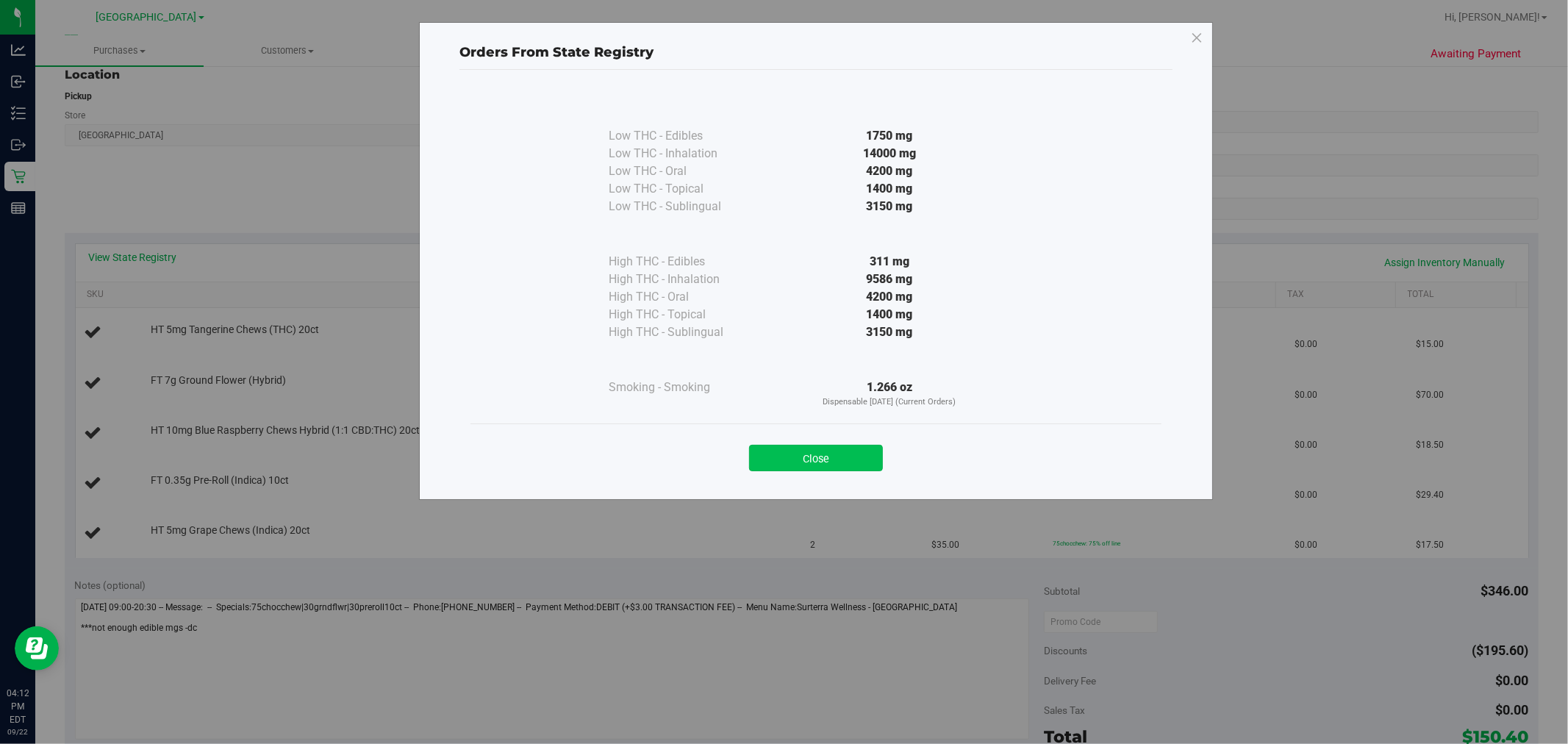
click at [782, 456] on button "Close" at bounding box center [815, 458] width 134 height 27
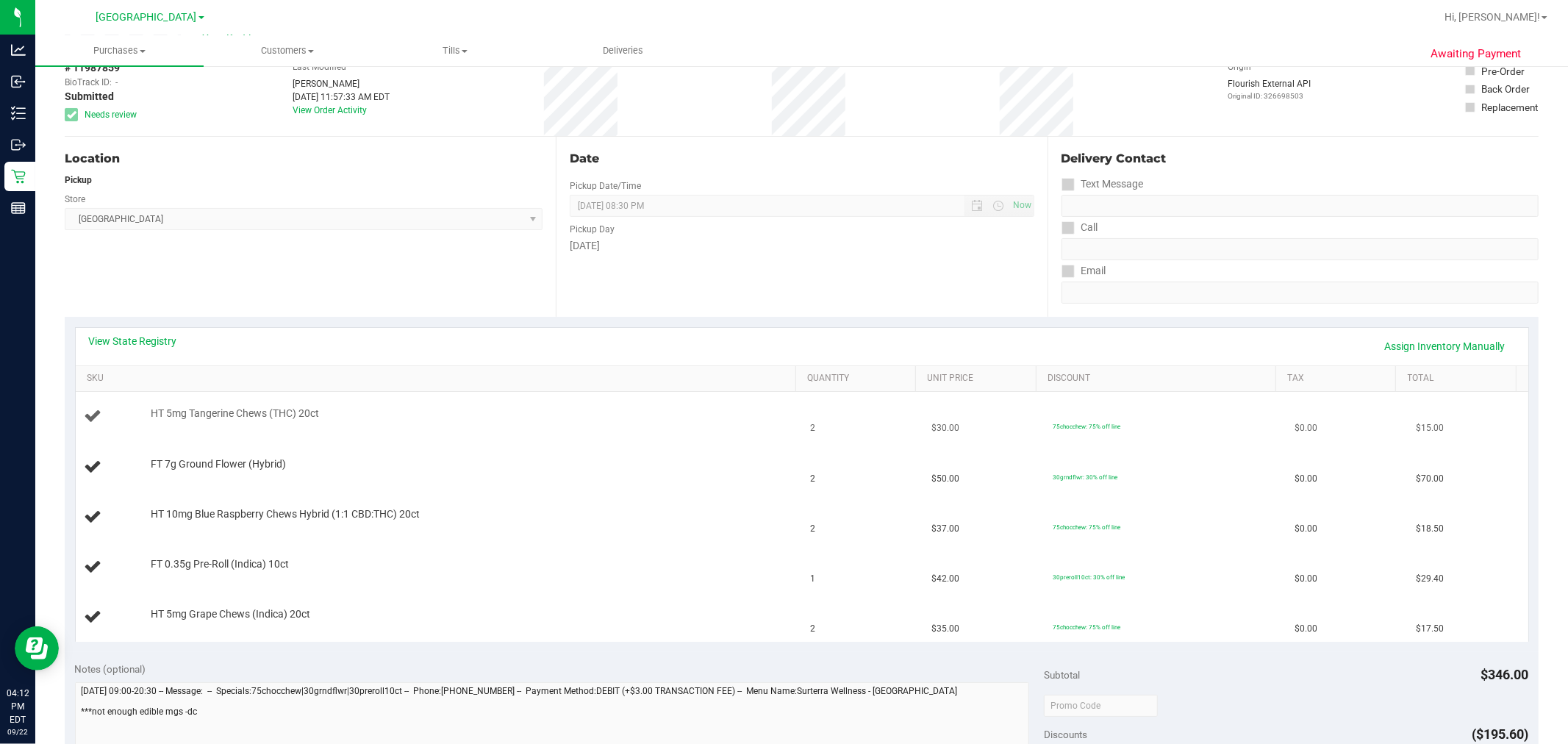
scroll to position [0, 0]
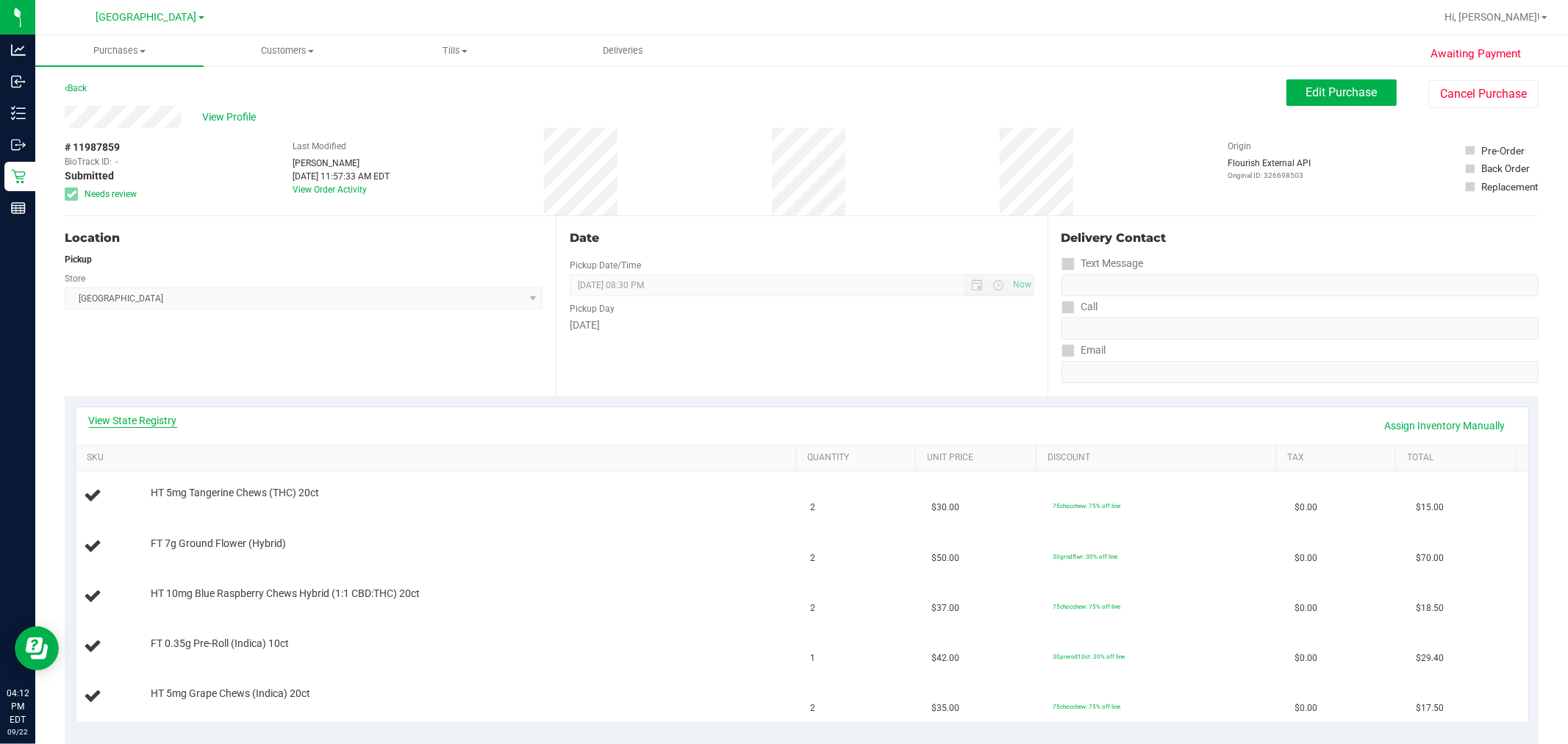
click at [149, 417] on link "View State Registry" at bounding box center [133, 420] width 88 height 15
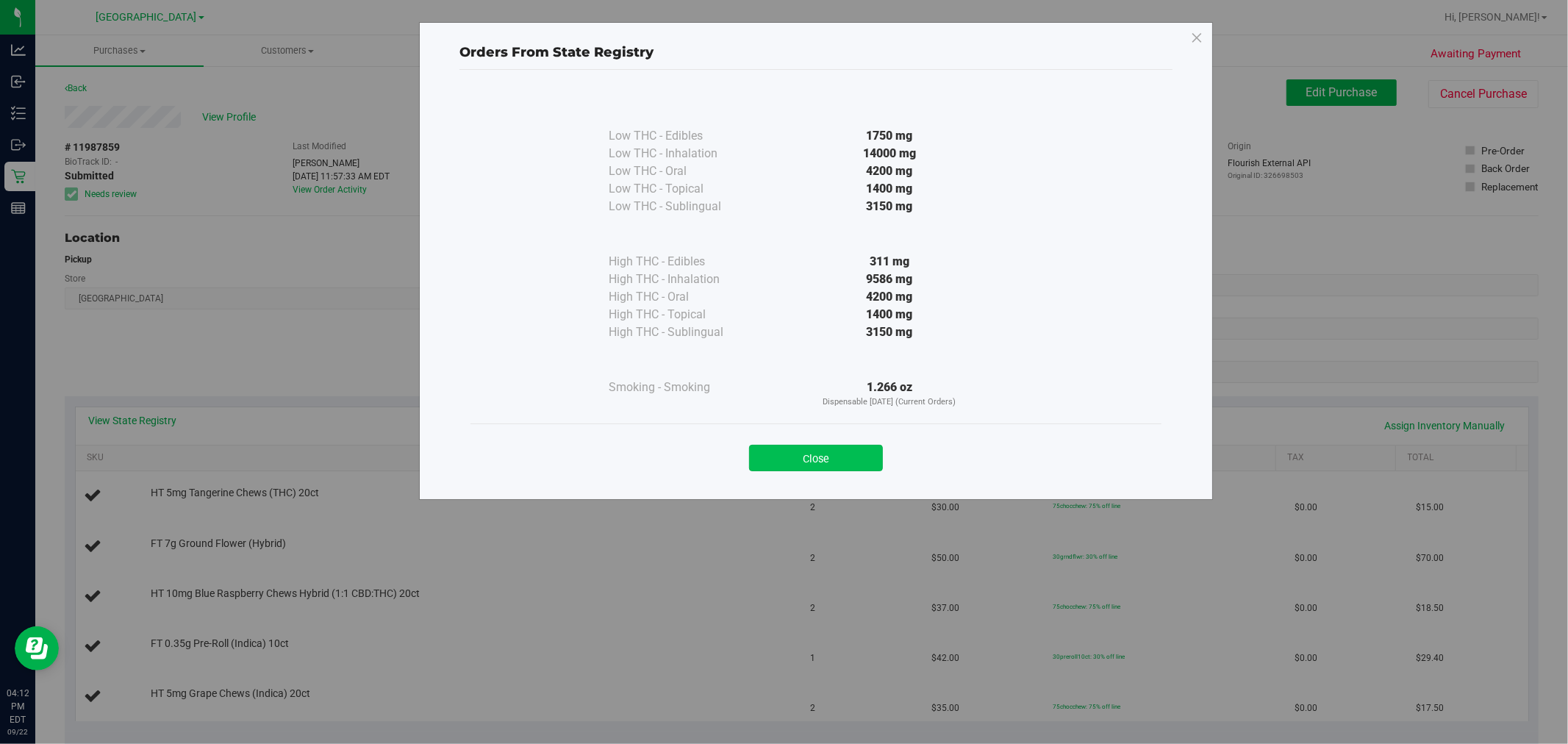
click at [782, 460] on button "Close" at bounding box center [815, 458] width 134 height 27
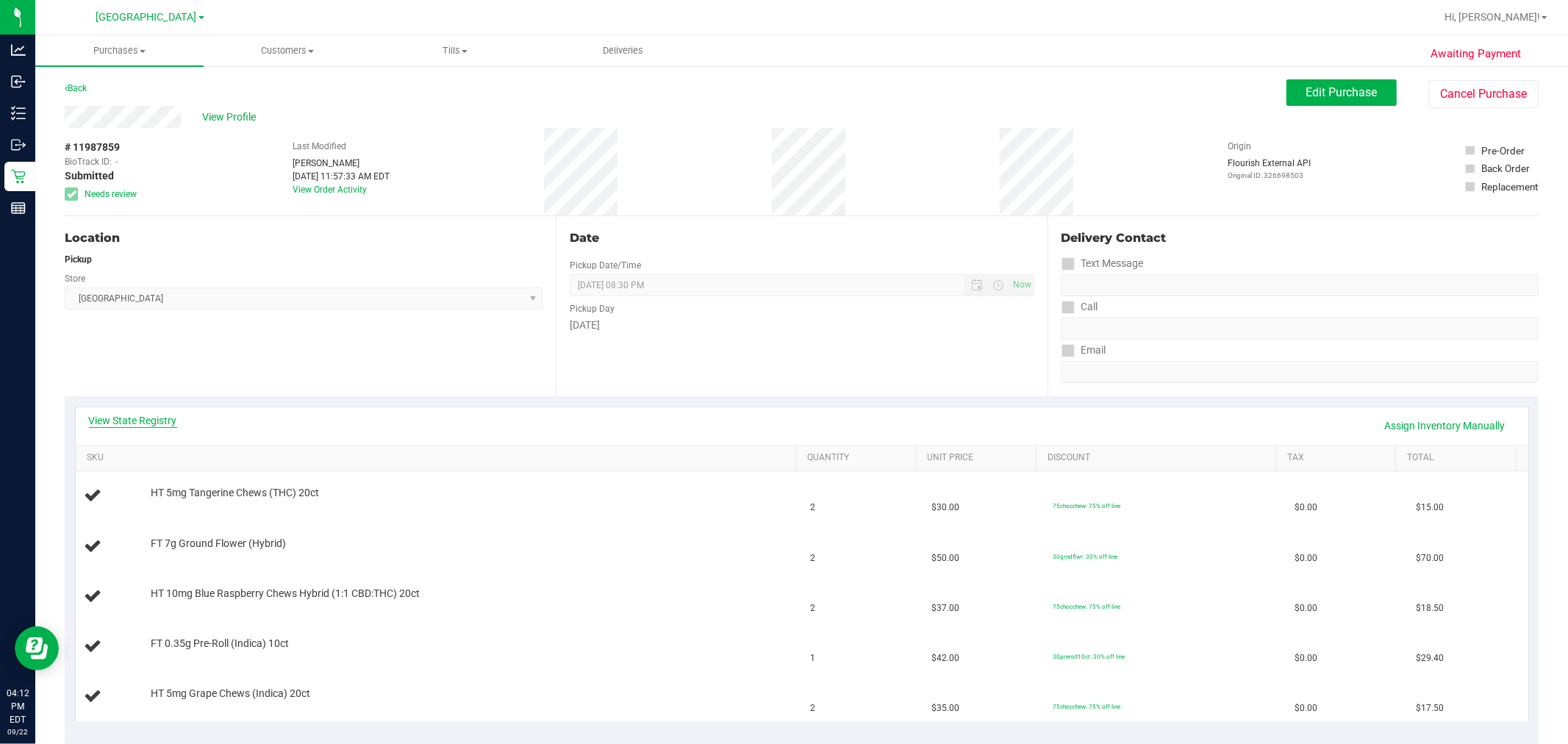
click at [129, 417] on link "View State Registry" at bounding box center [133, 420] width 88 height 15
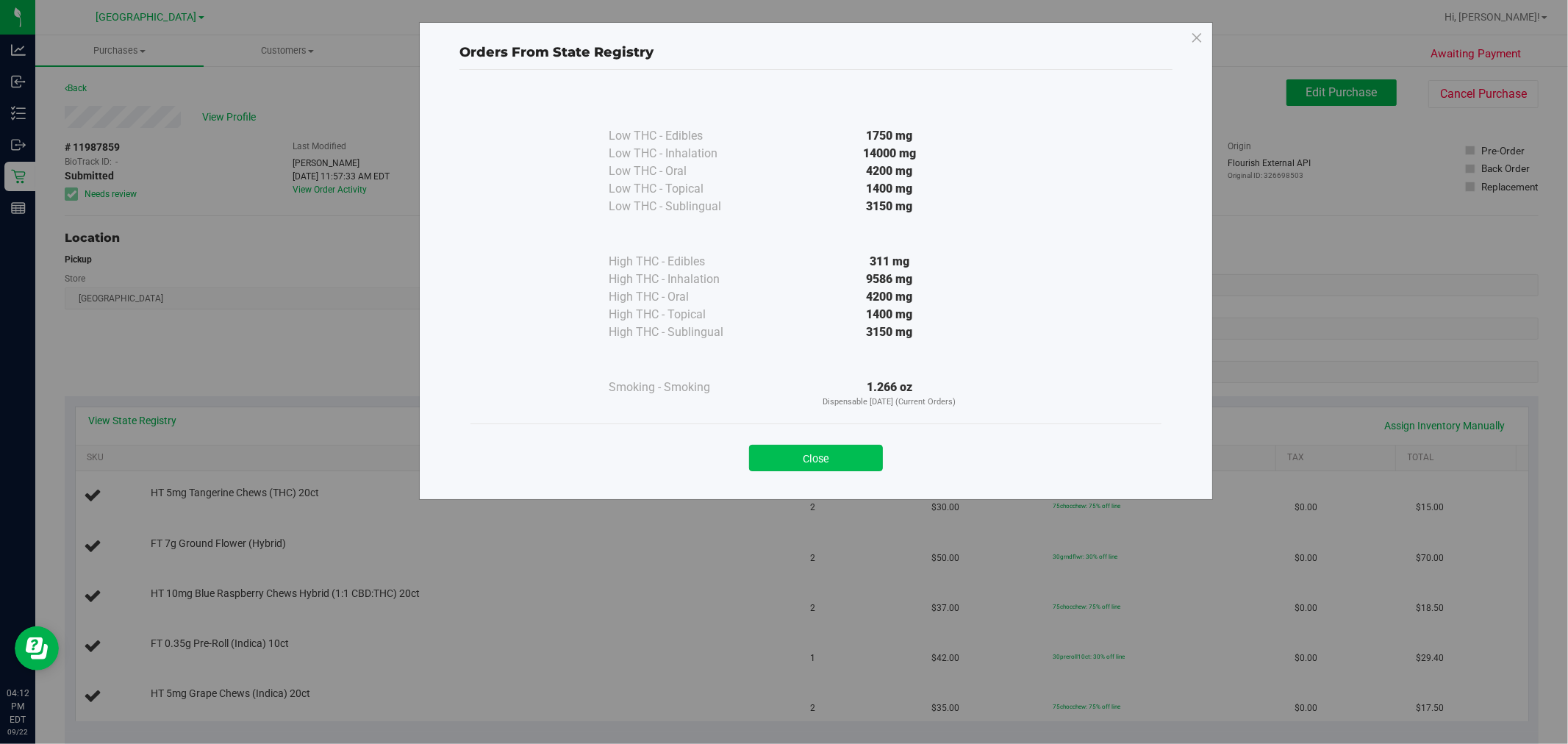
click at [782, 450] on button "Close" at bounding box center [815, 458] width 134 height 27
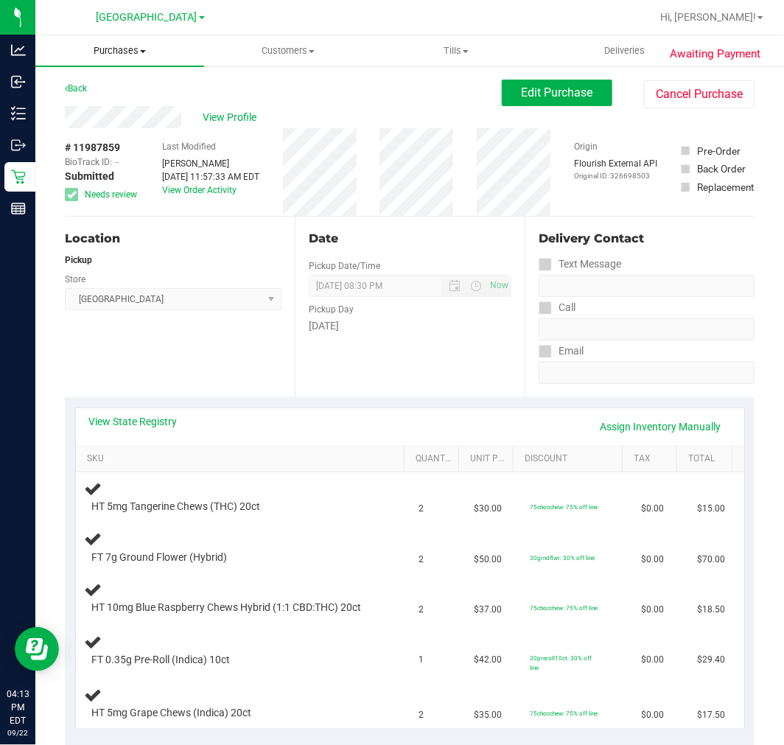
drag, startPoint x: 127, startPoint y: 49, endPoint x: 127, endPoint y: 56, distance: 7.4
click at [127, 49] on span "Purchases" at bounding box center [119, 50] width 169 height 13
click at [127, 113] on li "Fulfillment" at bounding box center [119, 107] width 169 height 18
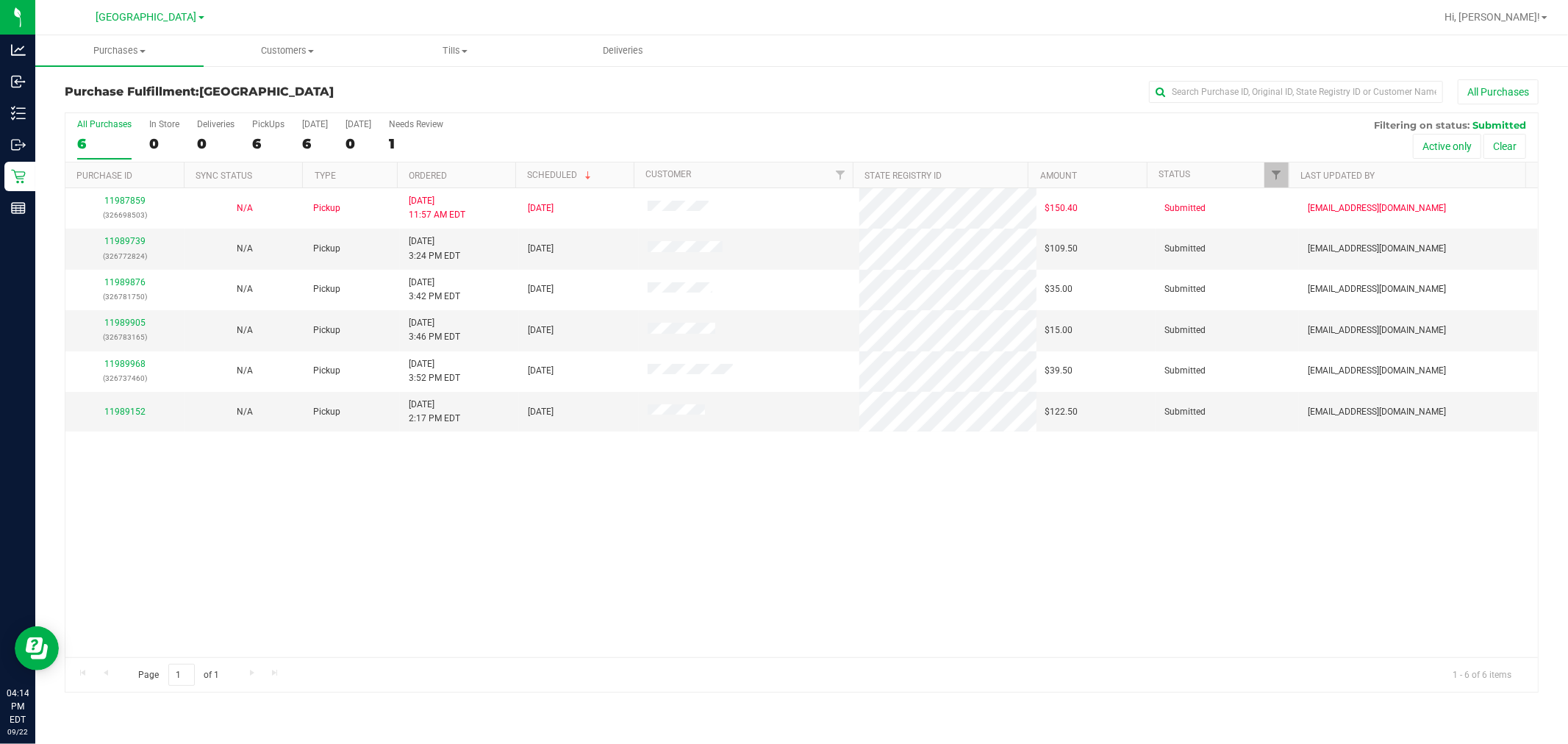
click at [777, 570] on div "11987859 (326698503) N/A Pickup 9/22/2025 11:57 AM EDT 9/22/2025 $150.40 Submit…" at bounding box center [801, 423] width 1472 height 469
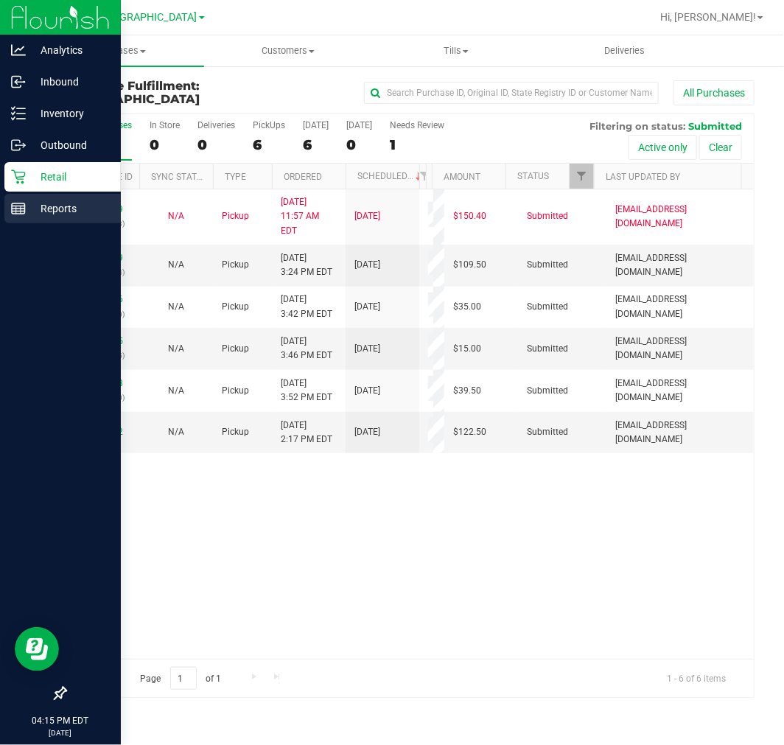
click at [40, 209] on p "Reports" at bounding box center [70, 209] width 88 height 18
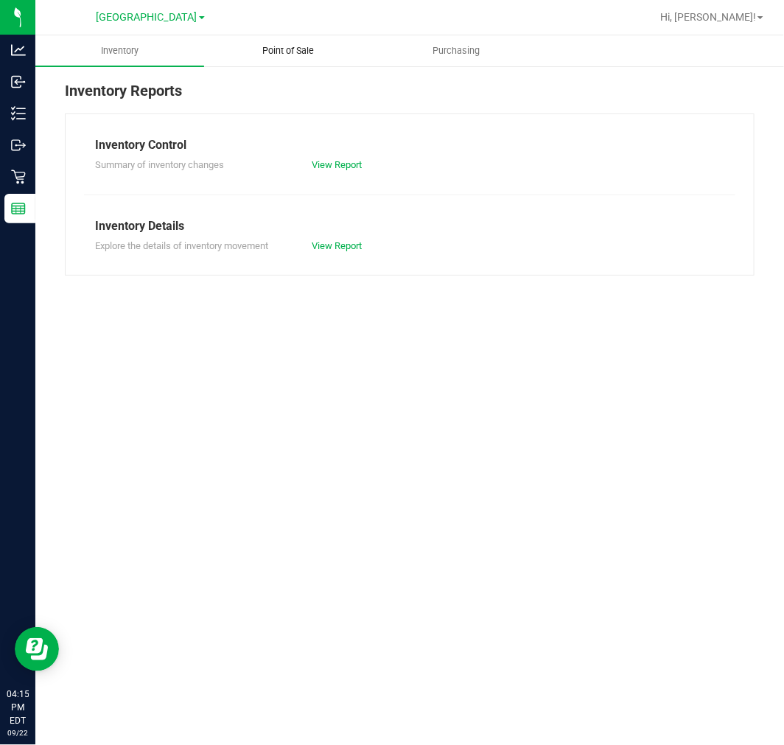
click at [286, 46] on span "Point of Sale" at bounding box center [287, 50] width 91 height 13
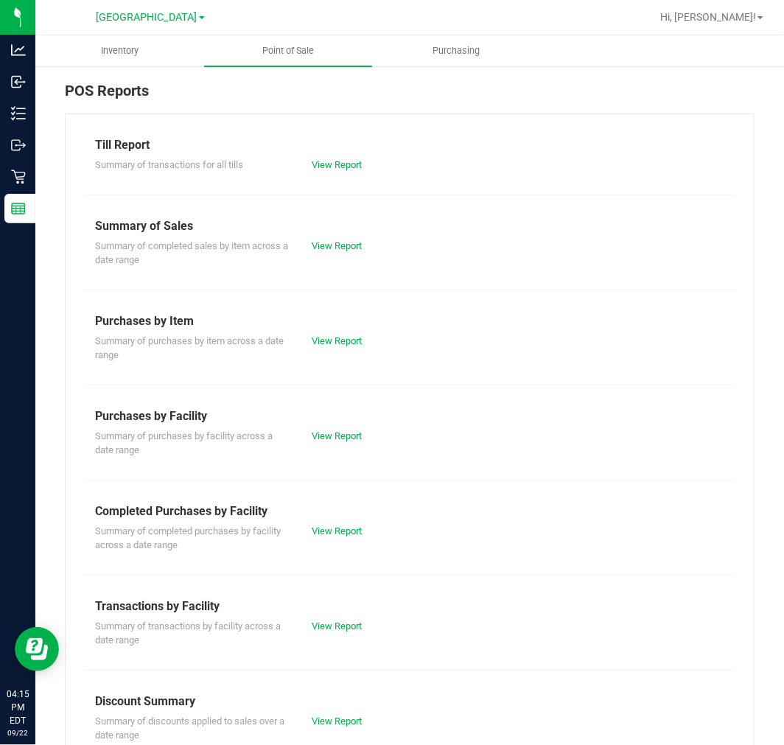
click at [356, 520] on div "Summary of completed purchases by facility across a date range View Report" at bounding box center [409, 536] width 651 height 32
click at [341, 527] on link "View Report" at bounding box center [337, 530] width 50 height 11
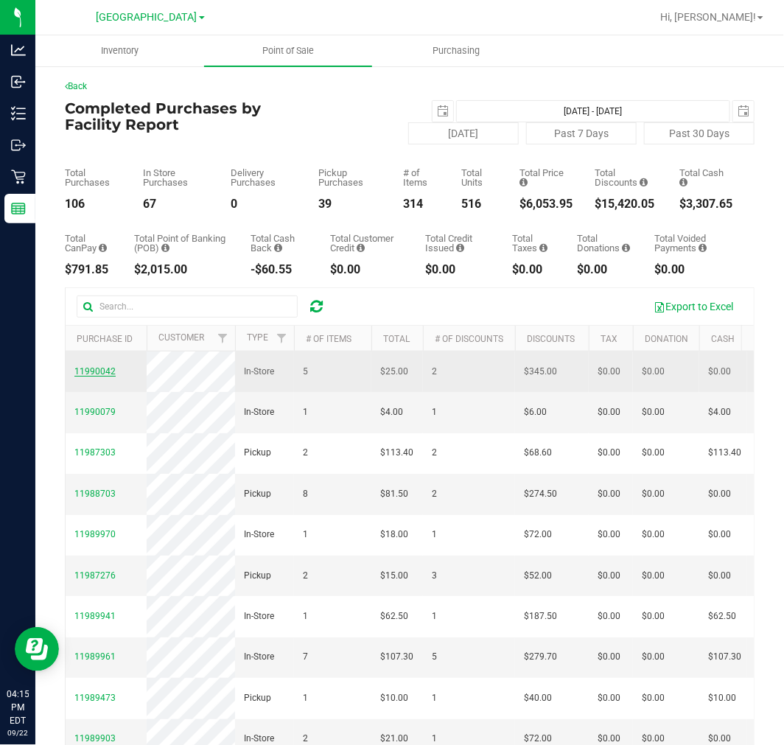
click at [97, 373] on span "11990042" at bounding box center [94, 371] width 41 height 10
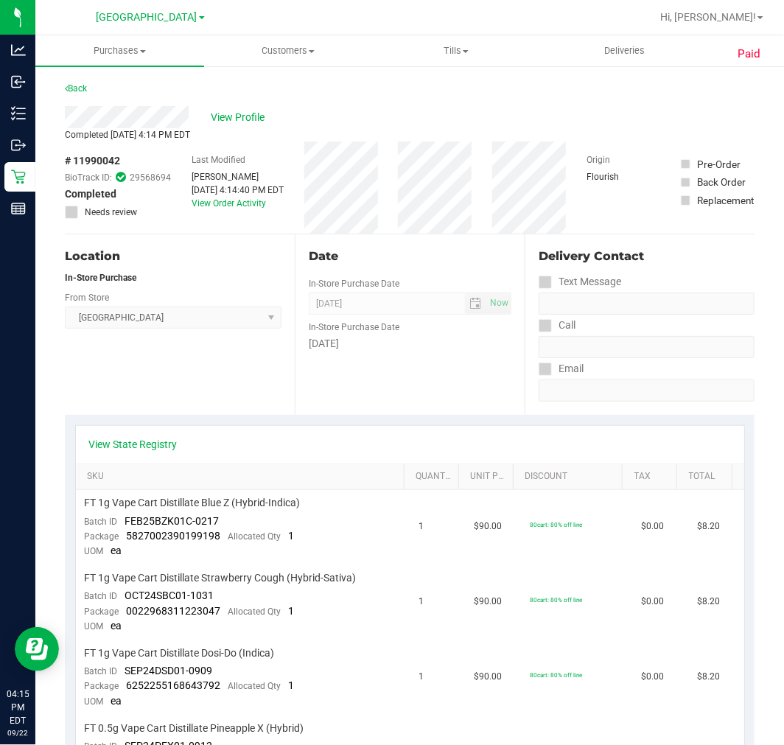
click at [532, 19] on div at bounding box center [457, 17] width 387 height 29
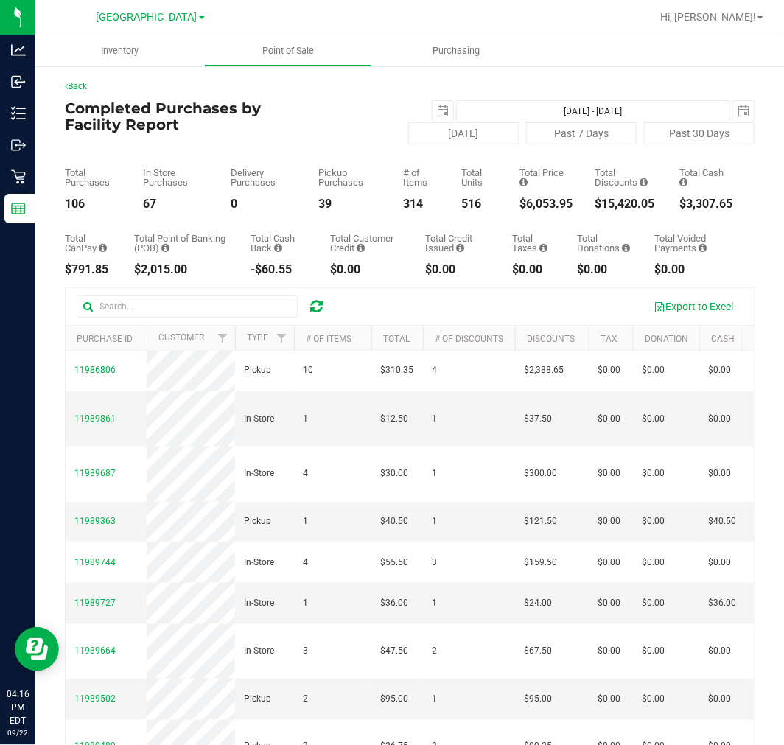
scroll to position [572, 0]
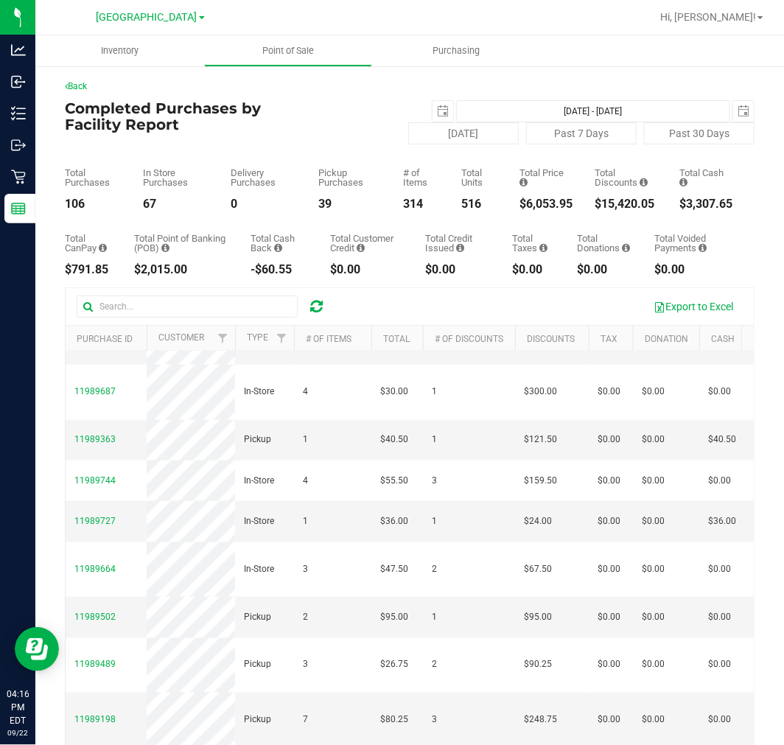
click at [99, 293] on span "11986806" at bounding box center [94, 288] width 41 height 10
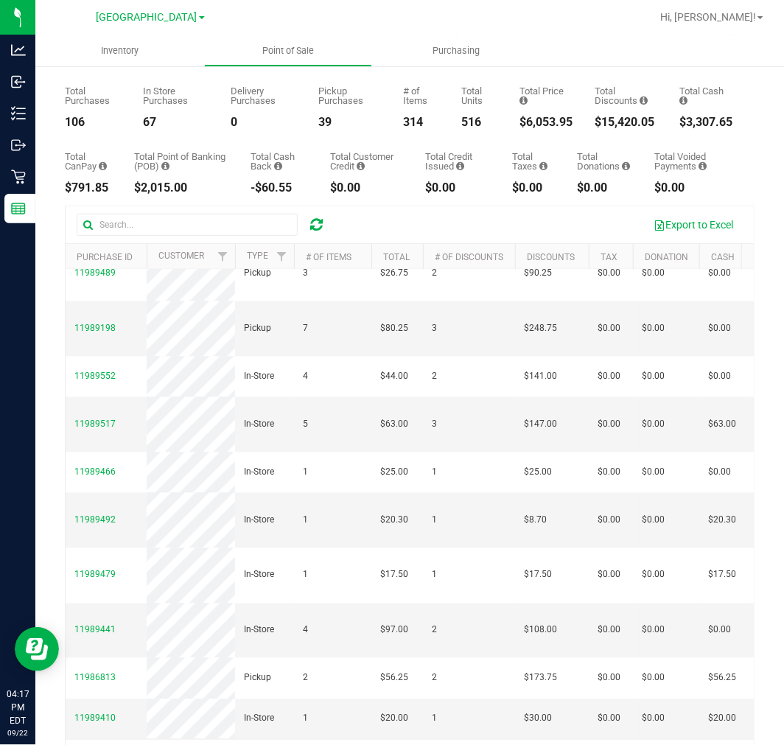
scroll to position [130, 0]
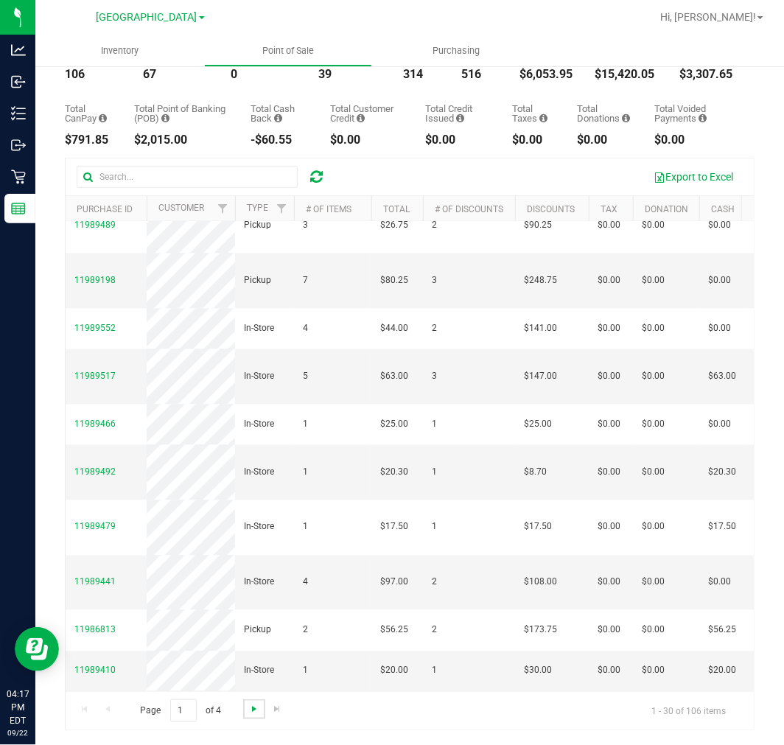
click at [256, 708] on span "Go to the next page" at bounding box center [254, 709] width 12 height 12
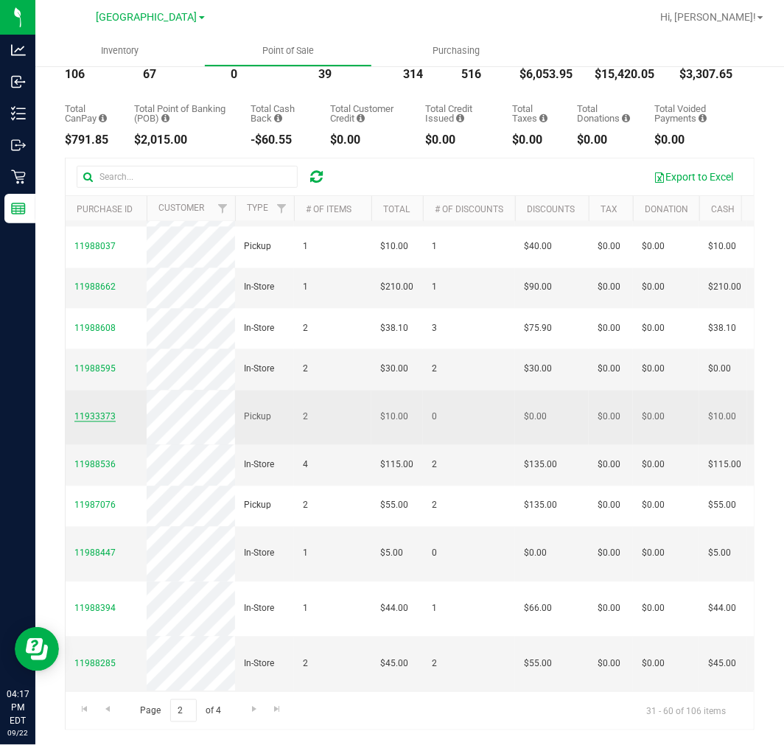
click at [96, 412] on span "11933373" at bounding box center [94, 417] width 41 height 10
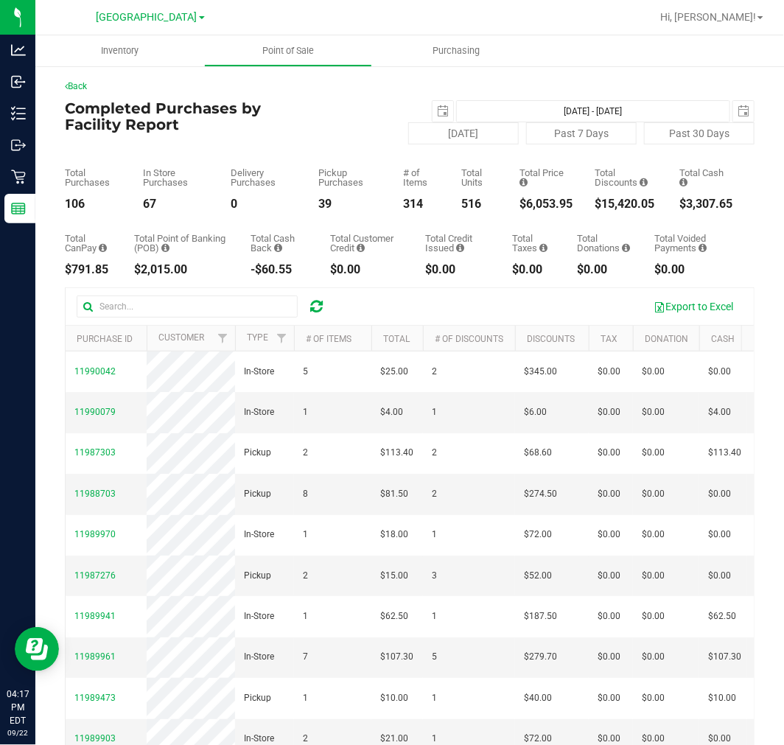
click at [328, 113] on div "2025-09-22 Sep 22, 2025 - Sep 22, 2025 2025-09-22" at bounding box center [525, 111] width 482 height 22
click at [386, 24] on div at bounding box center [457, 17] width 387 height 29
click at [652, 74] on div "Back Completed Purchases by Facility Report 2025-09-22 Sep 22, 2025 - Sep 22, 2…" at bounding box center [409, 469] width 748 height 809
click at [737, 21] on span "Hi, [PERSON_NAME]!" at bounding box center [708, 17] width 96 height 12
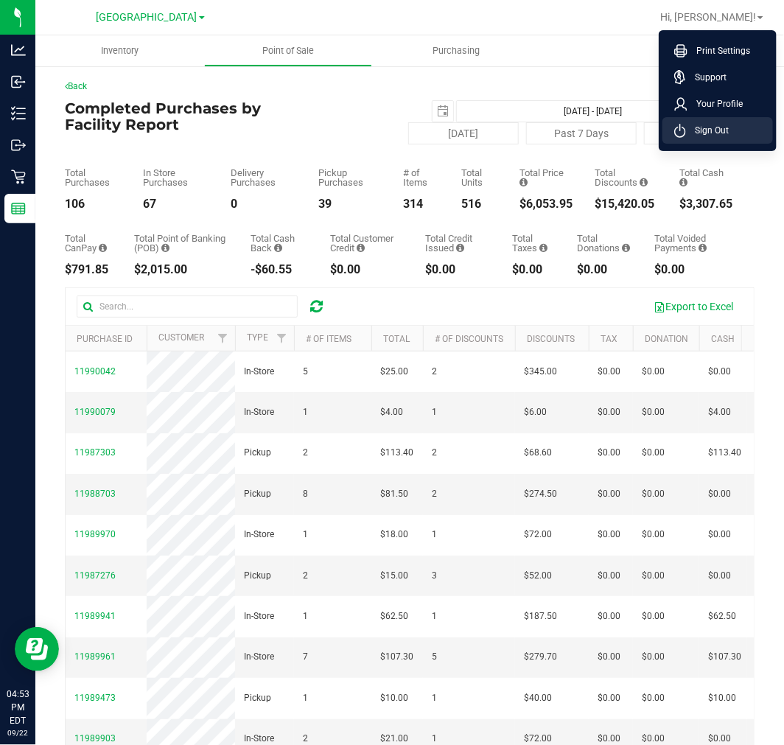
click at [741, 131] on li "Sign Out" at bounding box center [717, 130] width 110 height 27
